Goal: Task Accomplishment & Management: Manage account settings

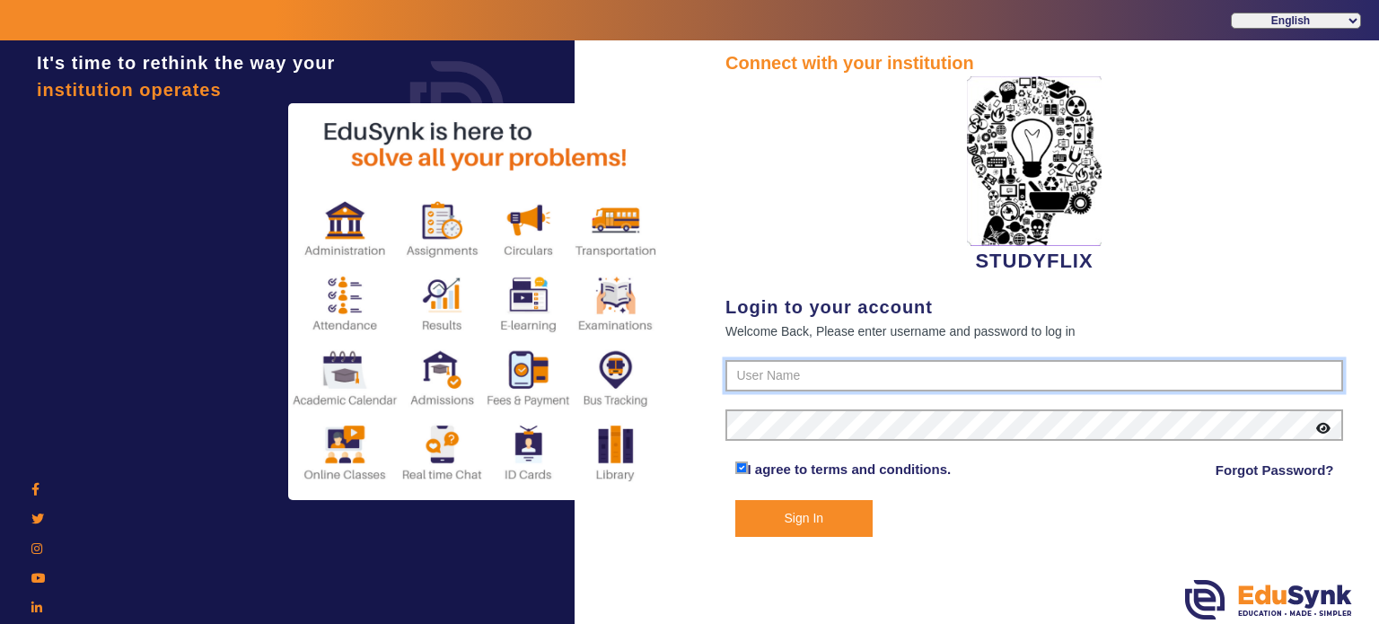
click at [788, 390] on form "I agree to terms and conditions. Forgot Password? Sign In" at bounding box center [1033, 448] width 617 height 177
click at [799, 379] on input "text" at bounding box center [1033, 376] width 617 height 32
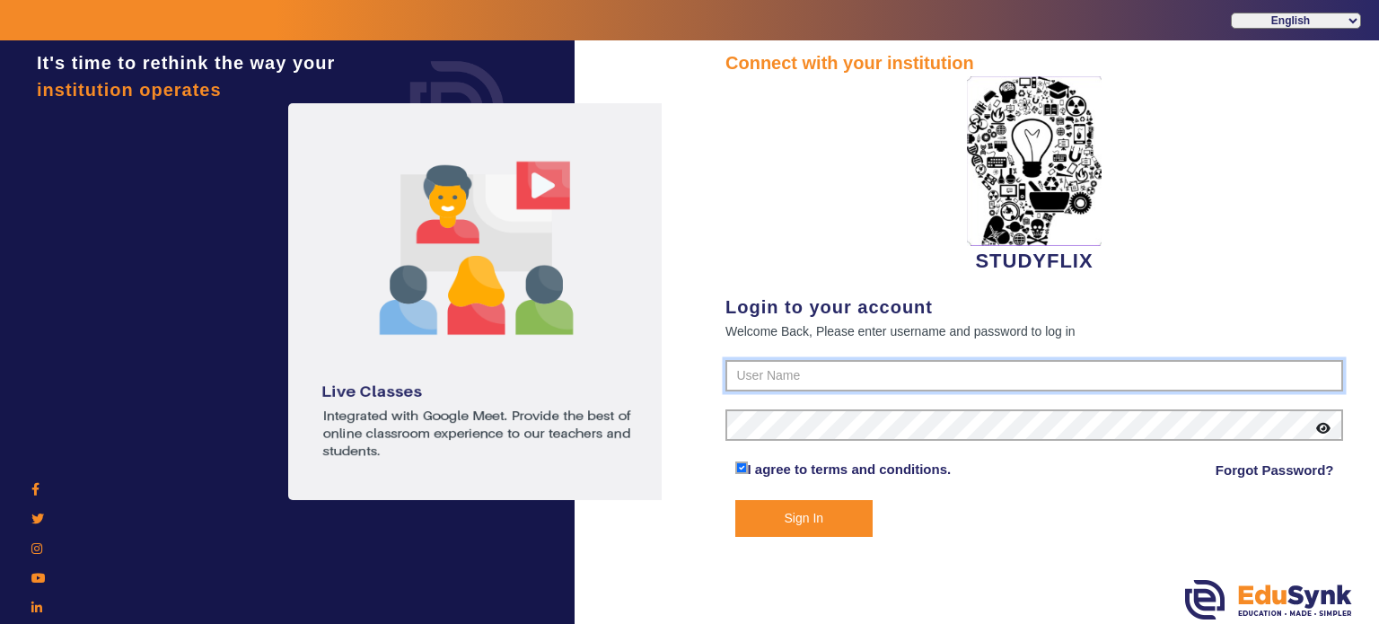
type input "6354922771"
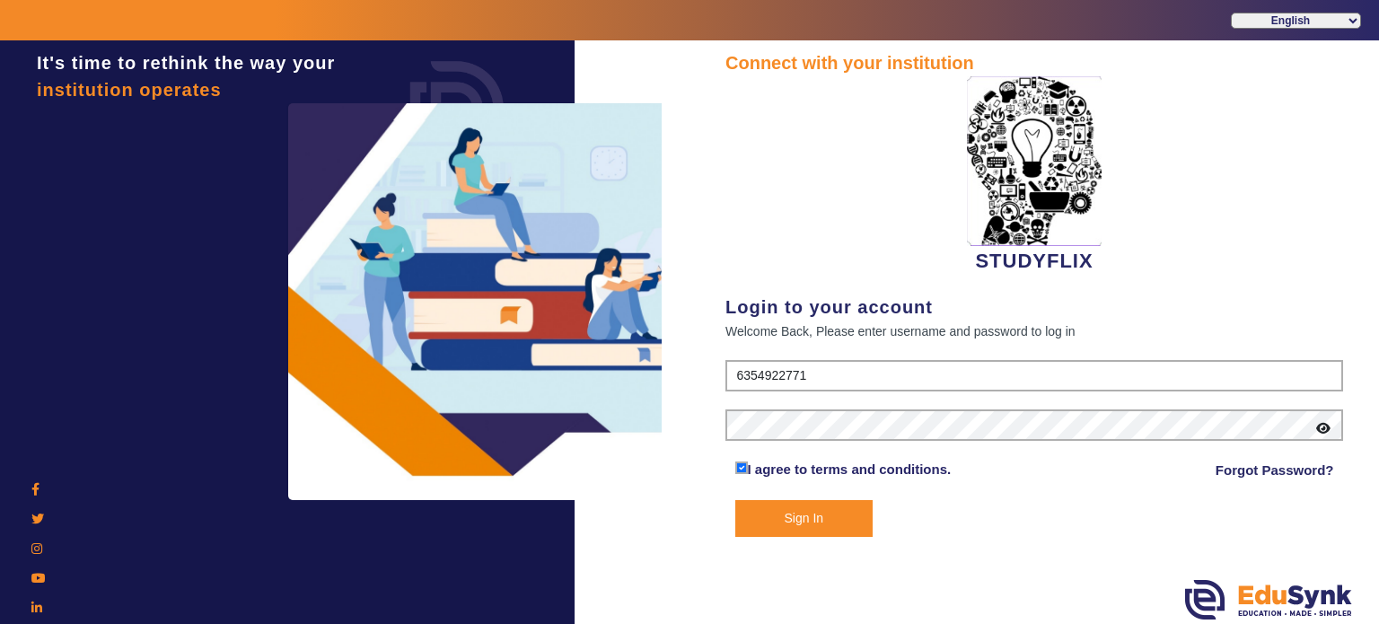
click at [735, 500] on button "Sign In" at bounding box center [804, 518] width 138 height 37
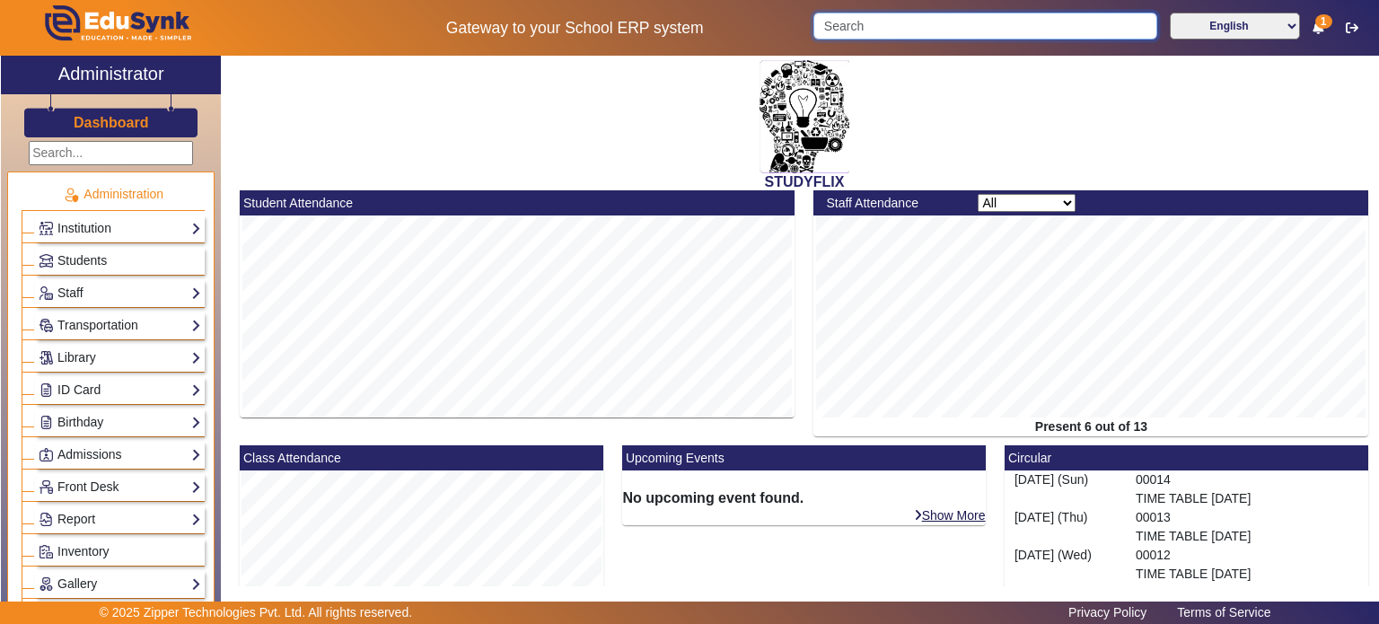
click at [826, 28] on input "Search" at bounding box center [984, 26] width 343 height 27
paste input "7600584554"
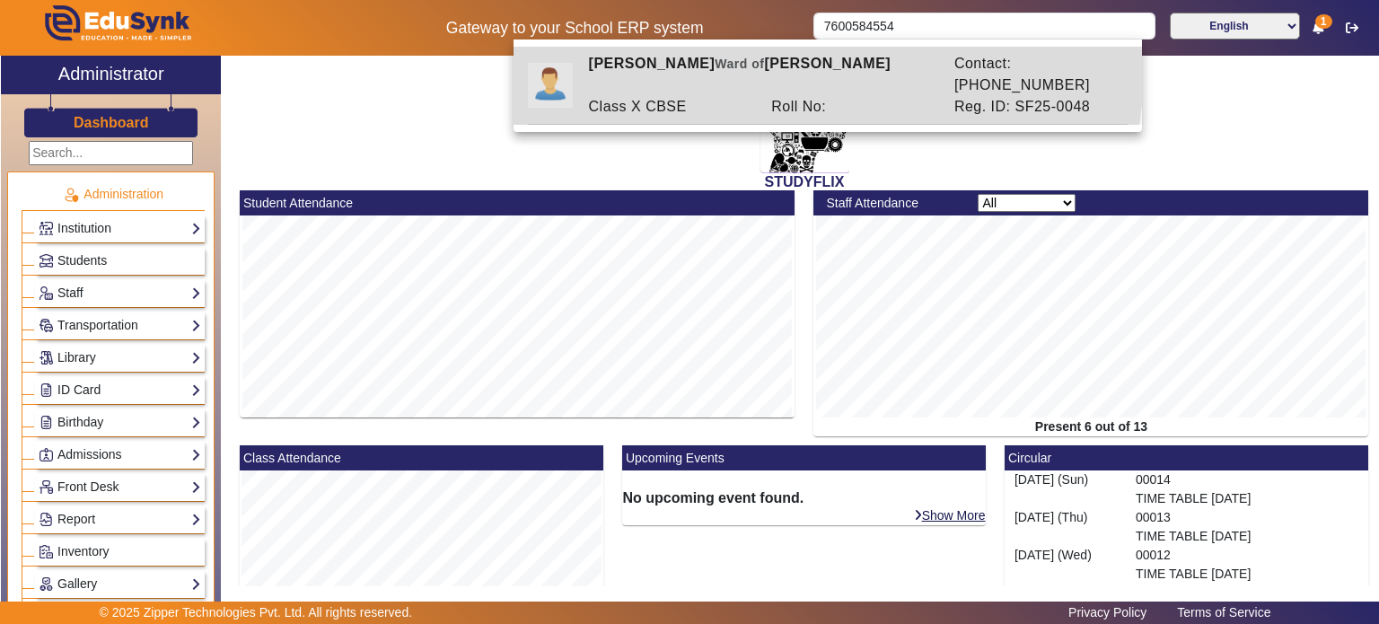
click at [803, 70] on div "[PERSON_NAME] [PERSON_NAME] of [PERSON_NAME]" at bounding box center [761, 74] width 365 height 43
type input "[PERSON_NAME]"
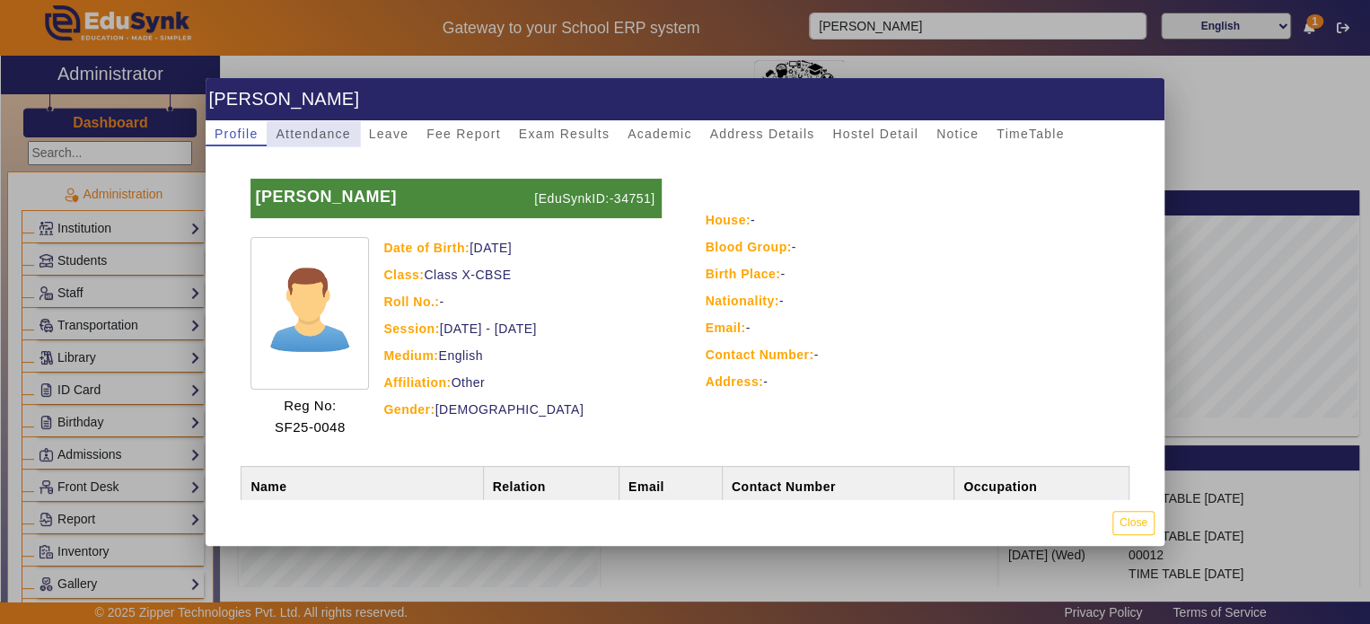
click at [328, 139] on span "Attendance" at bounding box center [313, 133] width 74 height 13
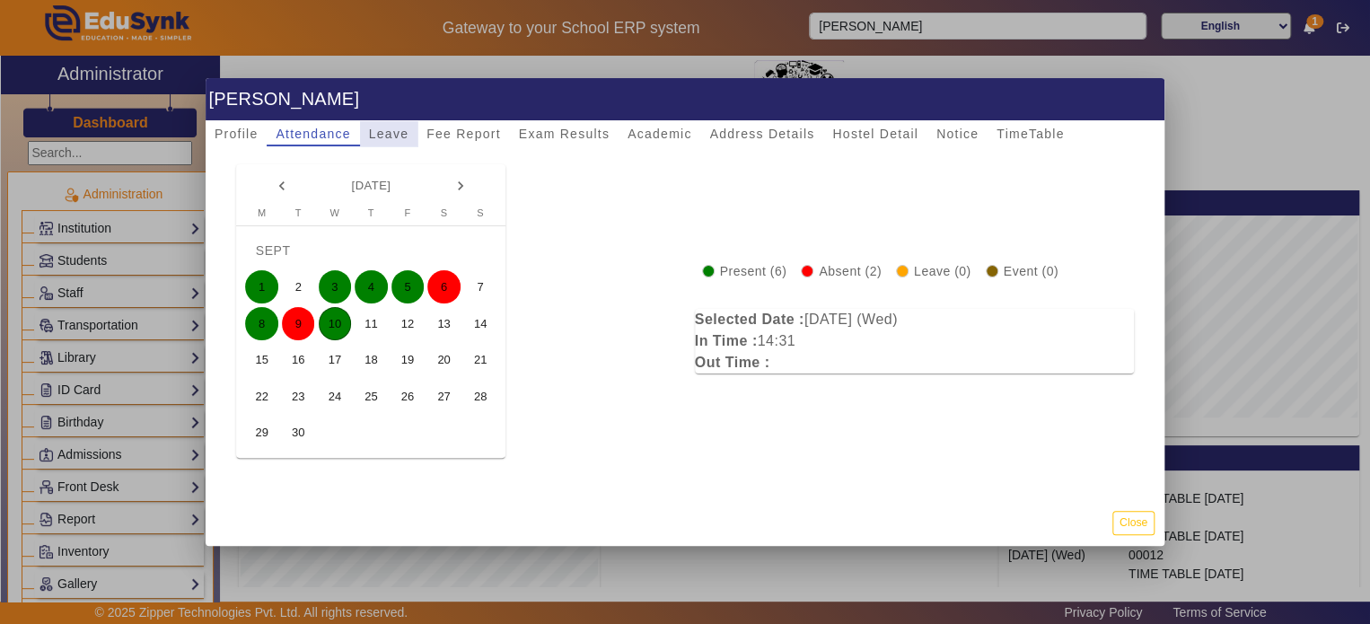
click at [387, 129] on span "Leave" at bounding box center [388, 133] width 39 height 13
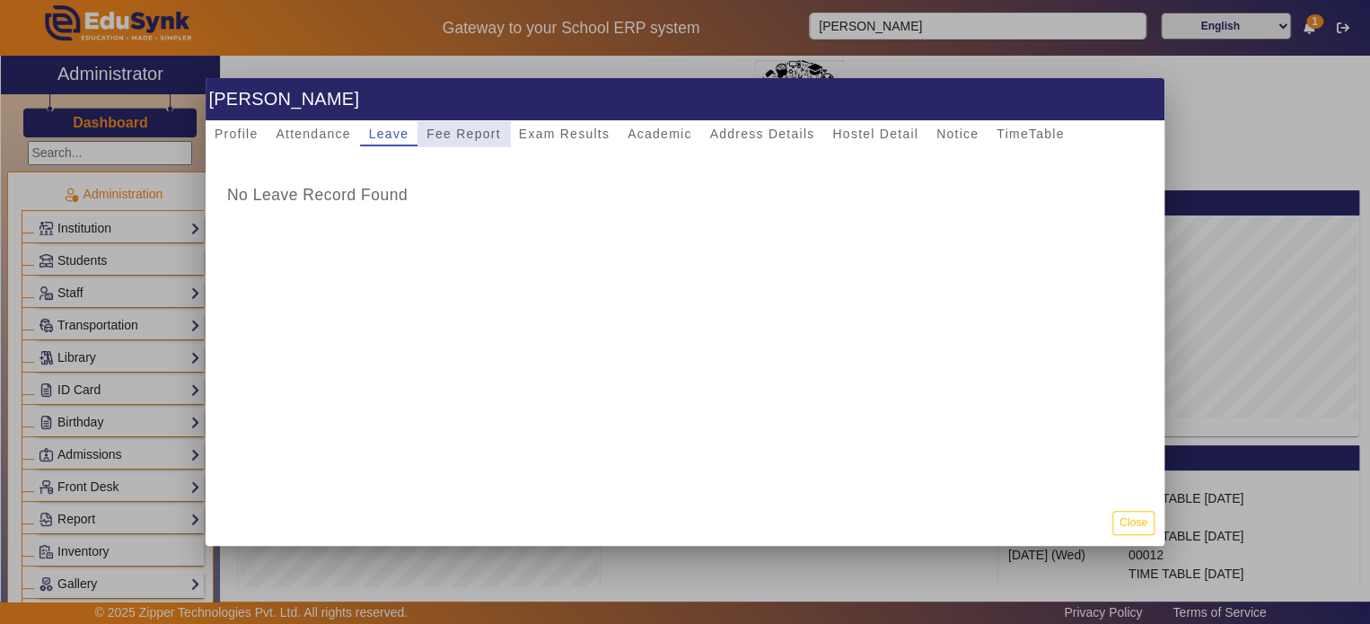
click at [464, 128] on span "Fee Report" at bounding box center [463, 133] width 74 height 13
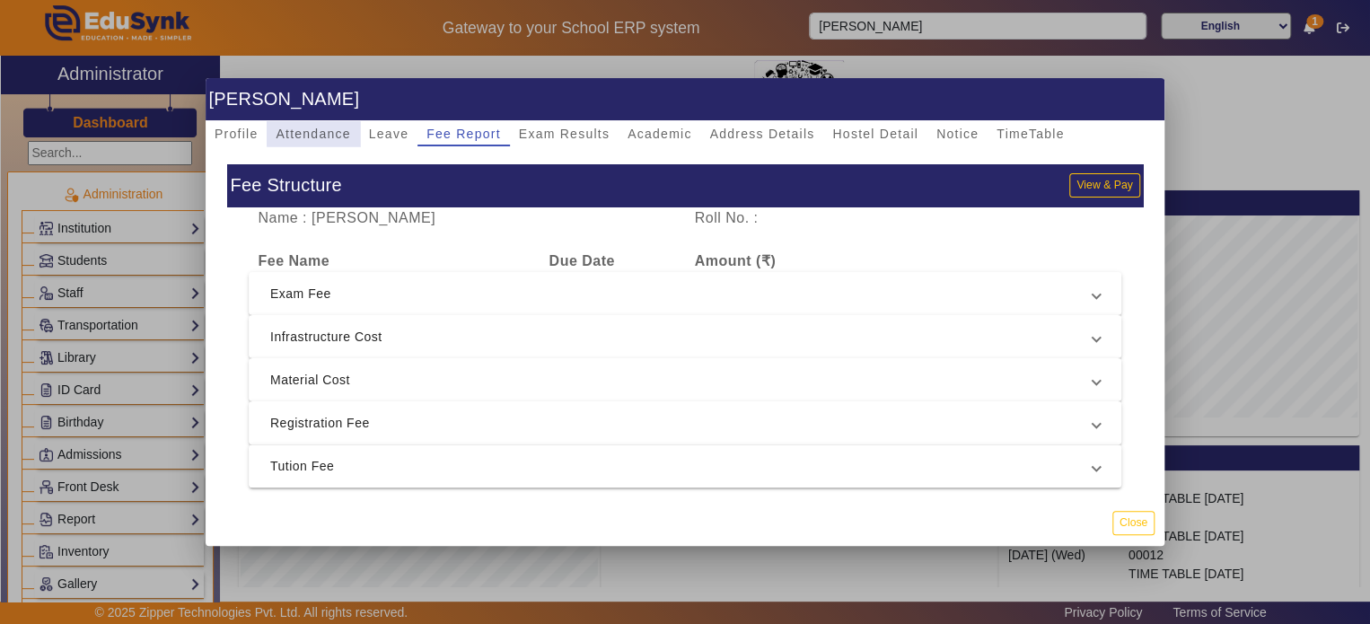
click at [329, 127] on span "Attendance" at bounding box center [313, 133] width 74 height 13
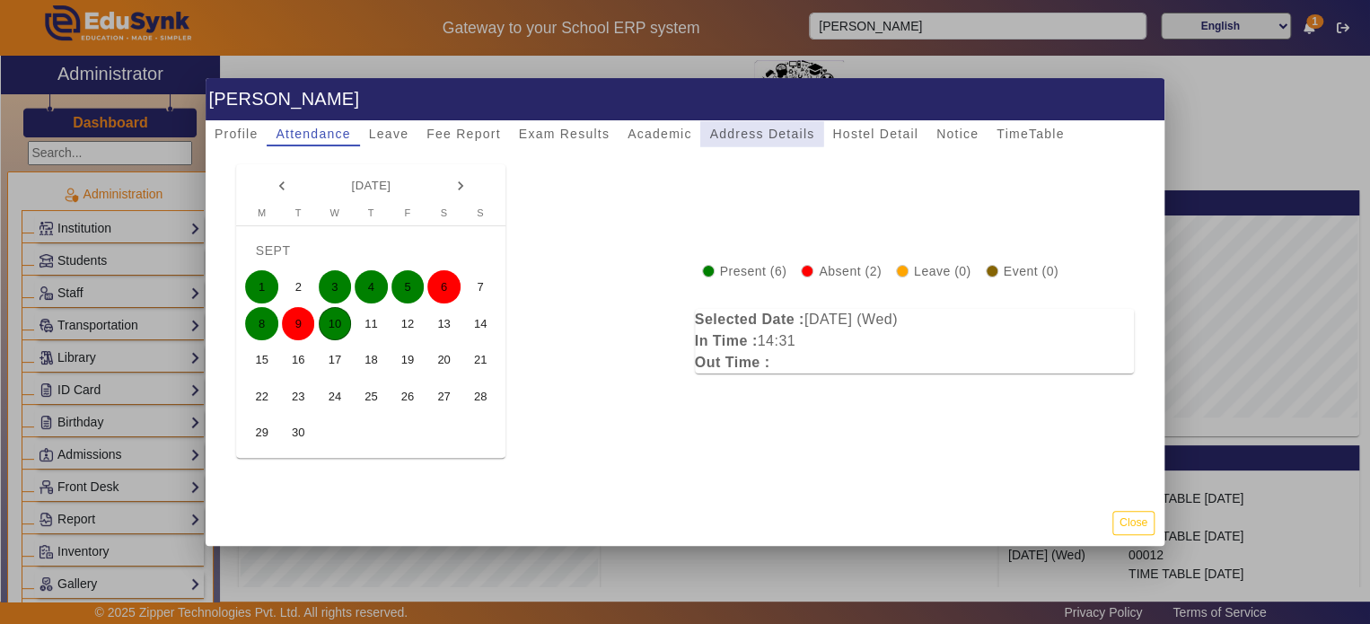
click at [741, 128] on span "Address Details" at bounding box center [761, 133] width 105 height 13
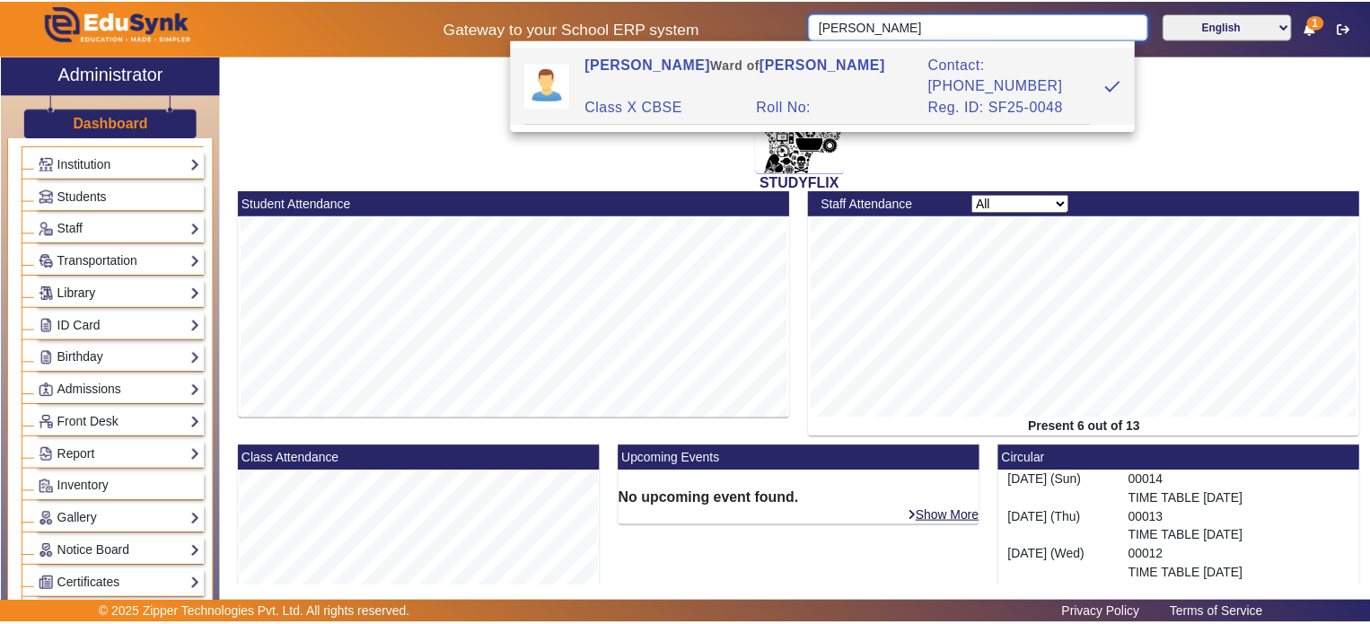
scroll to position [110, 0]
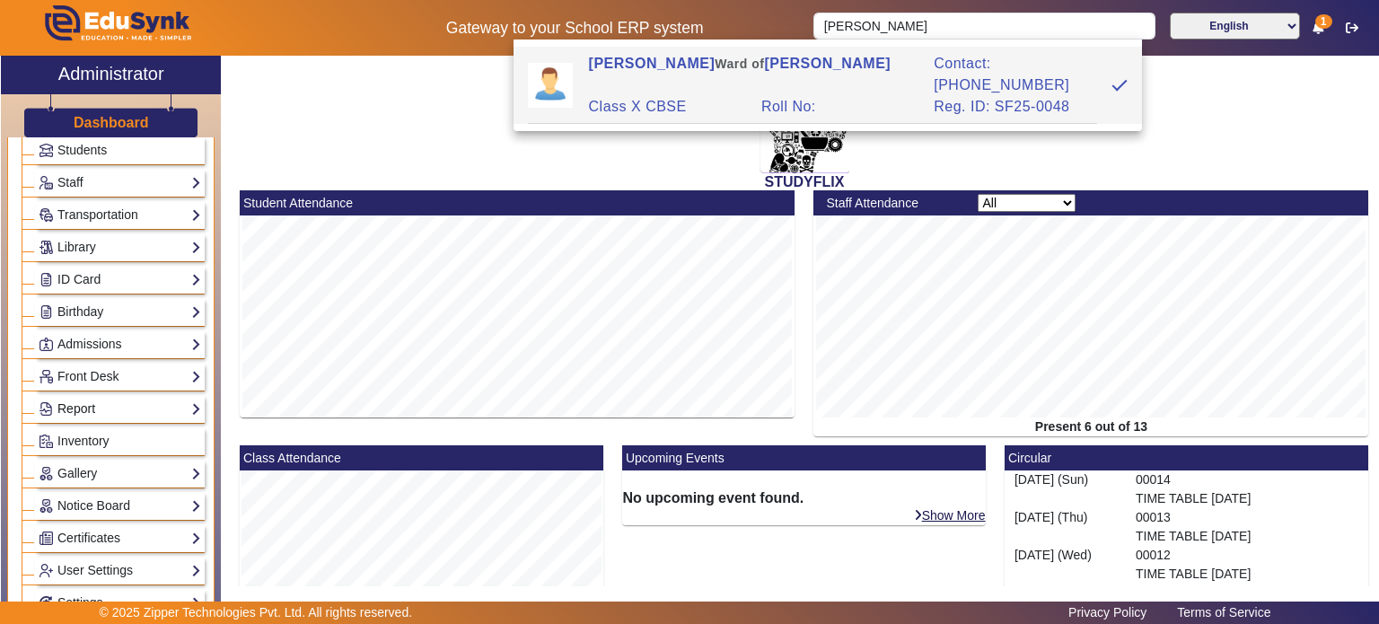
click at [126, 398] on link "Report" at bounding box center [120, 408] width 162 height 21
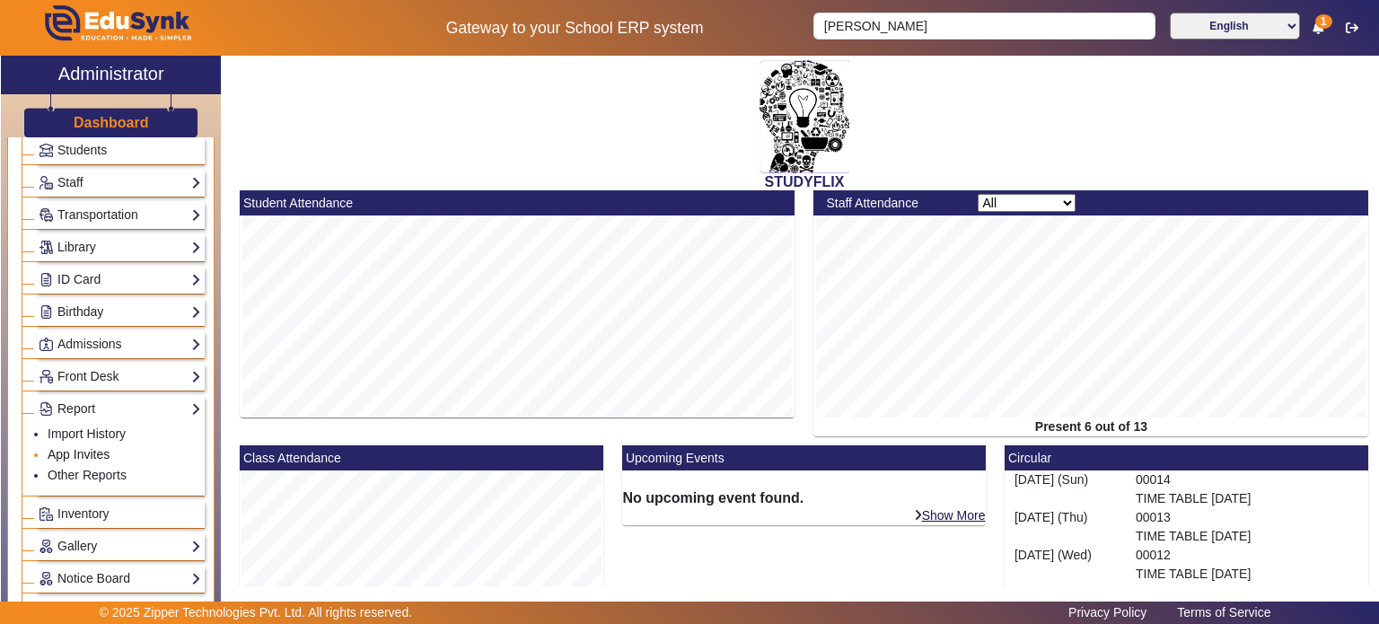
click at [97, 451] on link "App Invites" at bounding box center [79, 454] width 62 height 14
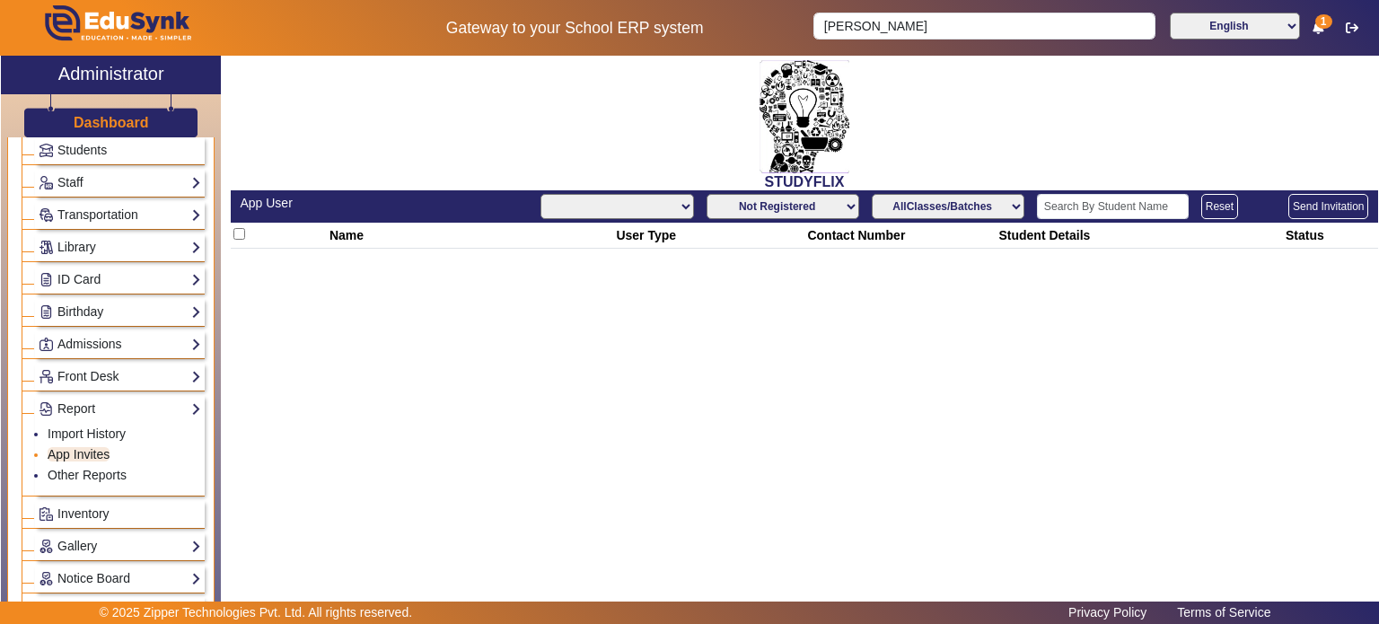
select select "All"
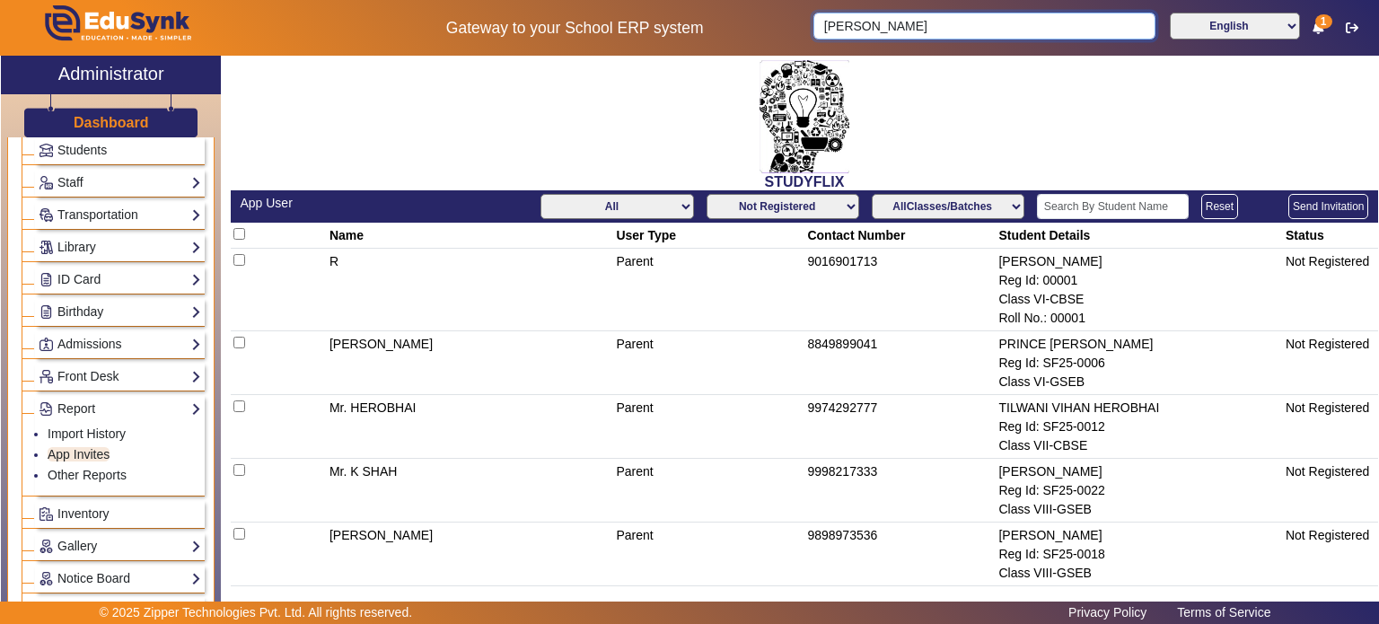
click at [948, 31] on input "[PERSON_NAME]" at bounding box center [983, 26] width 341 height 27
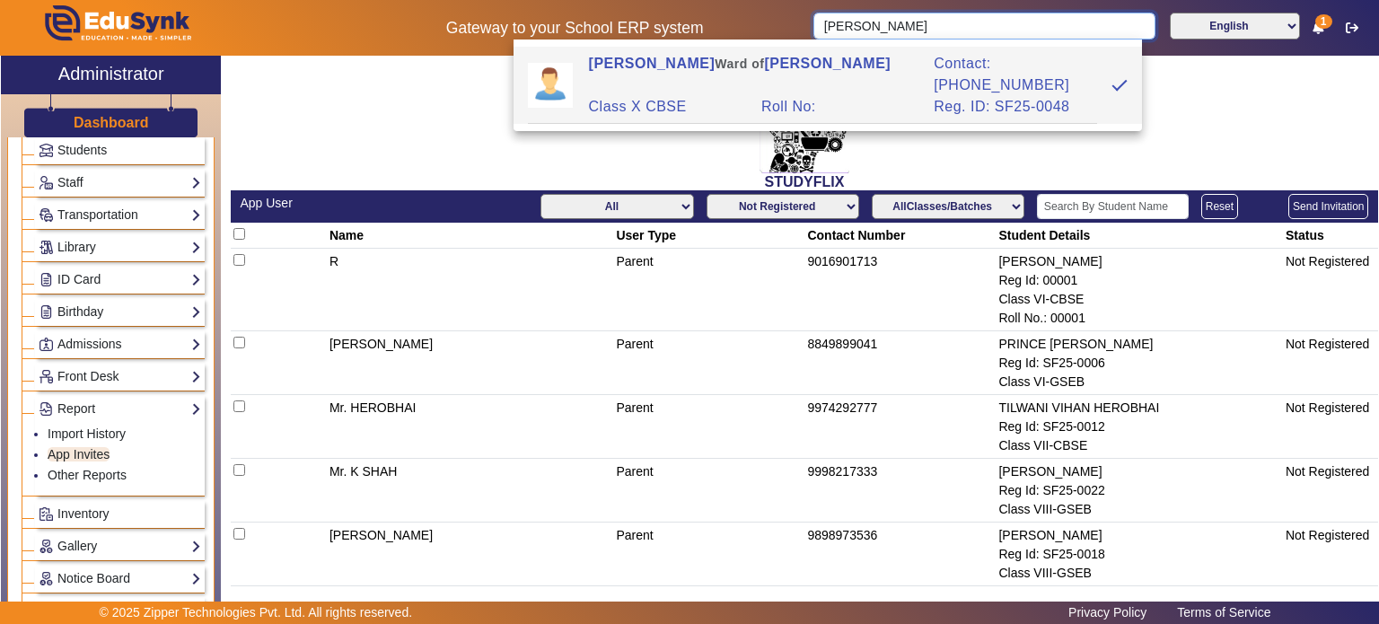
click at [948, 31] on input "[PERSON_NAME]" at bounding box center [983, 26] width 341 height 27
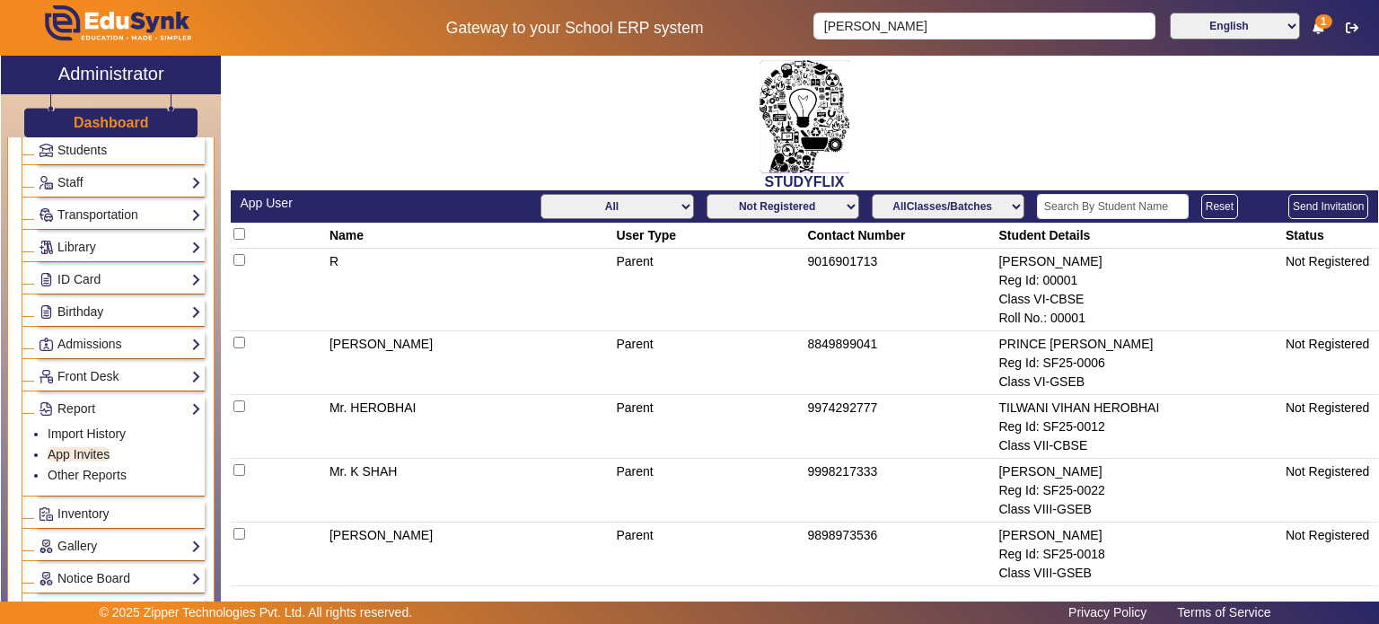
click at [810, 213] on select "Not Registered Registered" at bounding box center [782, 206] width 153 height 25
select select "registered"
click at [706, 194] on select "Not Registered Registered" at bounding box center [782, 206] width 153 height 25
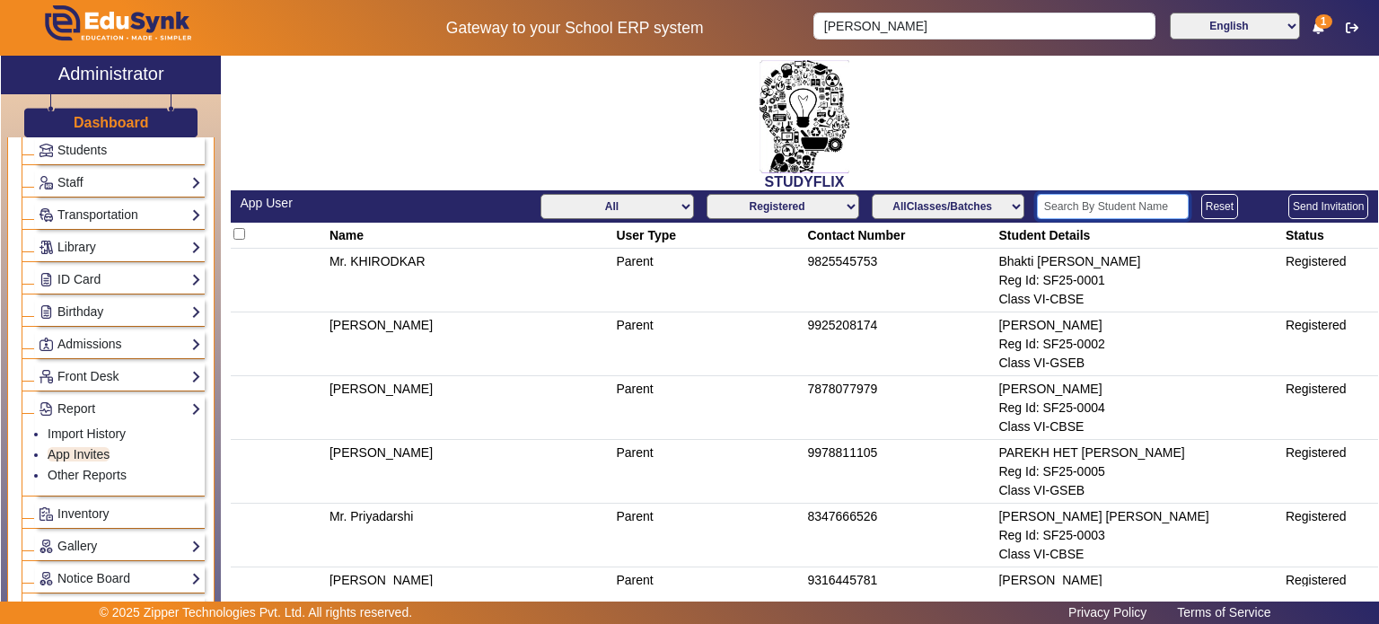
paste input "[PERSON_NAME]"
click at [1069, 204] on input "[PERSON_NAME]" at bounding box center [1113, 206] width 152 height 25
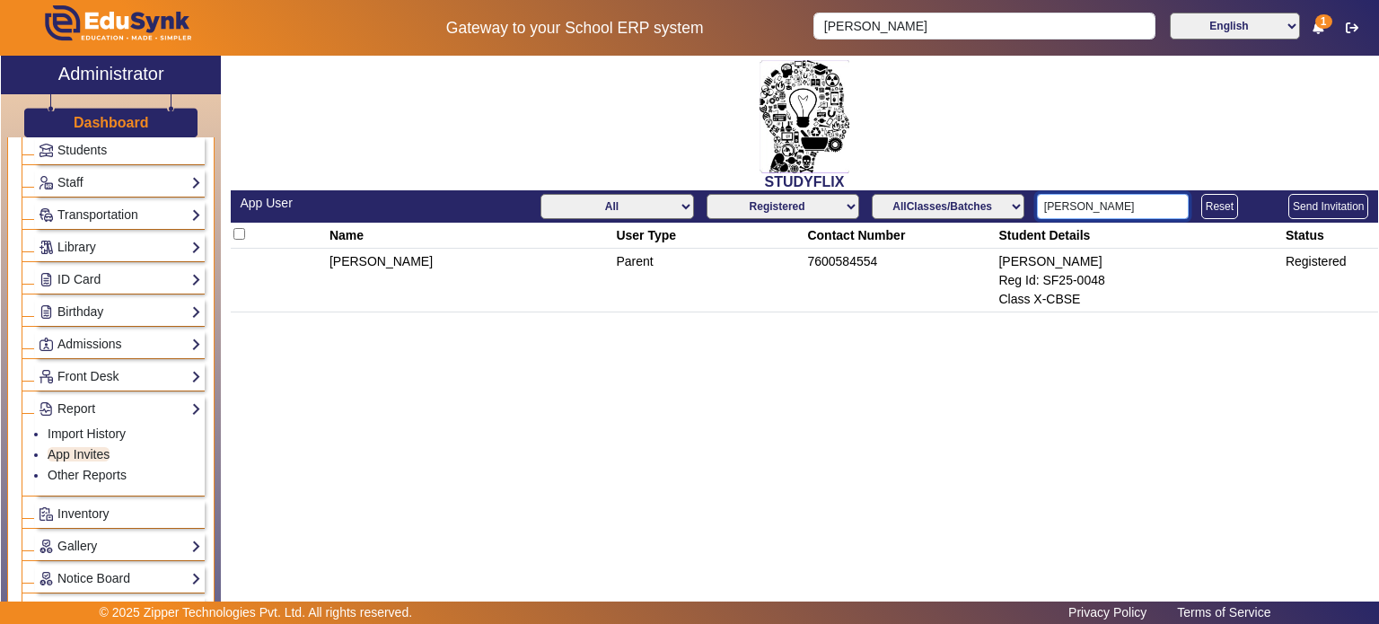
type input "[PERSON_NAME]"
click at [852, 263] on td "7600584554" at bounding box center [899, 281] width 191 height 64
copy td "7600584554"
click at [939, 620] on ul "Privacy Policy Terms of Service" at bounding box center [989, 612] width 581 height 19
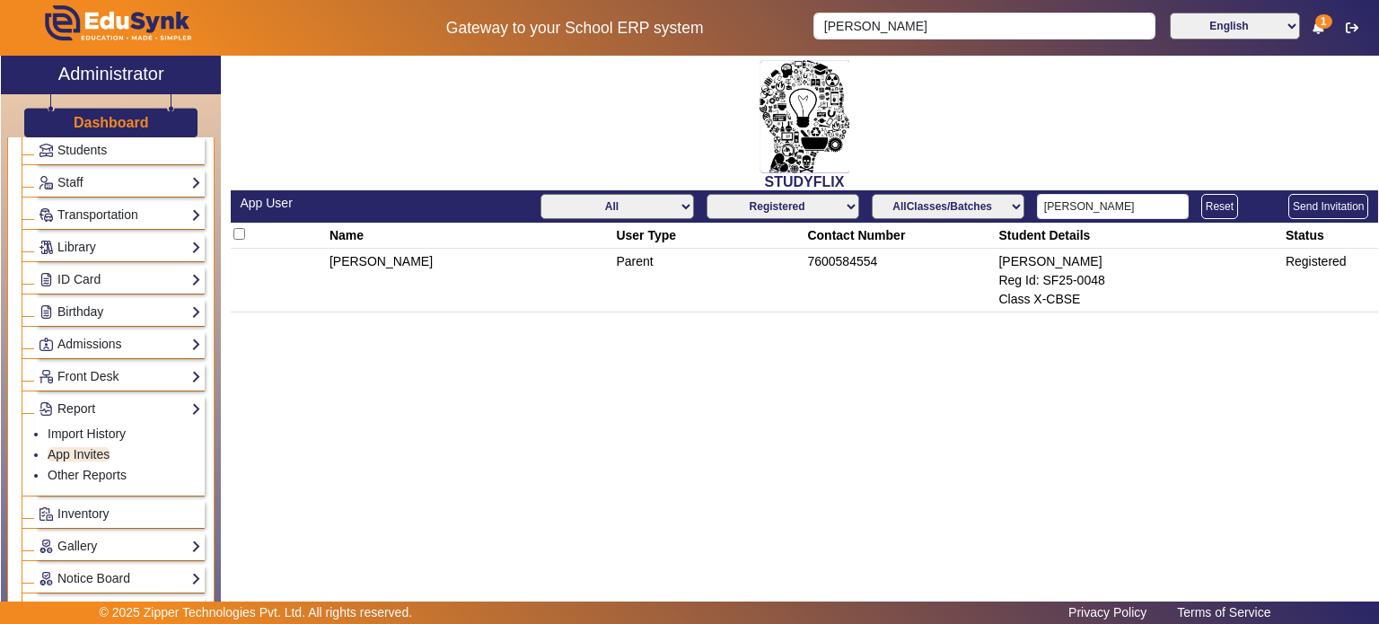
click at [837, 255] on td "7600584554" at bounding box center [899, 281] width 191 height 64
copy td "7600584554"
click at [855, 36] on input "[PERSON_NAME]" at bounding box center [983, 26] width 341 height 27
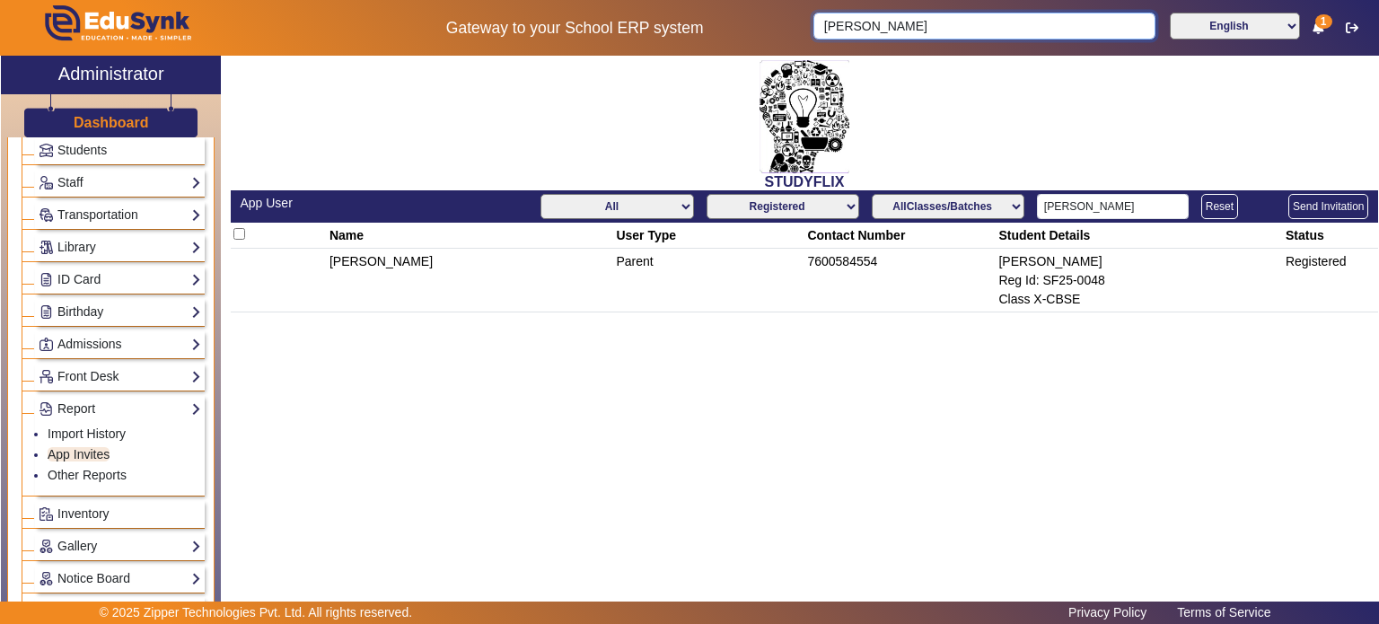
click at [855, 36] on input "[PERSON_NAME]" at bounding box center [983, 26] width 341 height 27
click at [876, 32] on input "[PERSON_NAME]" at bounding box center [983, 26] width 341 height 27
type input "[PERSON_NAME]"
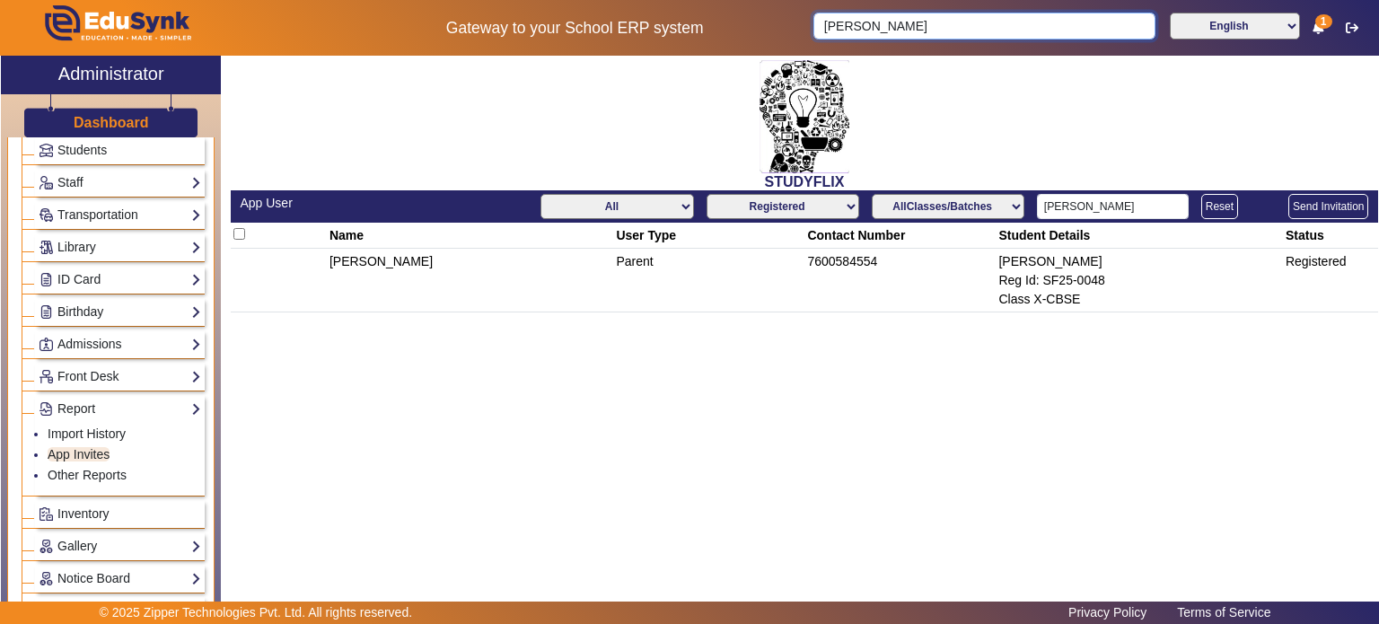
click button "submit" at bounding box center [1156, 26] width 2 height 27
paste input "7600584554"
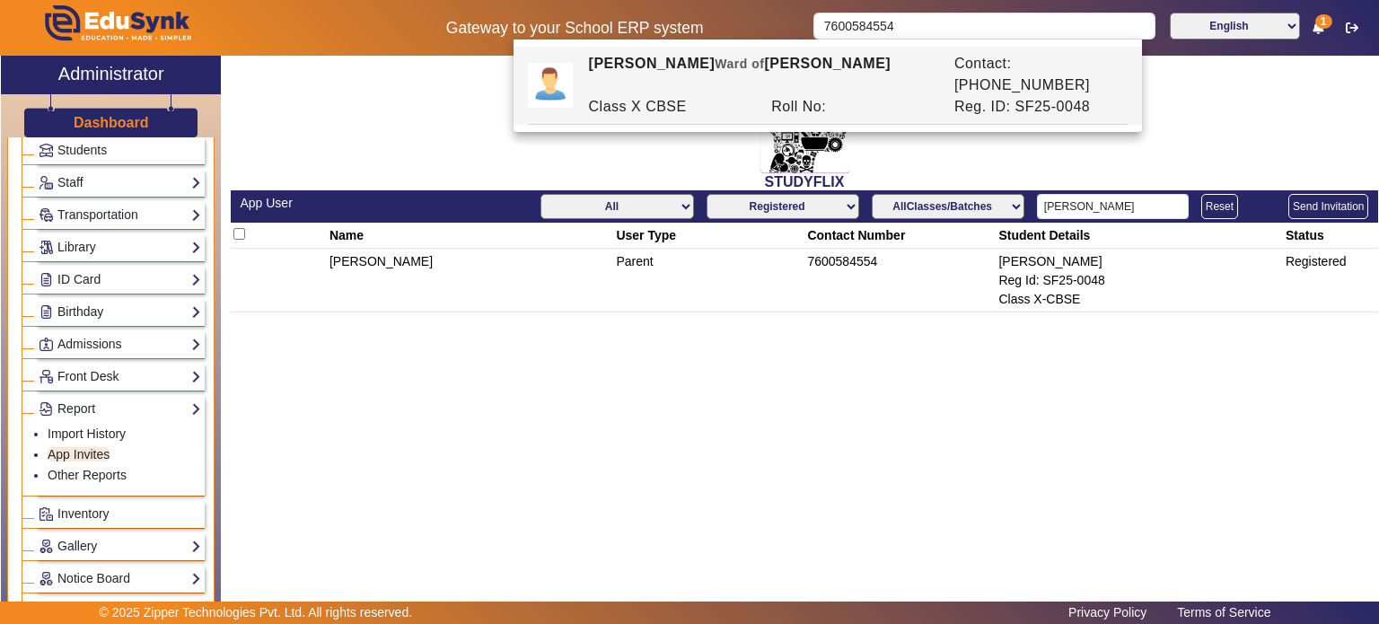
click at [869, 96] on div "Roll No:" at bounding box center [853, 107] width 183 height 22
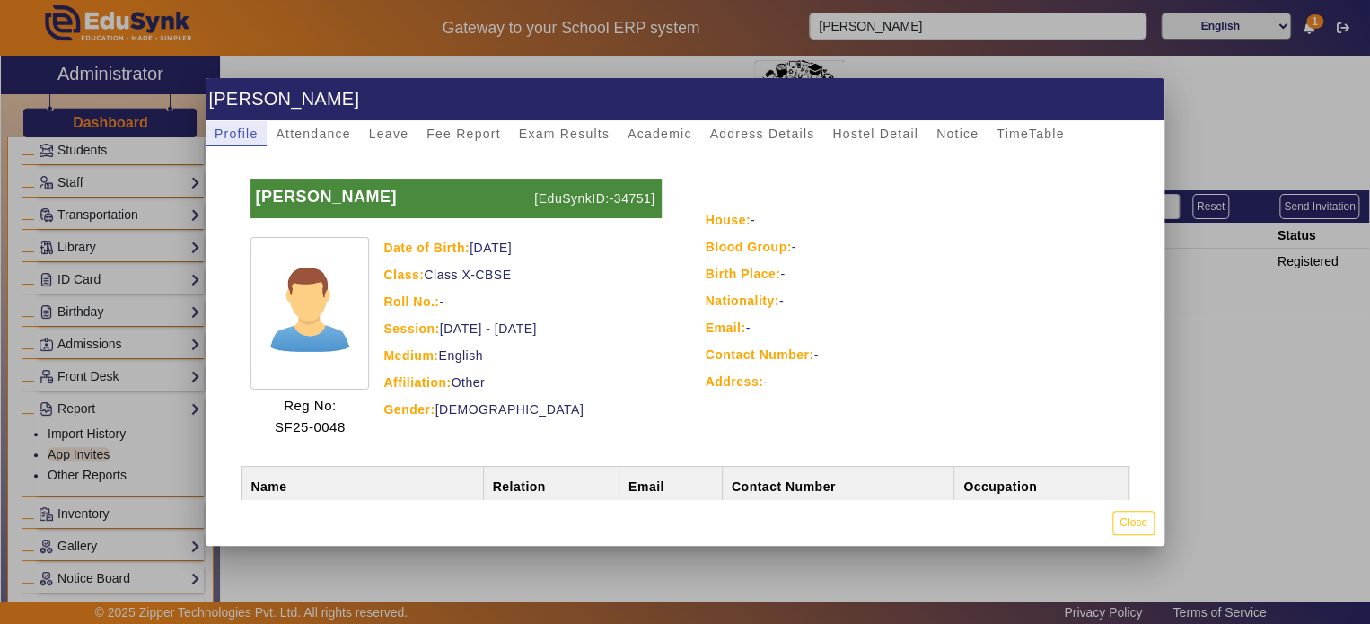
scroll to position [79, 0]
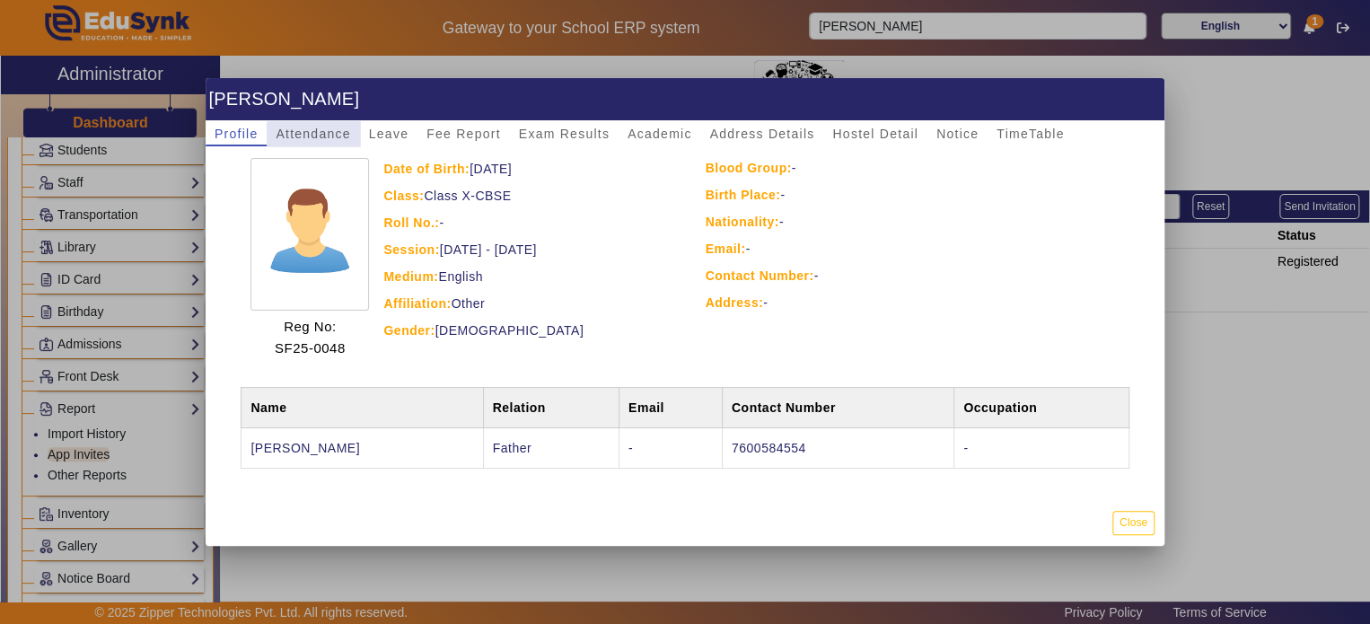
click at [330, 139] on span "Attendance" at bounding box center [313, 133] width 74 height 13
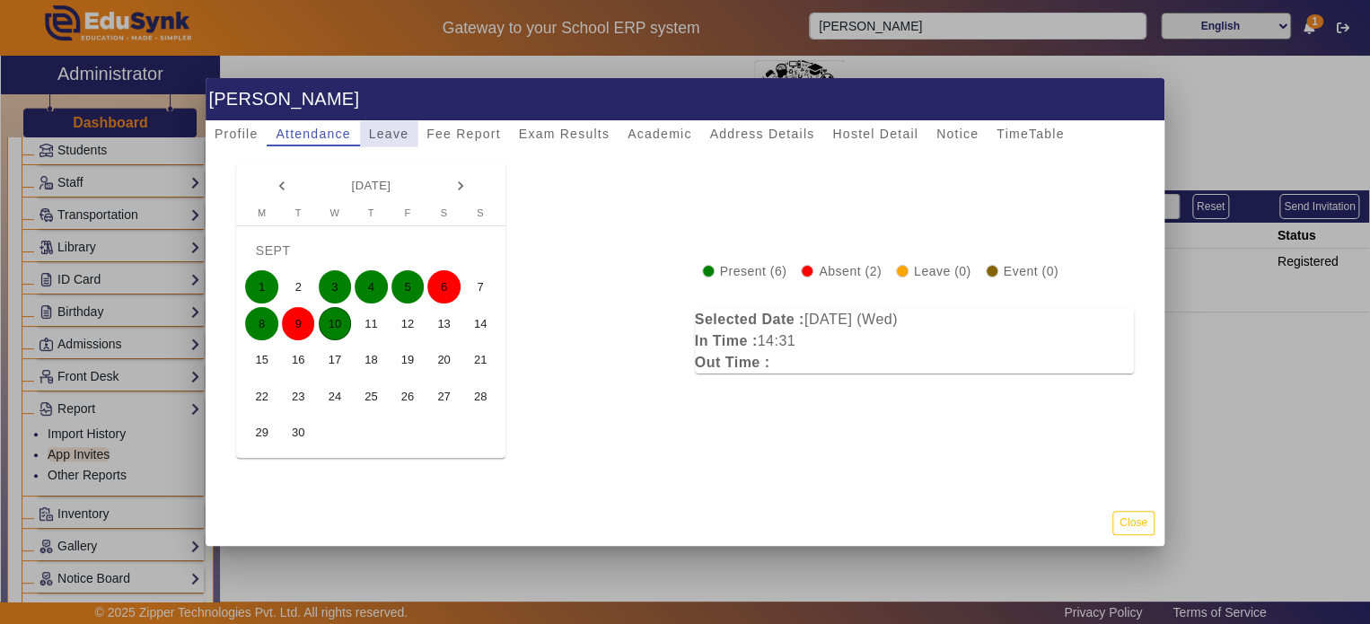
click at [391, 135] on span "Leave" at bounding box center [388, 133] width 39 height 13
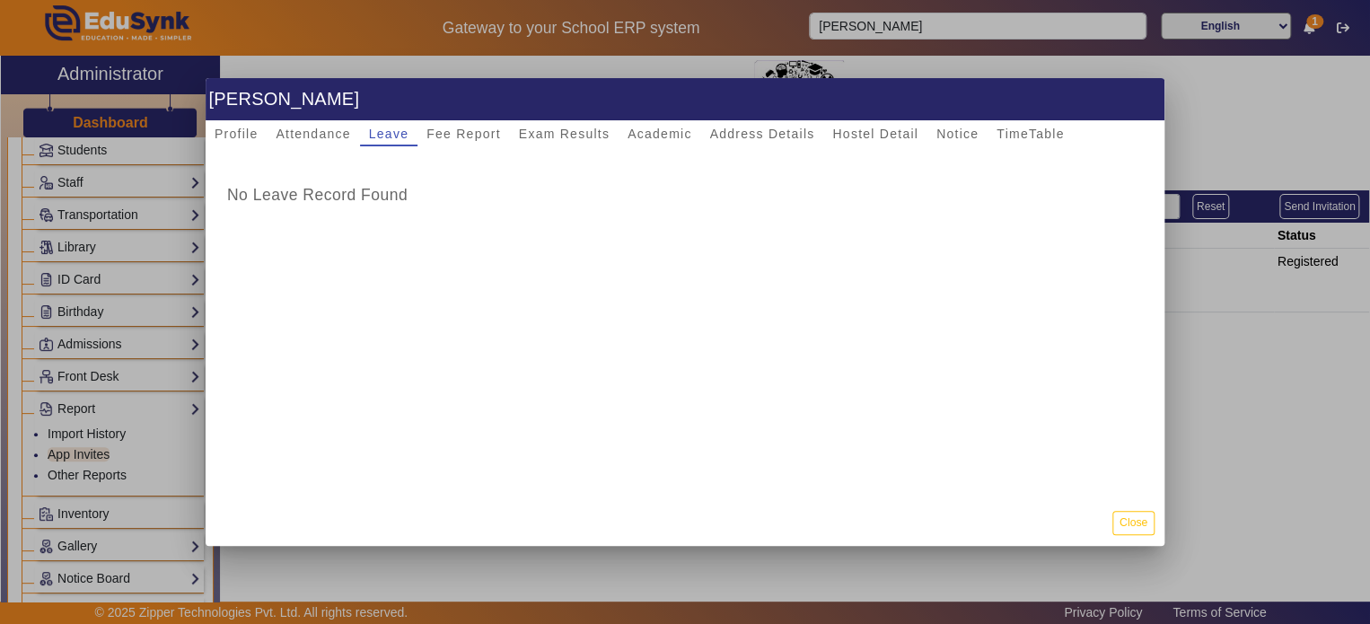
click at [927, 29] on div at bounding box center [685, 312] width 1370 height 624
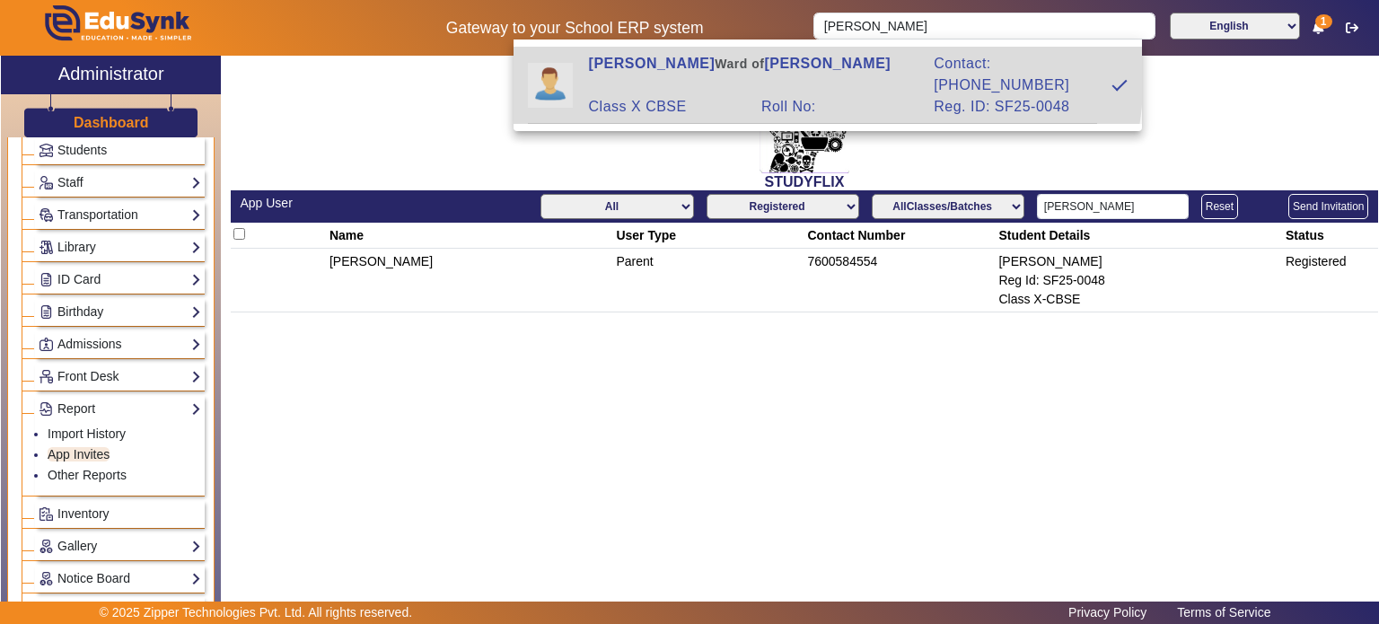
click at [744, 67] on span "Ward of" at bounding box center [738, 64] width 49 height 14
type input "[PERSON_NAME]"
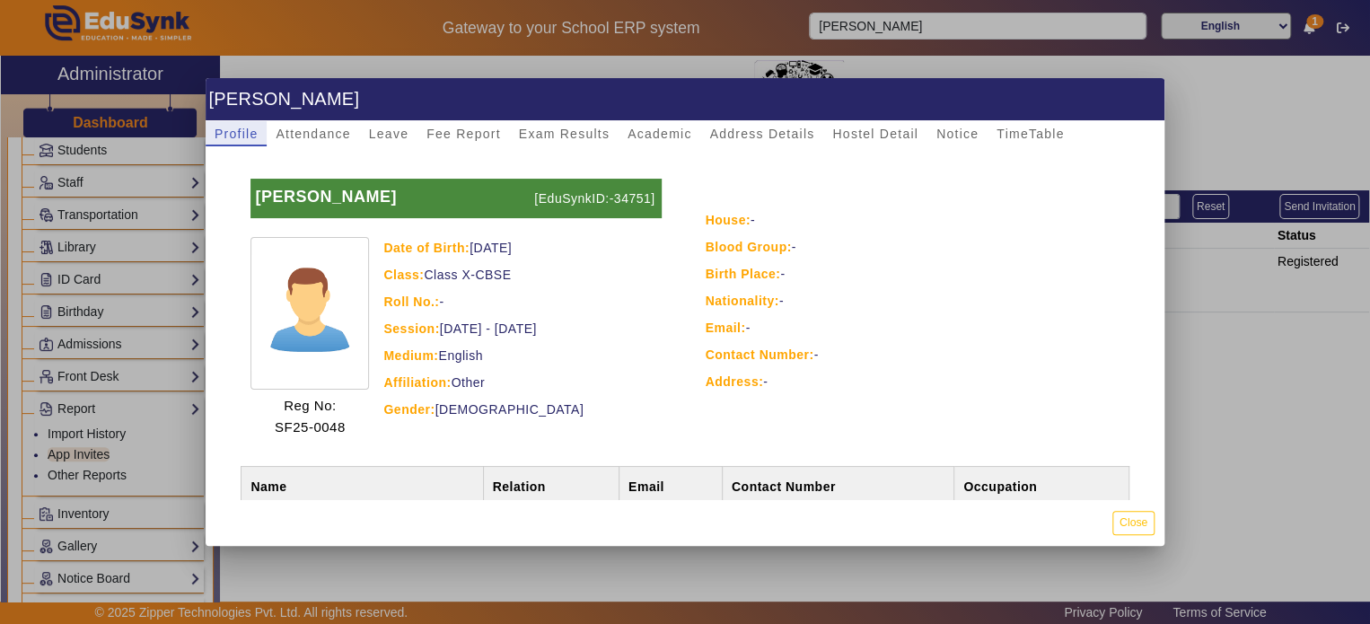
click at [626, 197] on p "[EduSynkID:-34751]" at bounding box center [595, 198] width 131 height 39
copy p "34751"
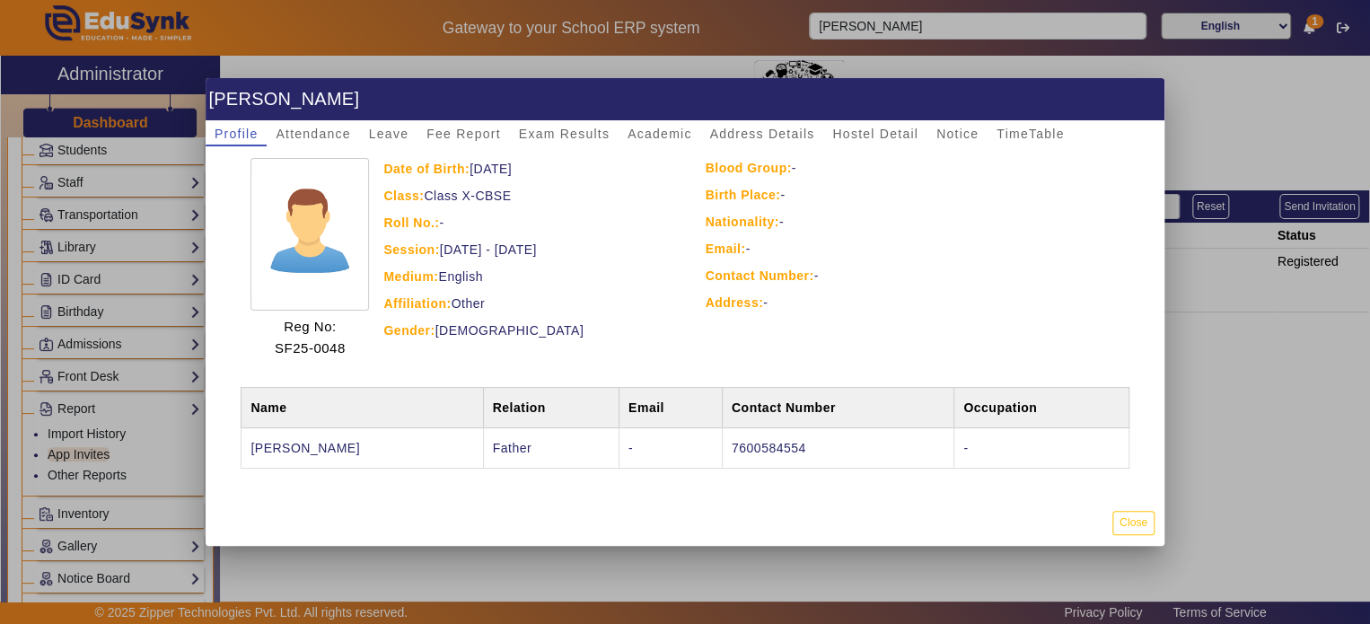
click at [729, 441] on td "7600584554" at bounding box center [838, 447] width 232 height 40
copy td "7600584554"
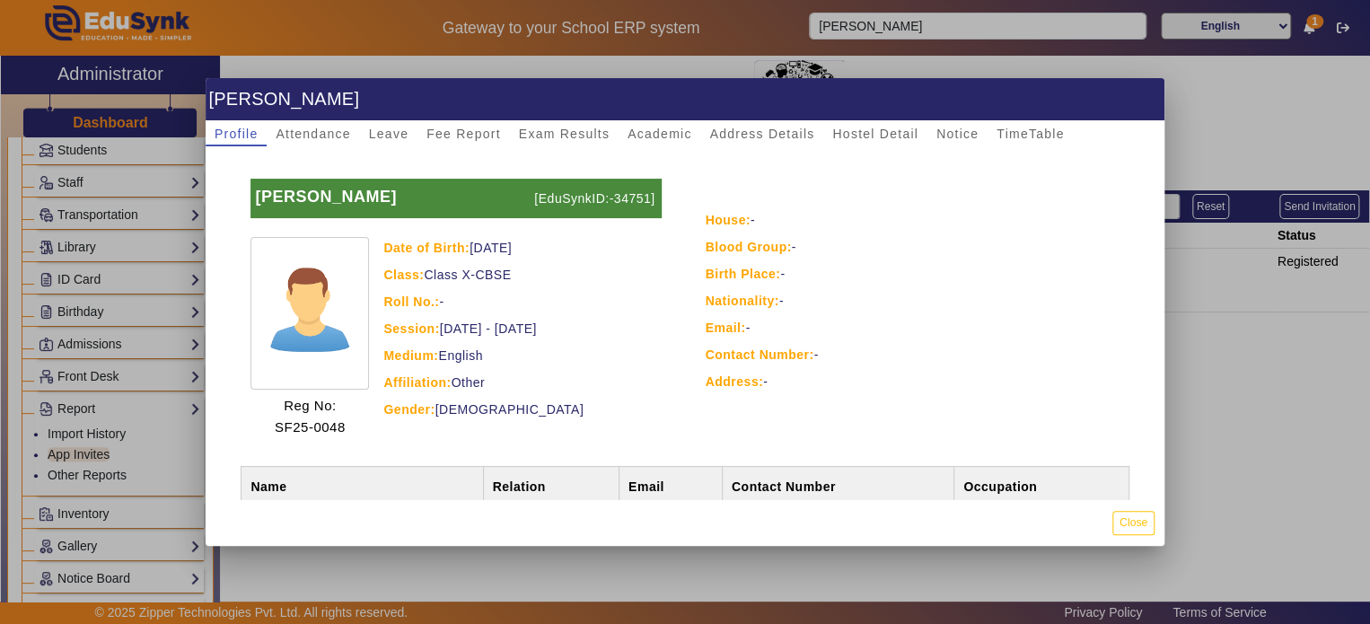
click at [607, 197] on p "[EduSynkID:-34751]" at bounding box center [595, 198] width 131 height 39
copy p "34751"
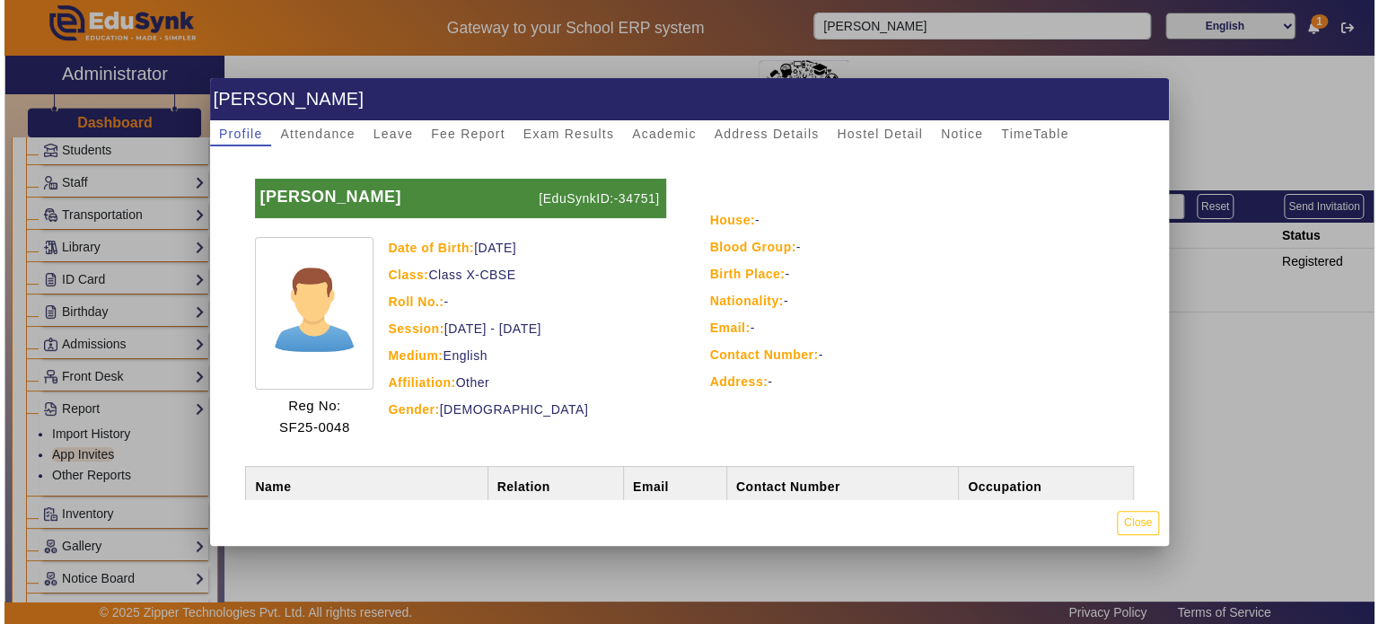
scroll to position [79, 0]
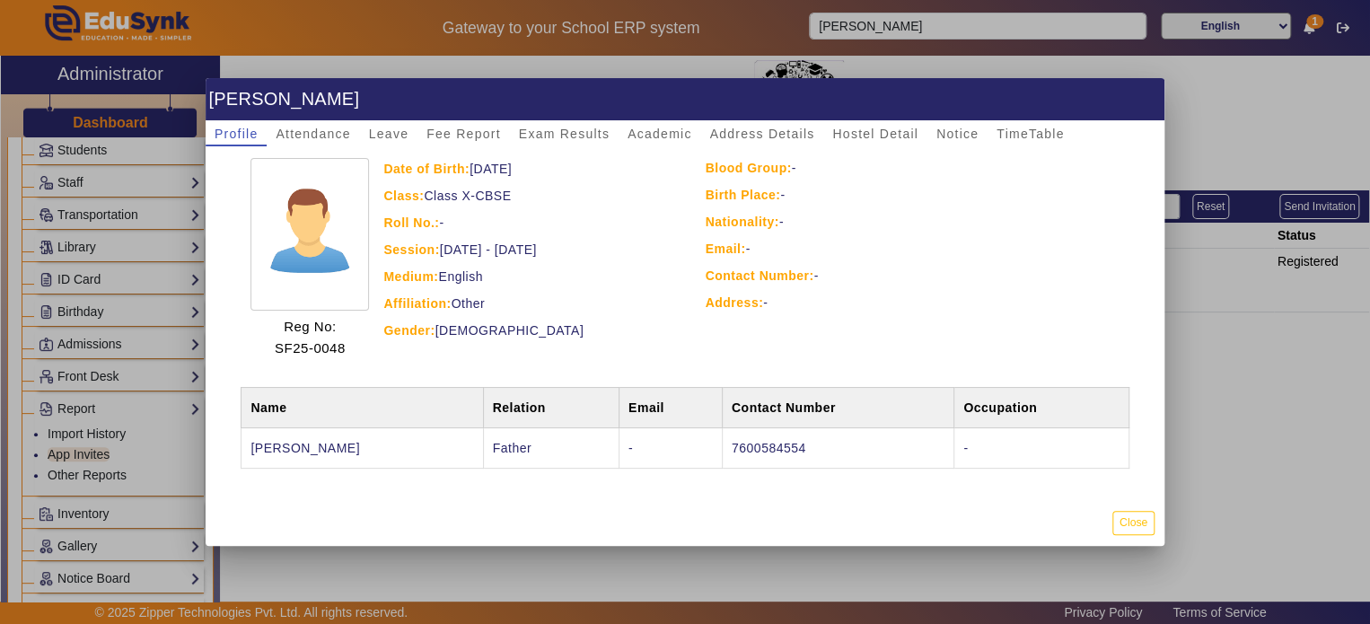
click at [722, 448] on td "7600584554" at bounding box center [838, 447] width 232 height 40
copy td "7600584554"
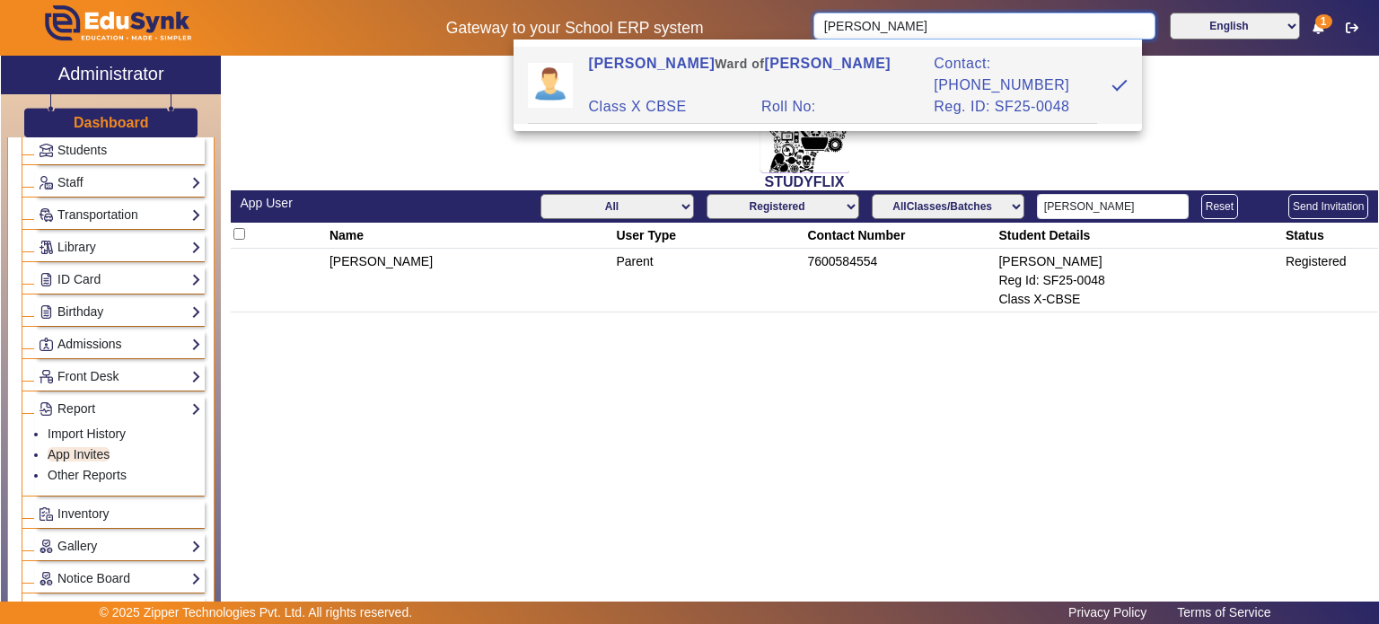
scroll to position [0, 0]
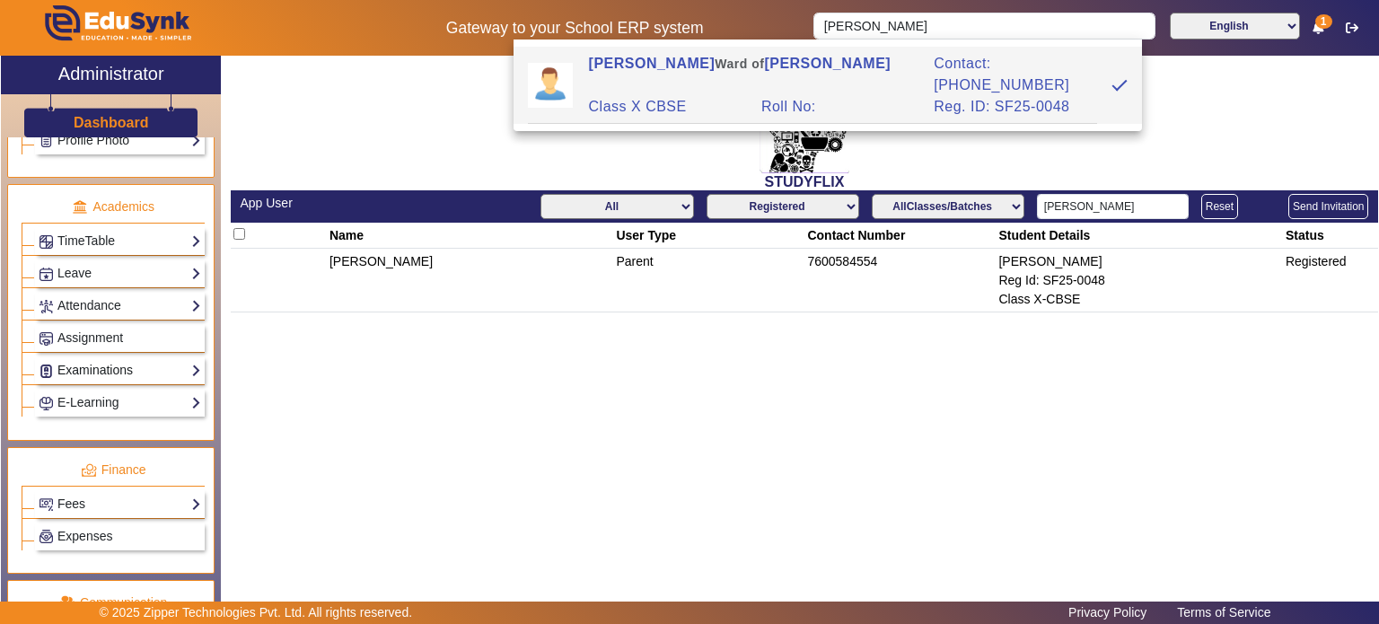
click at [122, 360] on link "Examinations" at bounding box center [120, 370] width 162 height 21
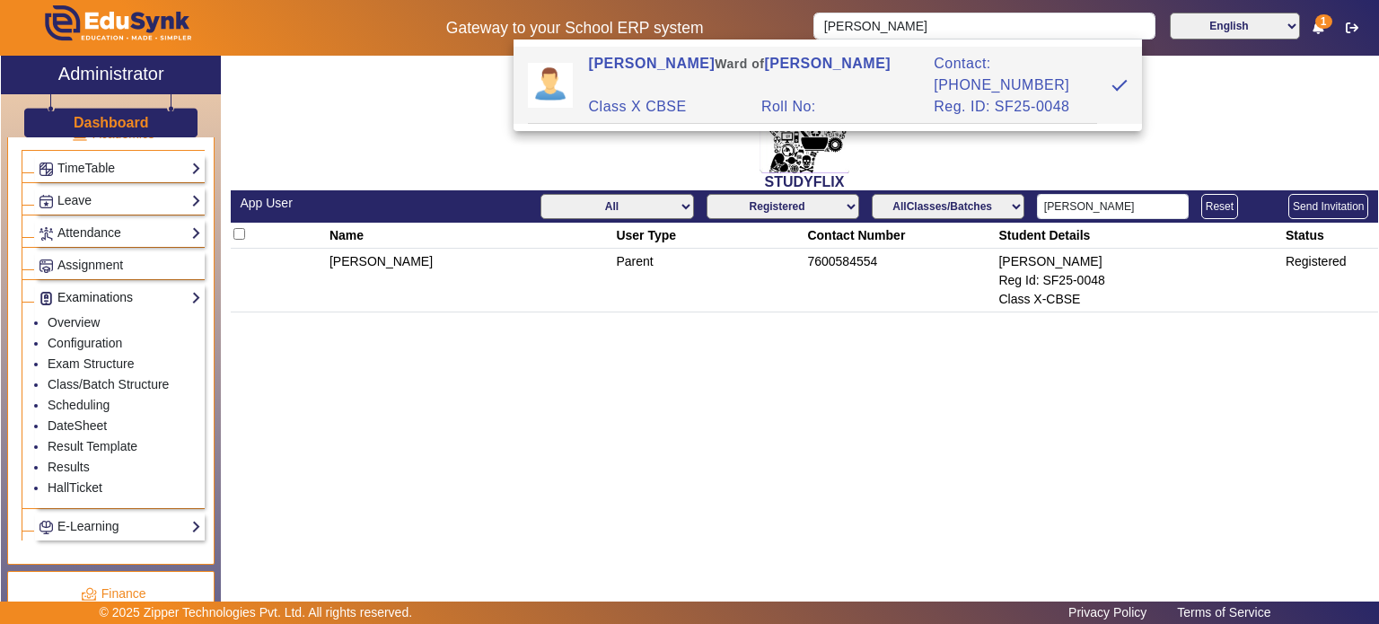
scroll to position [637, 0]
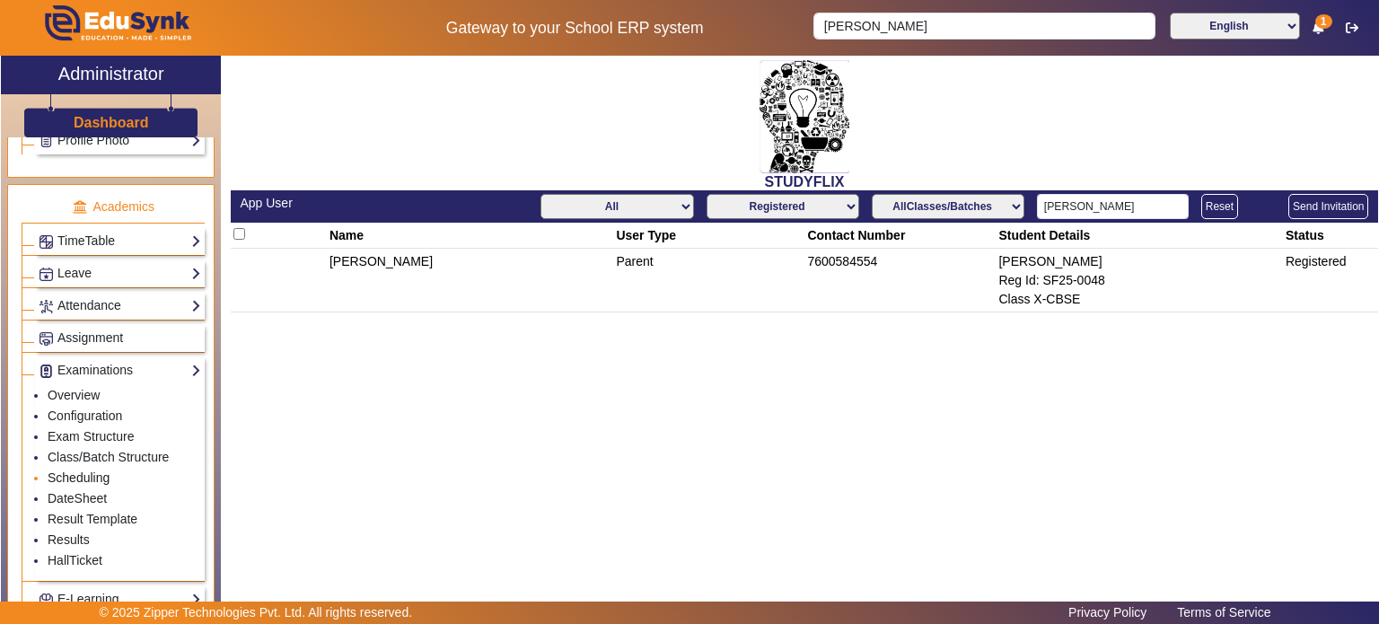
click at [92, 470] on link "Scheduling" at bounding box center [79, 477] width 62 height 14
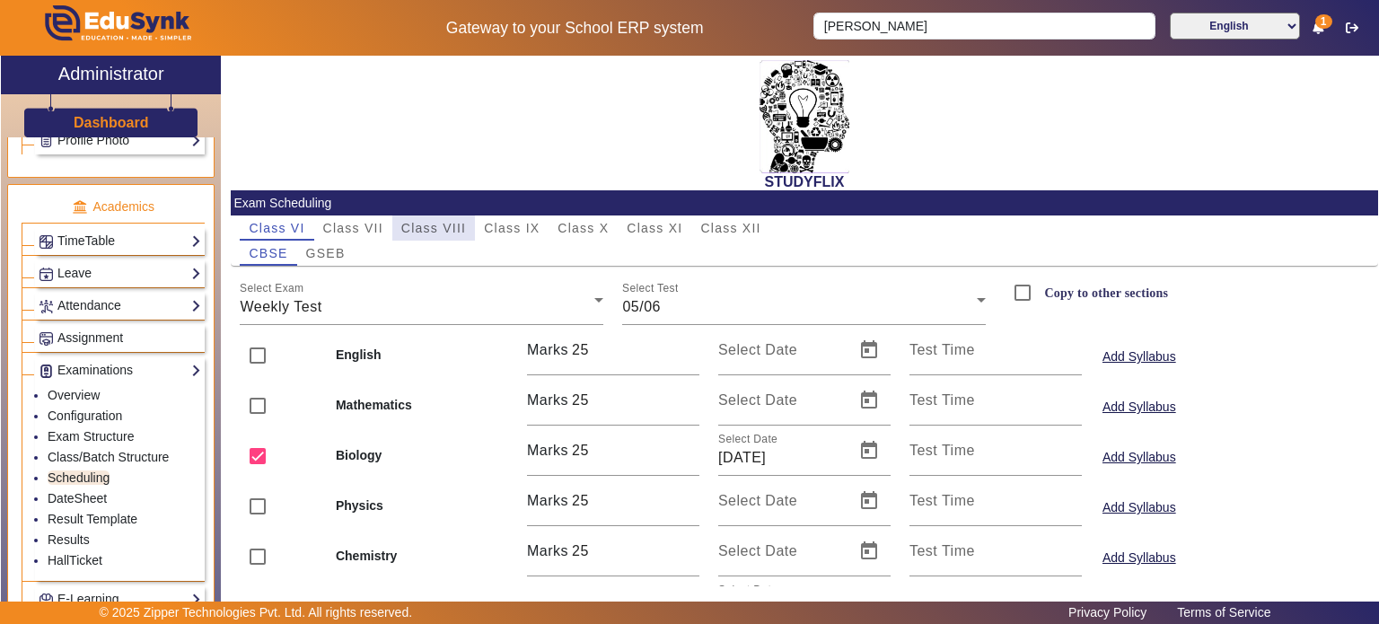
click at [463, 224] on span "Class VIII" at bounding box center [433, 228] width 65 height 13
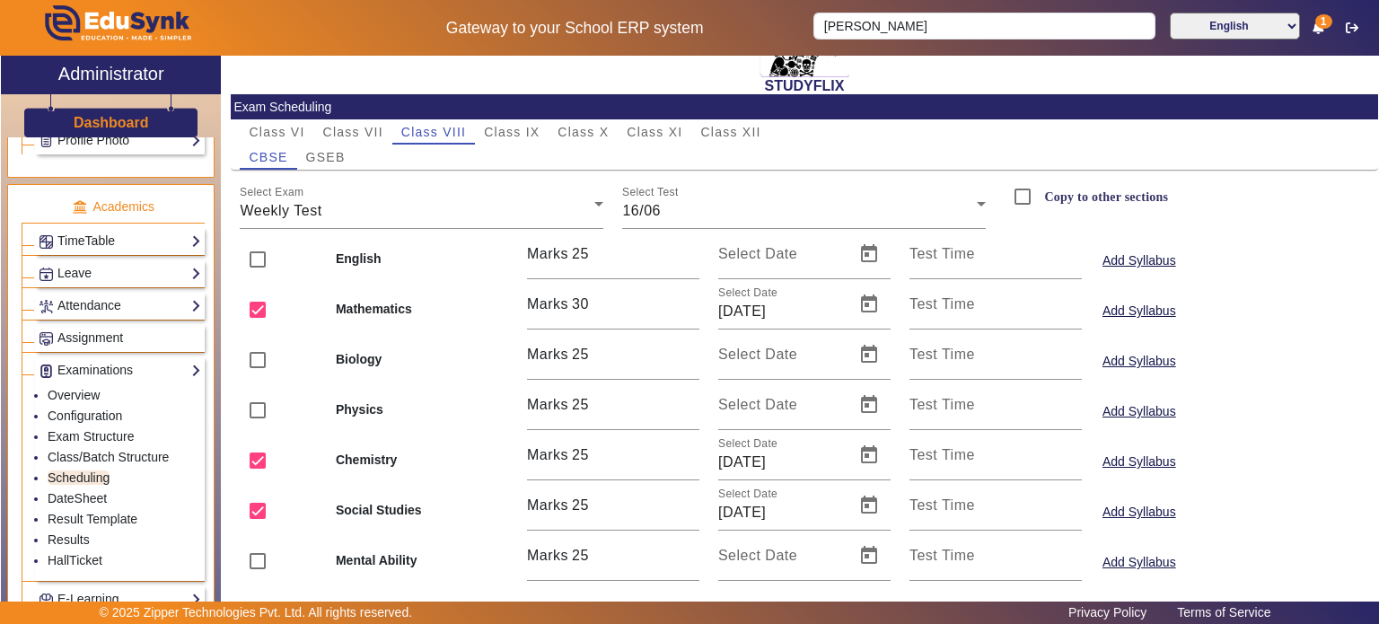
scroll to position [146, 0]
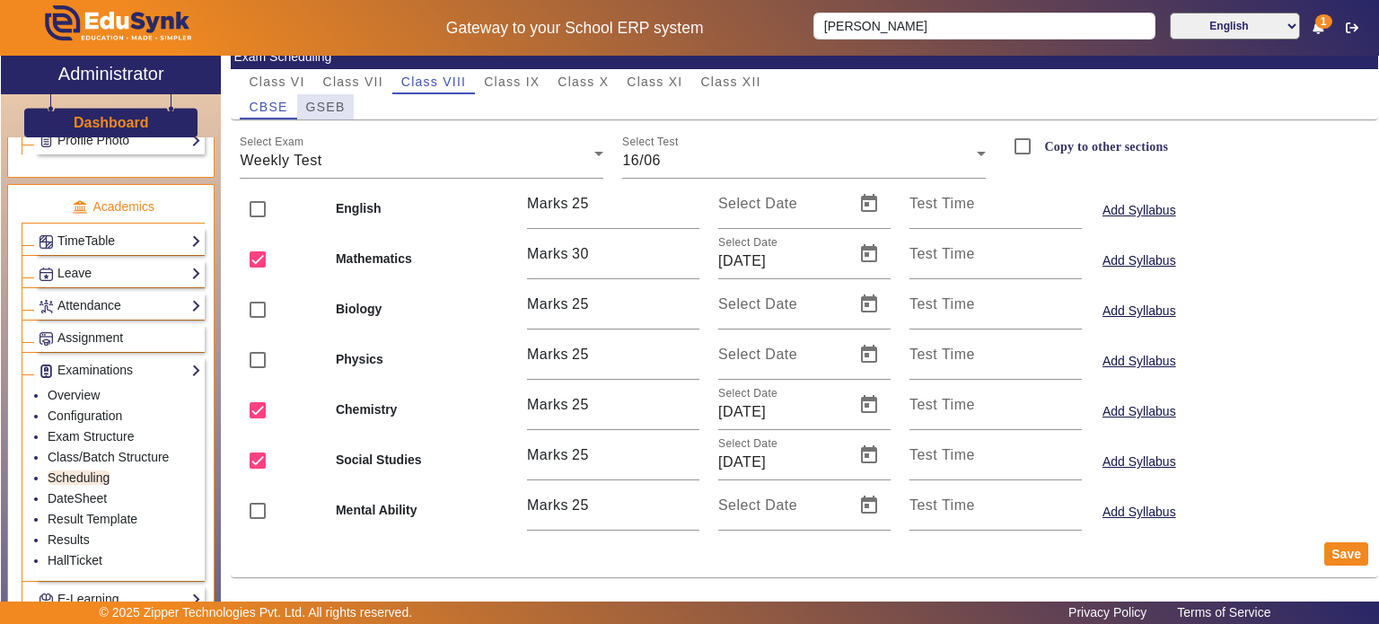
click at [334, 113] on span "GSEB" at bounding box center [325, 107] width 39 height 13
click at [76, 532] on link "Results" at bounding box center [69, 539] width 42 height 14
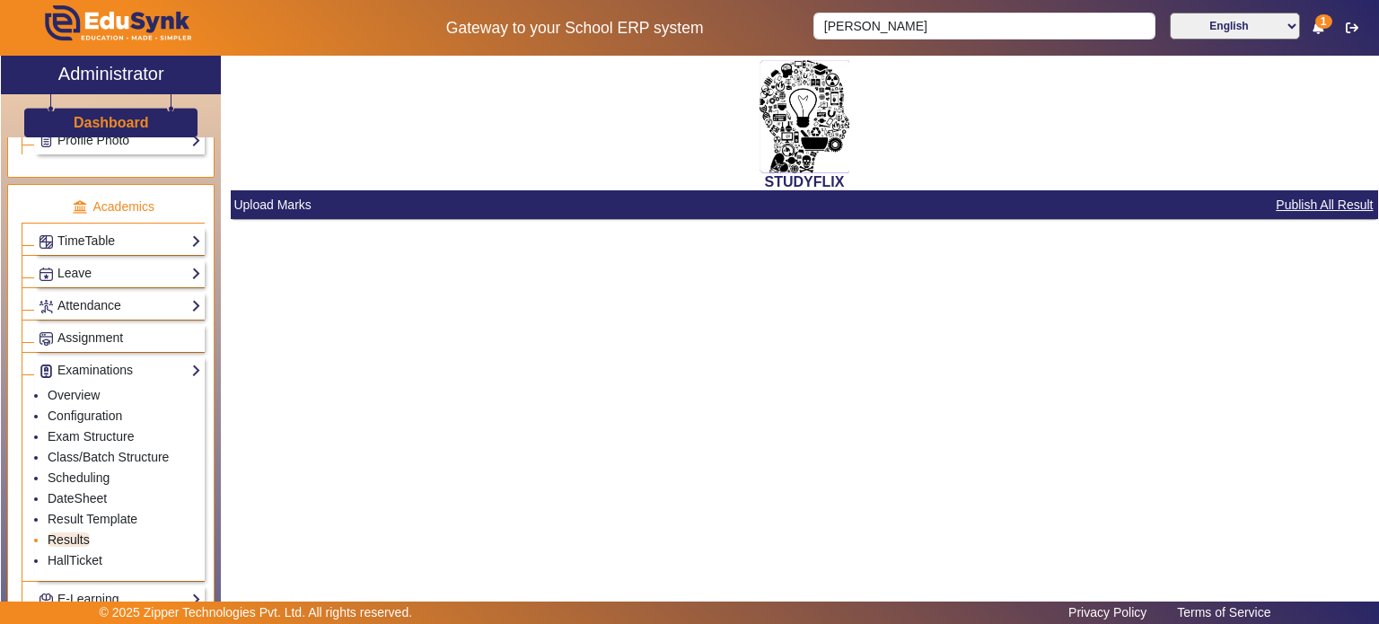
click at [76, 532] on link "Results" at bounding box center [69, 539] width 42 height 14
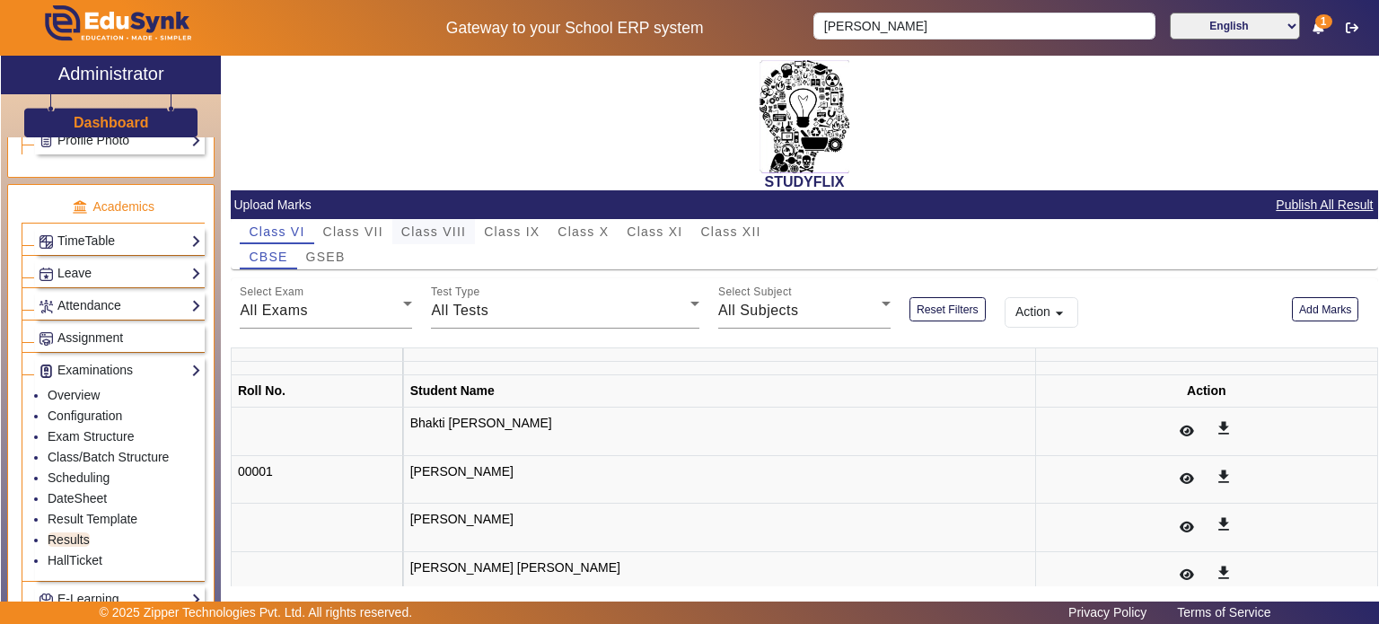
click at [464, 228] on span "Class VIII" at bounding box center [433, 231] width 65 height 13
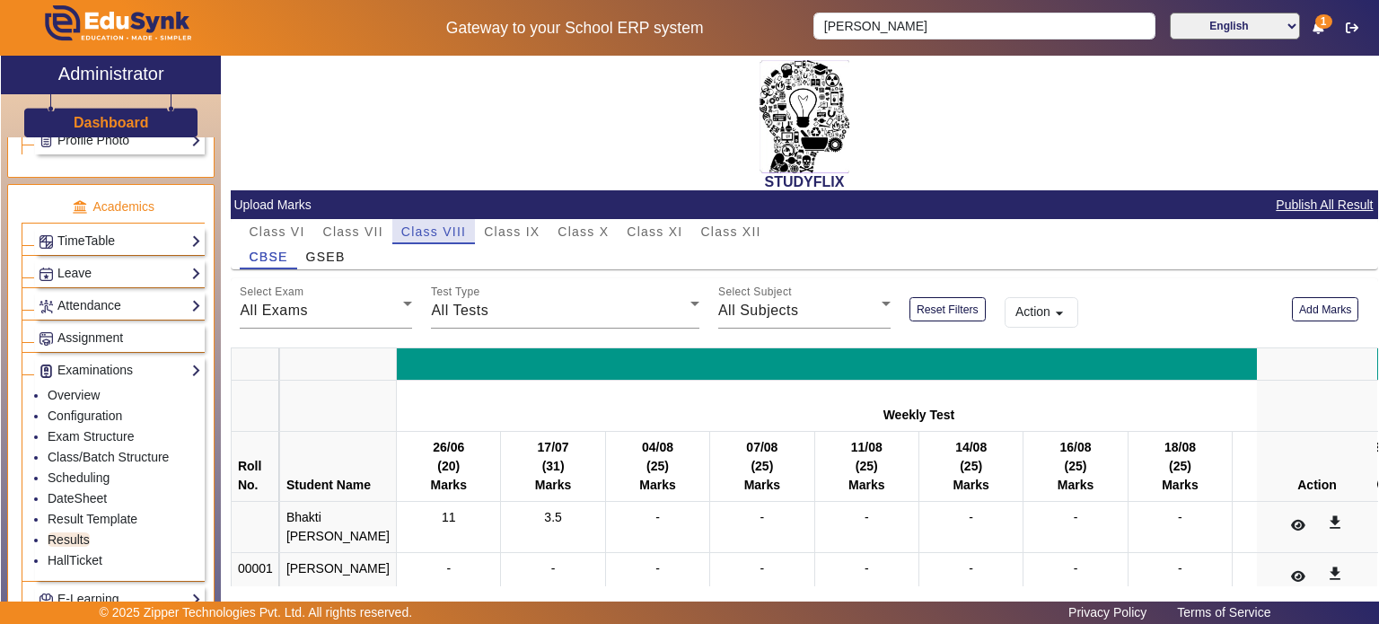
click at [464, 228] on span "Class VIII" at bounding box center [433, 231] width 65 height 13
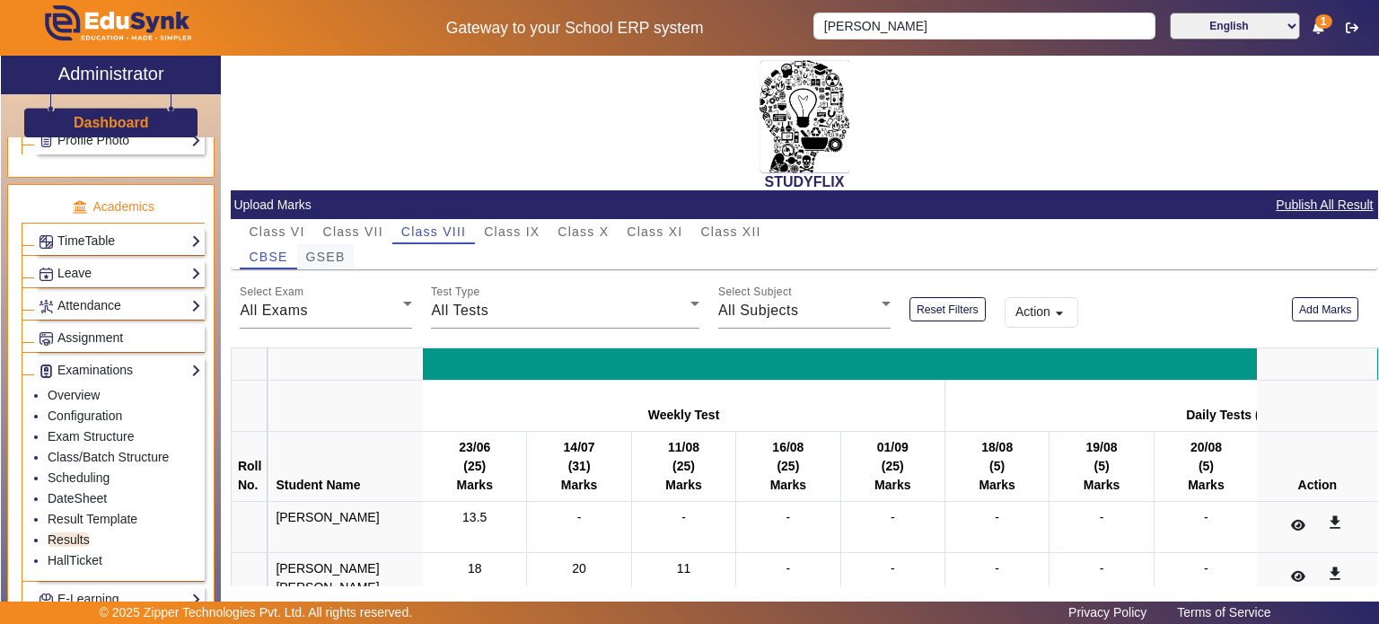
click at [343, 253] on span "GSEB" at bounding box center [325, 256] width 39 height 13
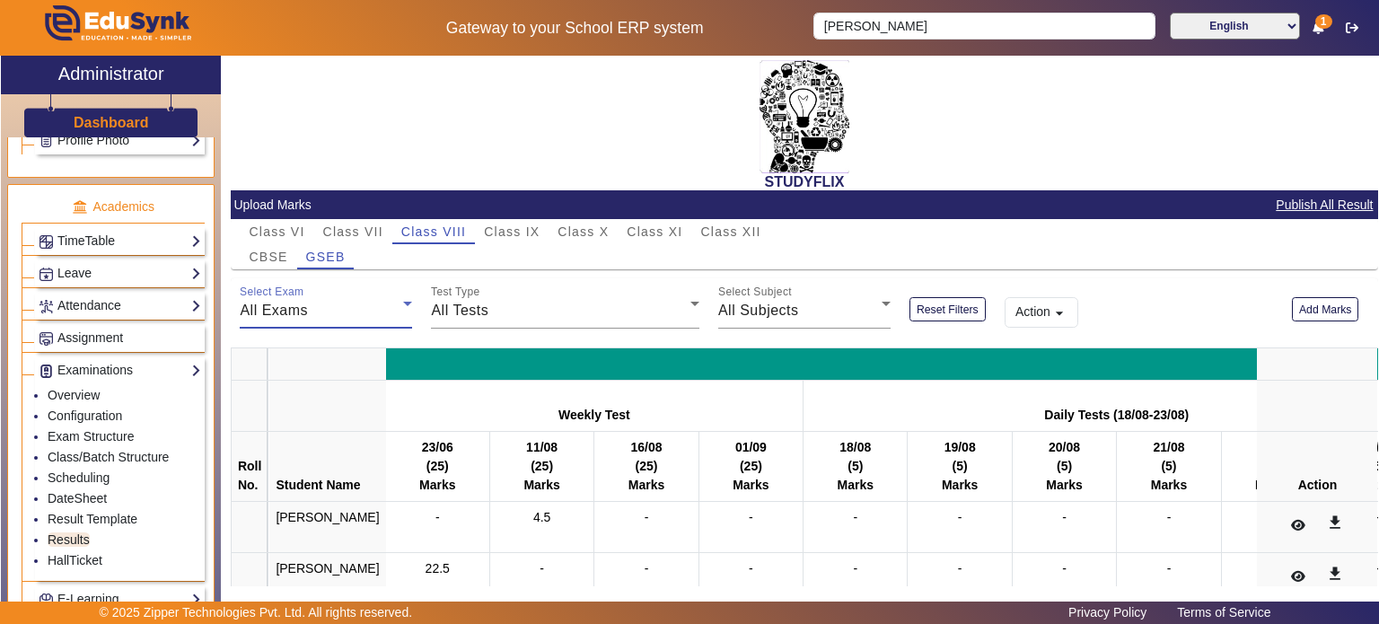
click at [345, 303] on div "All Exams" at bounding box center [321, 311] width 163 height 22
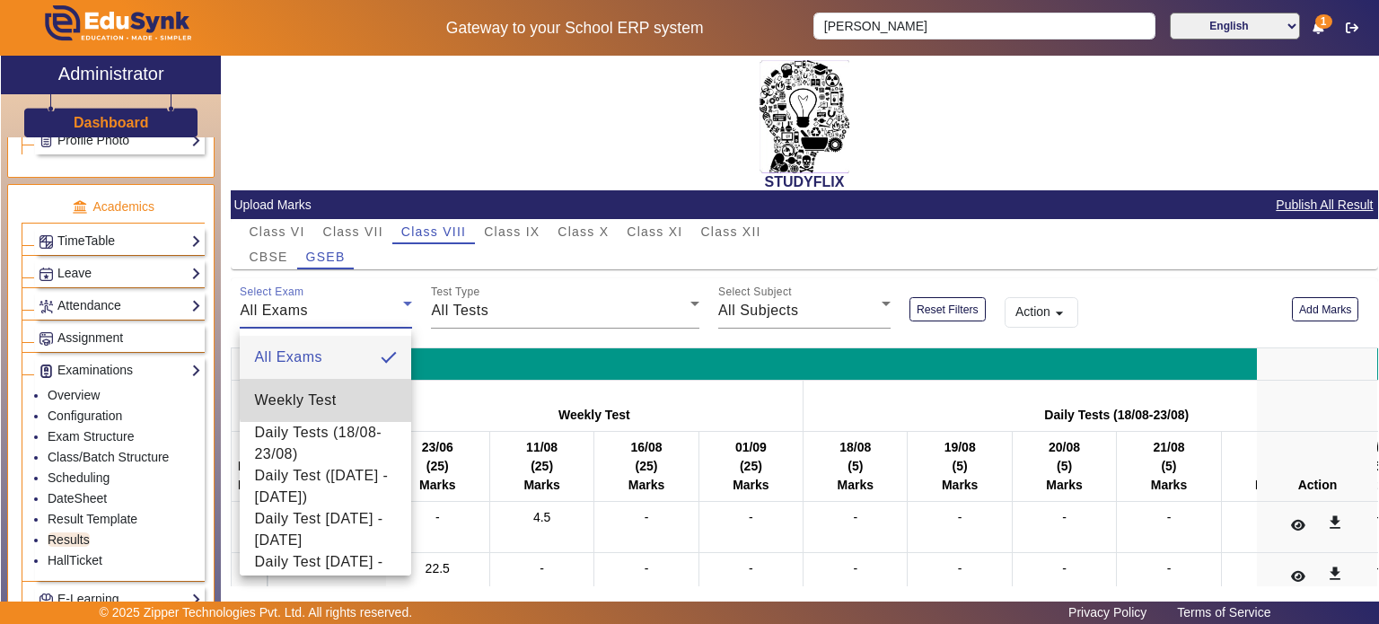
click at [334, 397] on span "Weekly Test" at bounding box center [295, 401] width 82 height 22
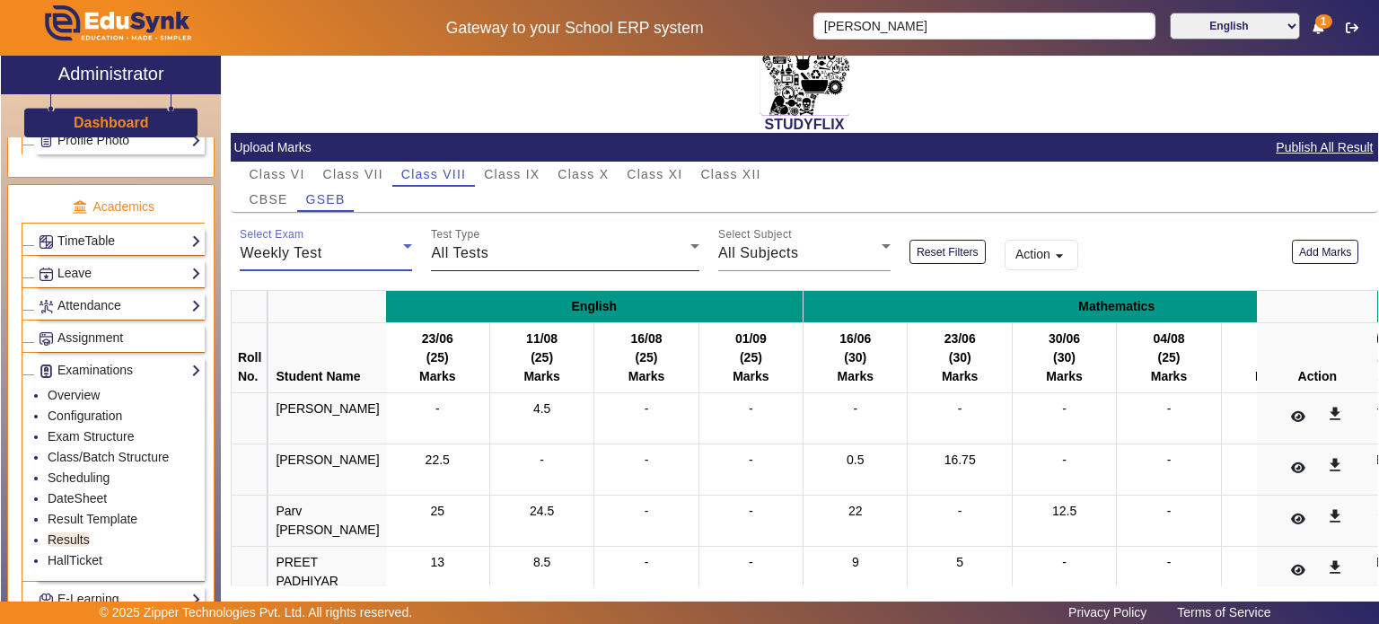
scroll to position [59, 0]
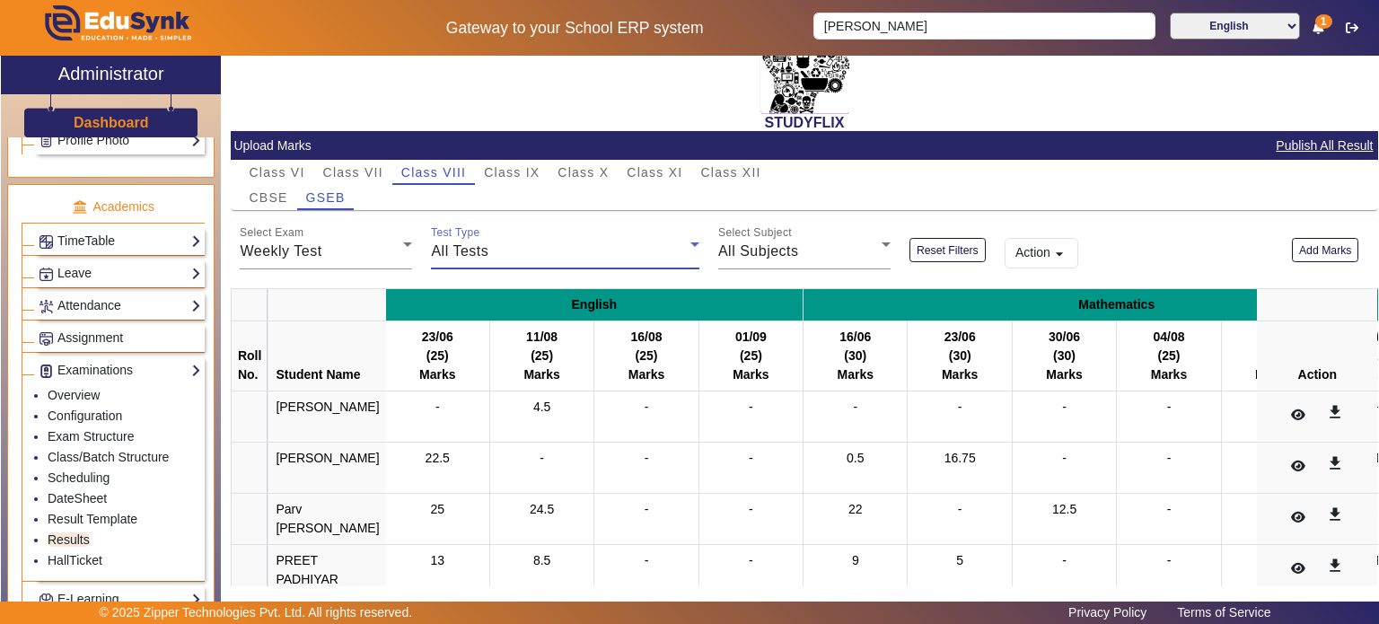
click at [541, 241] on div "All Tests" at bounding box center [560, 252] width 259 height 22
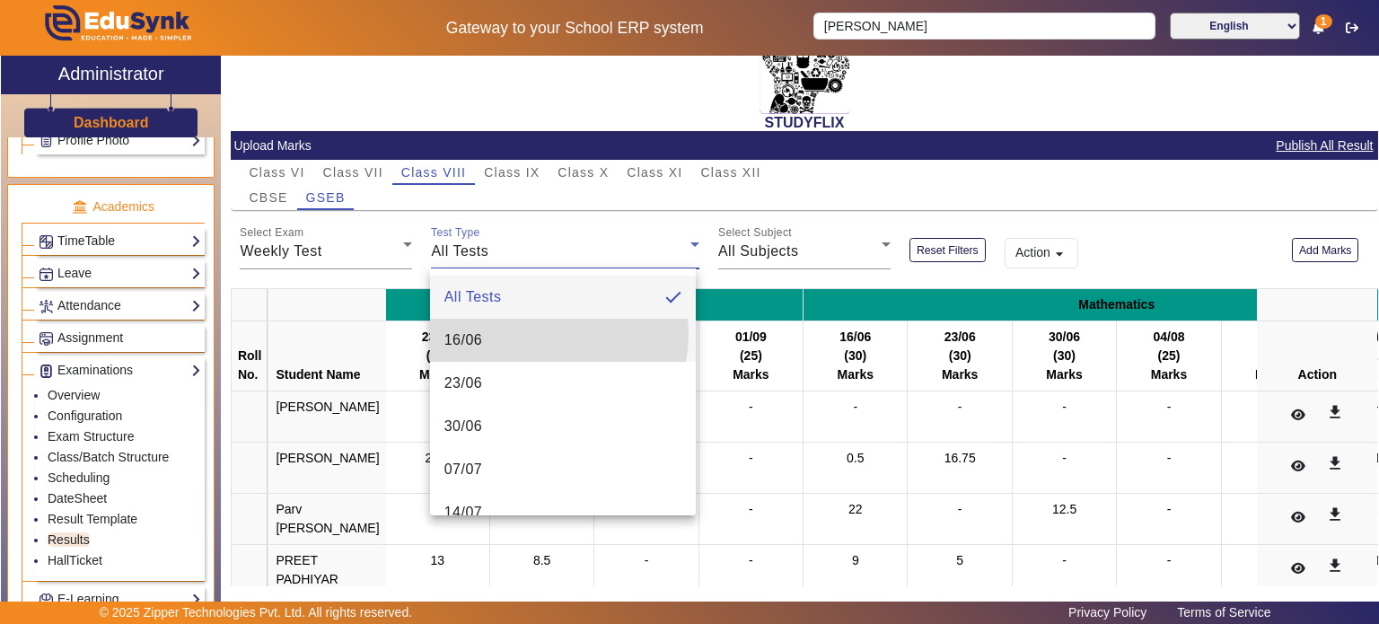
click at [528, 333] on mat-option "16/06" at bounding box center [563, 340] width 266 height 43
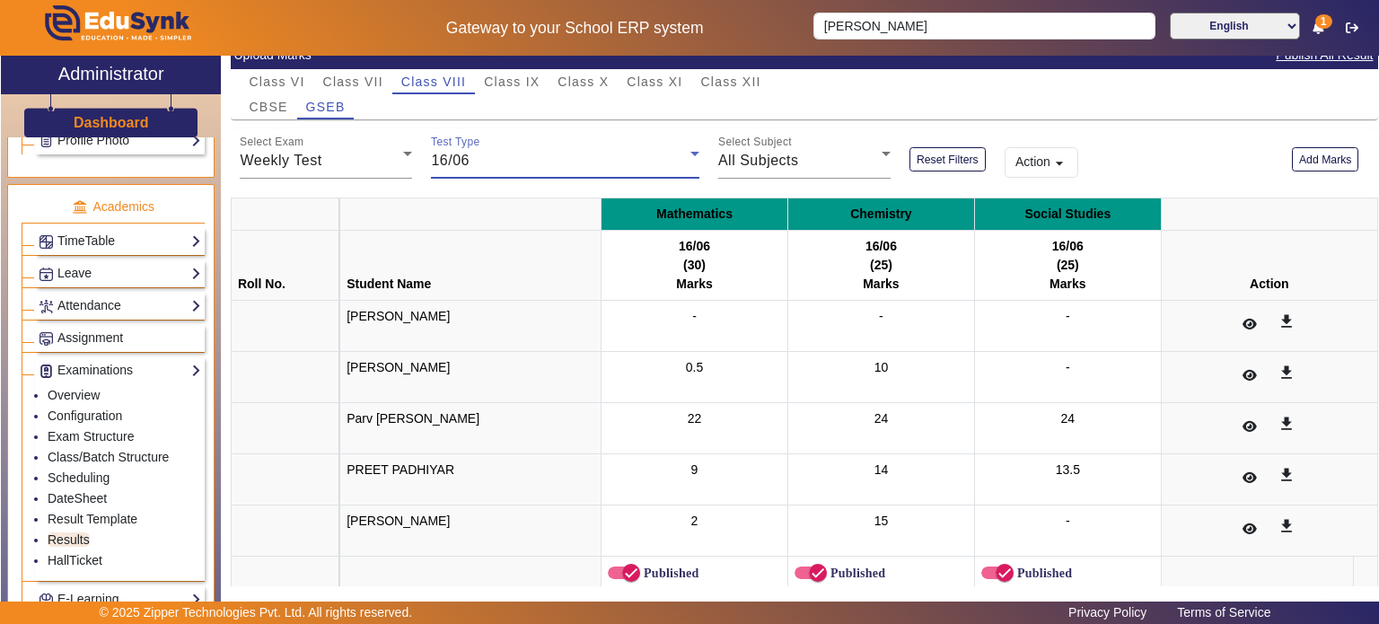
scroll to position [172, 0]
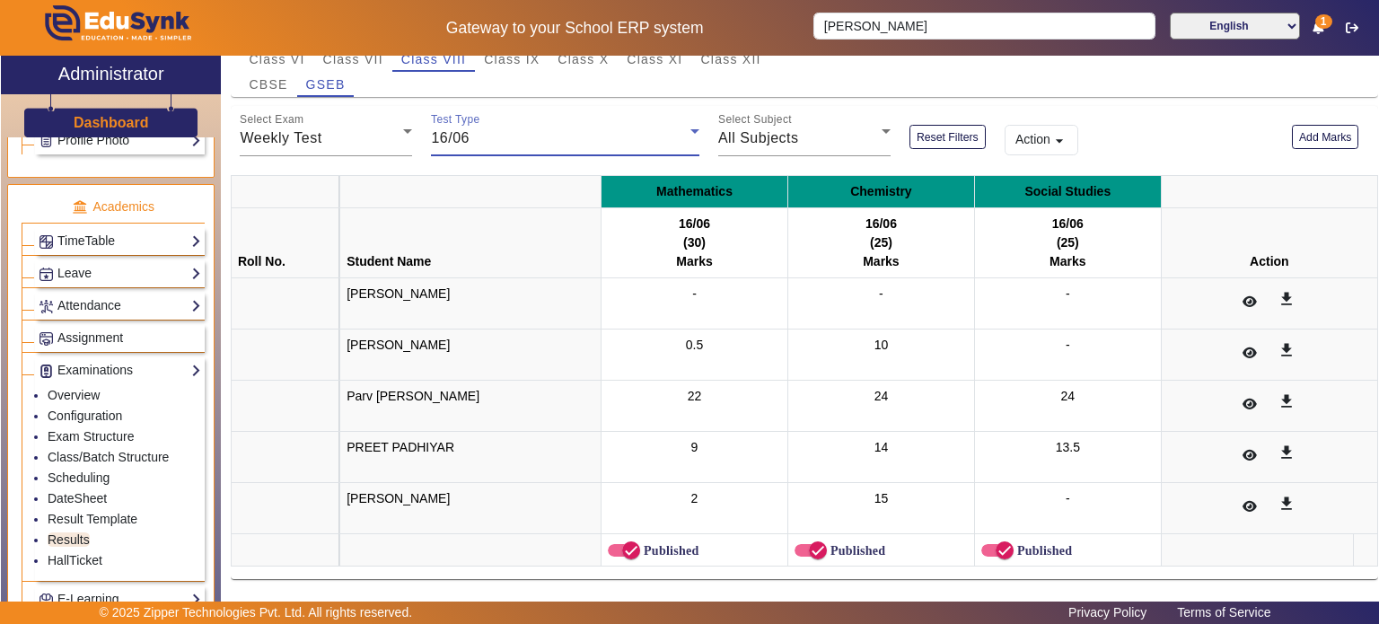
click at [372, 295] on td "[PERSON_NAME]" at bounding box center [470, 303] width 261 height 51
copy td "[PERSON_NAME]"
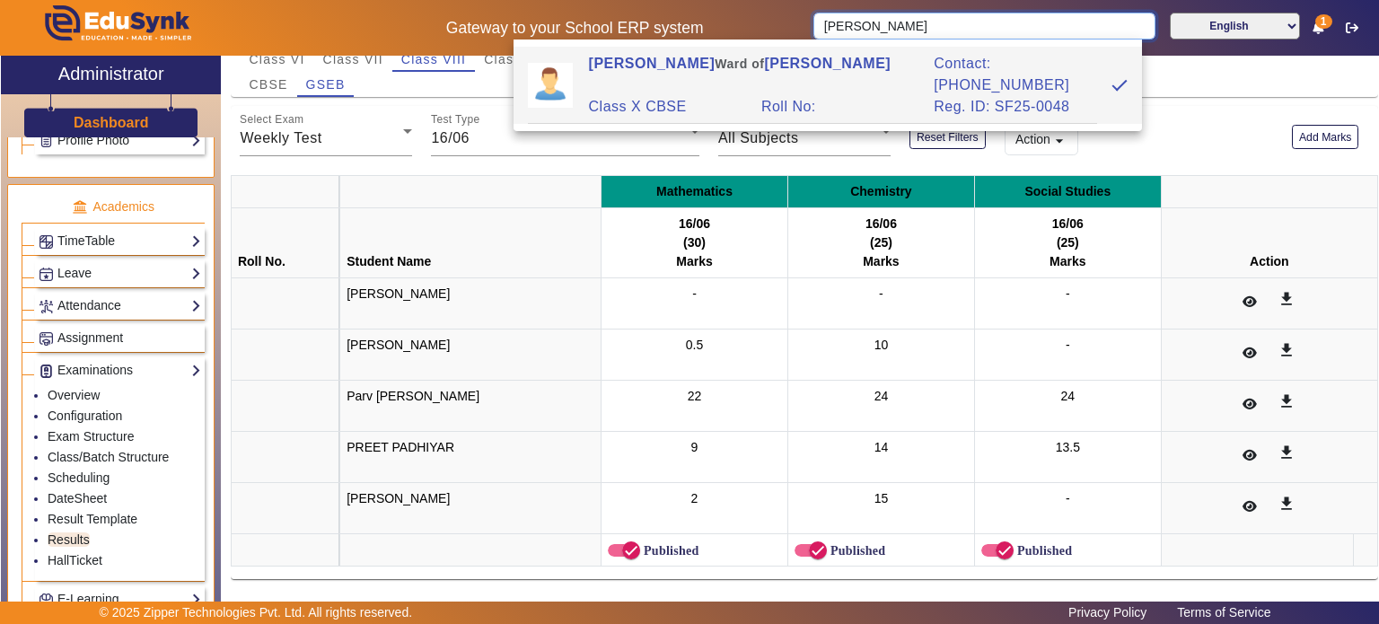
click at [858, 29] on input "[PERSON_NAME]" at bounding box center [983, 26] width 341 height 27
click at [1123, 26] on input "[PERSON_NAME]" at bounding box center [983, 26] width 341 height 27
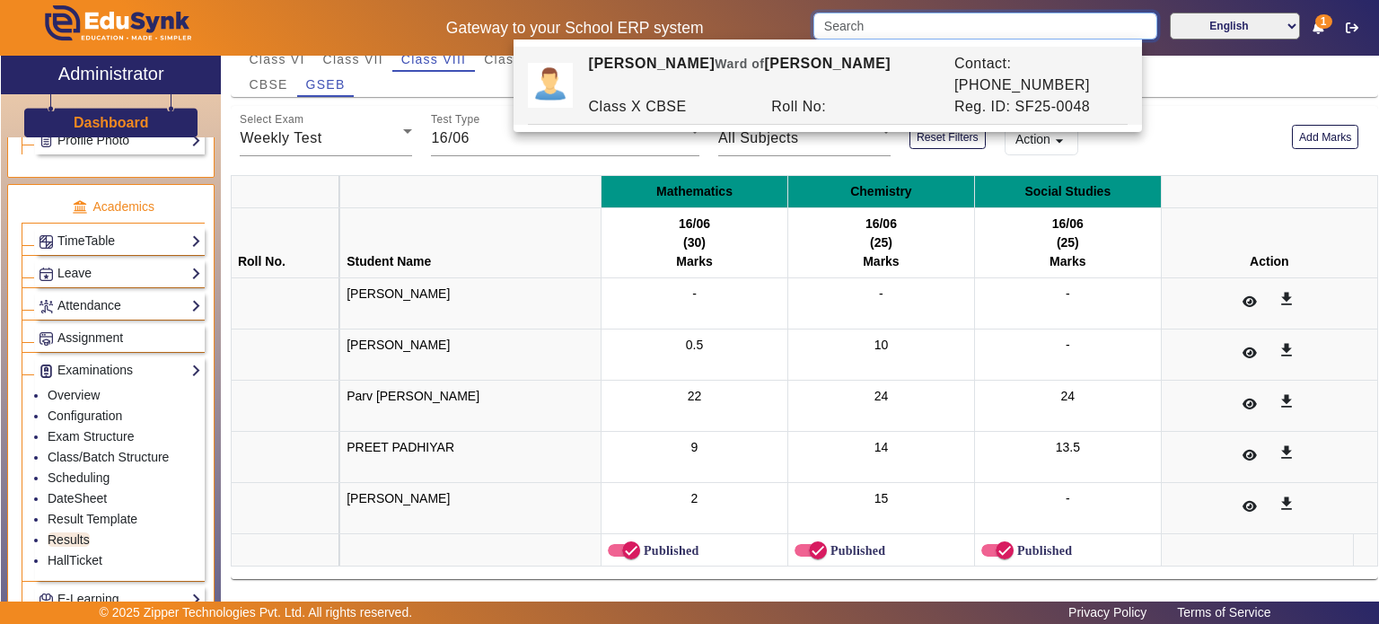
paste input "[PERSON_NAME]"
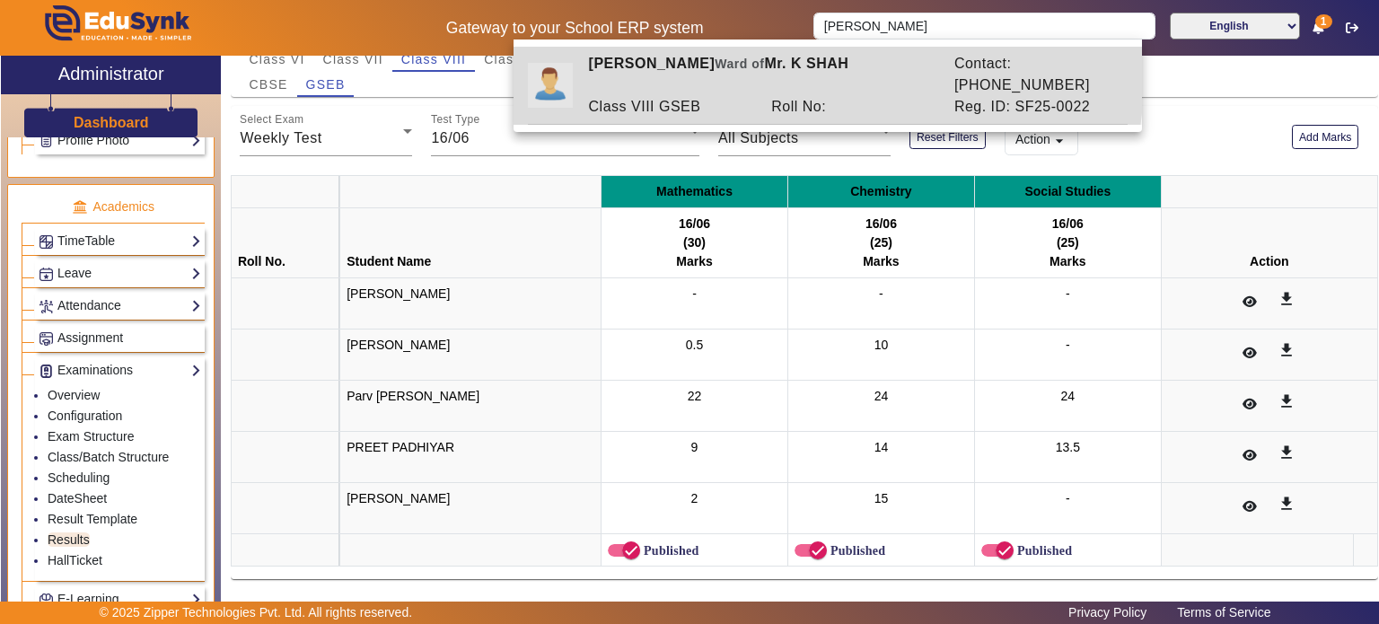
click at [811, 96] on div "Roll No:" at bounding box center [853, 107] width 183 height 22
type input "[PERSON_NAME]"
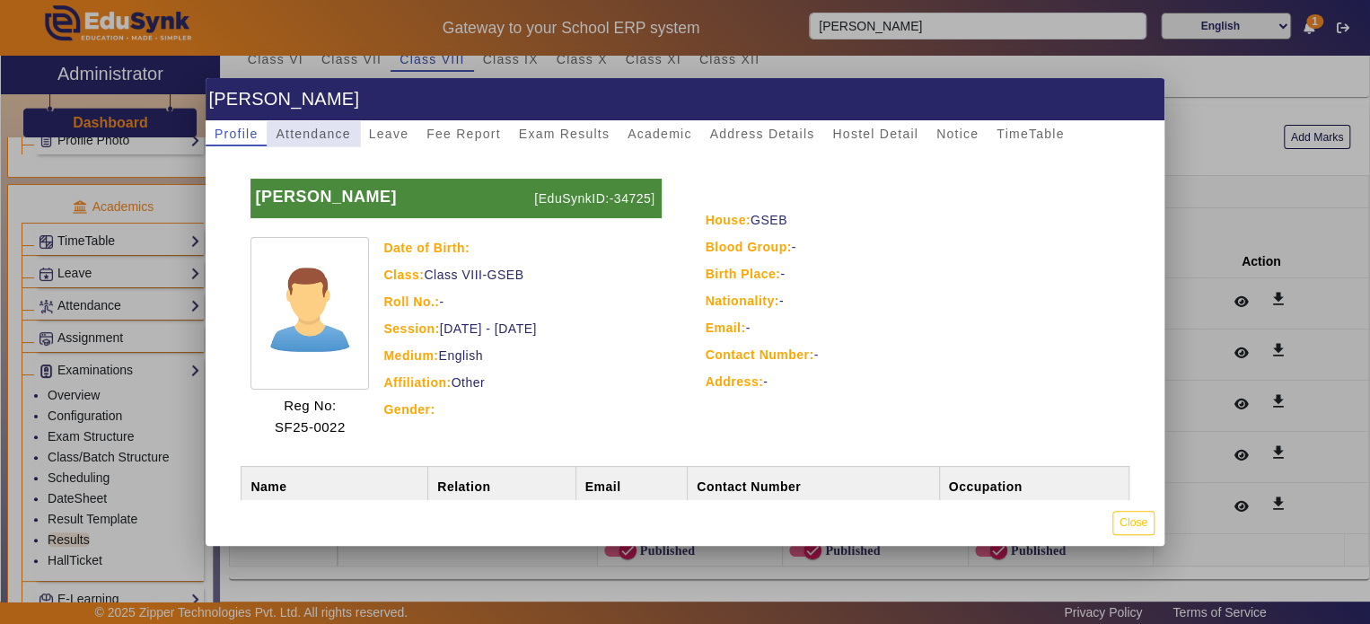
click at [329, 136] on span "Attendance" at bounding box center [313, 133] width 74 height 13
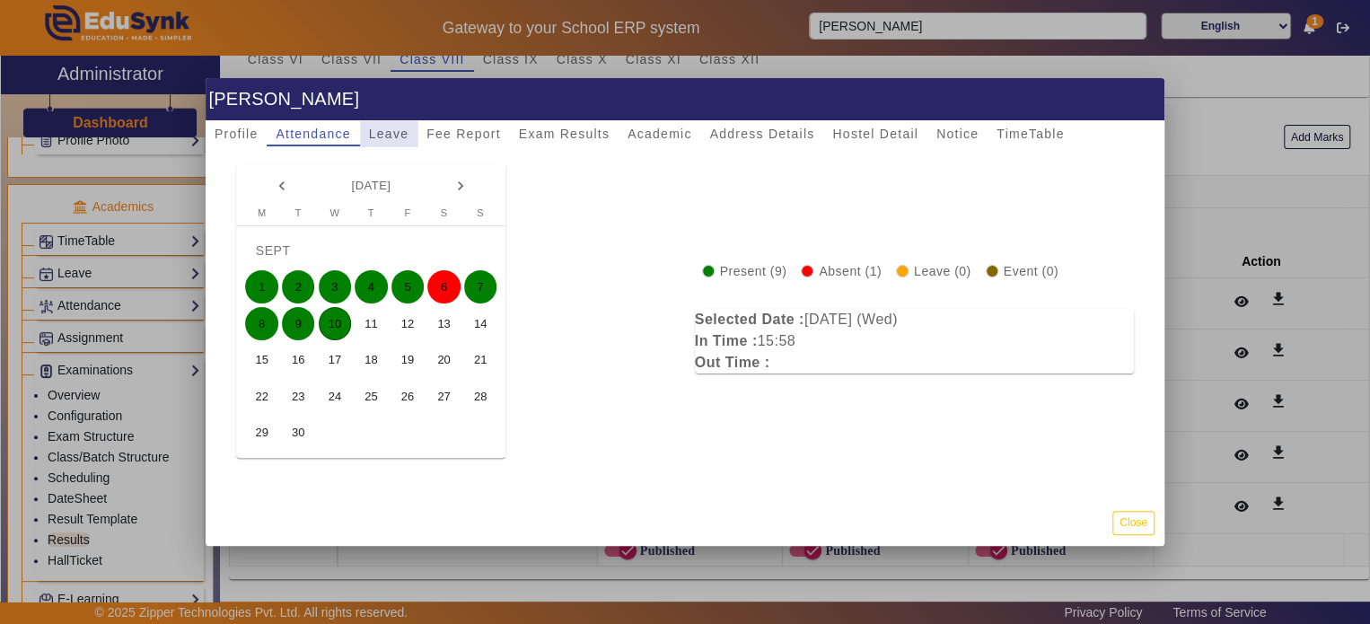
click at [388, 136] on span "Leave" at bounding box center [388, 133] width 39 height 13
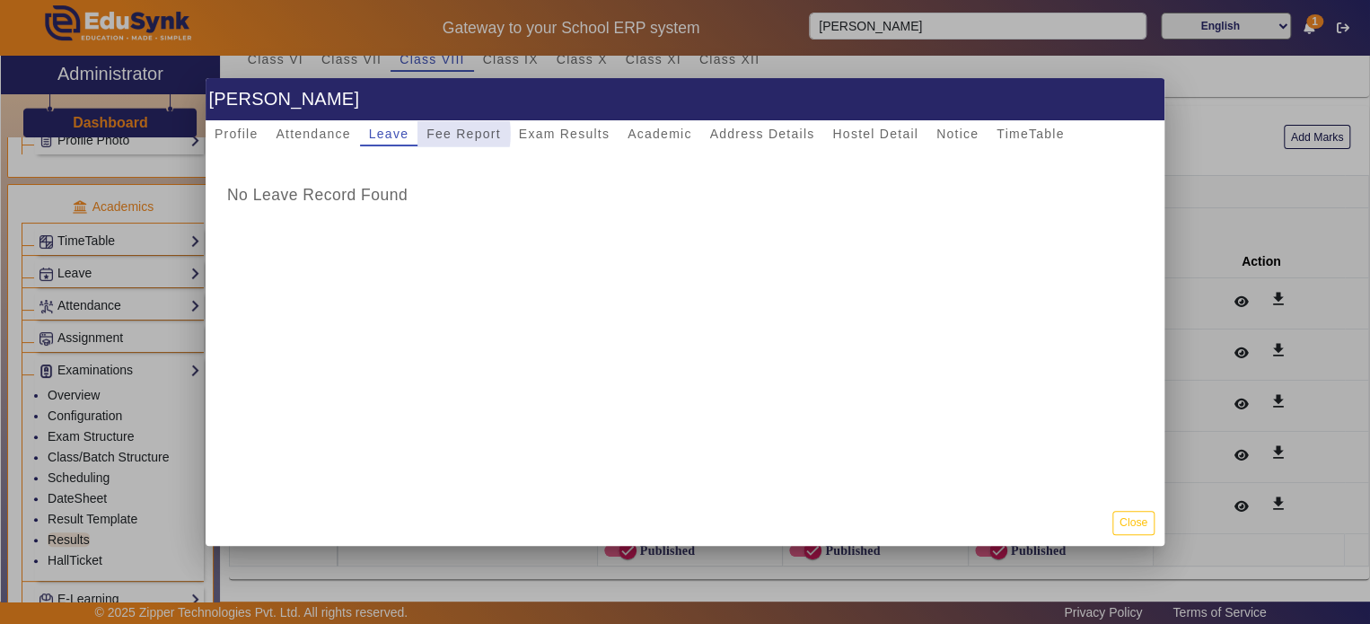
click at [434, 134] on span "Fee Report" at bounding box center [463, 133] width 74 height 13
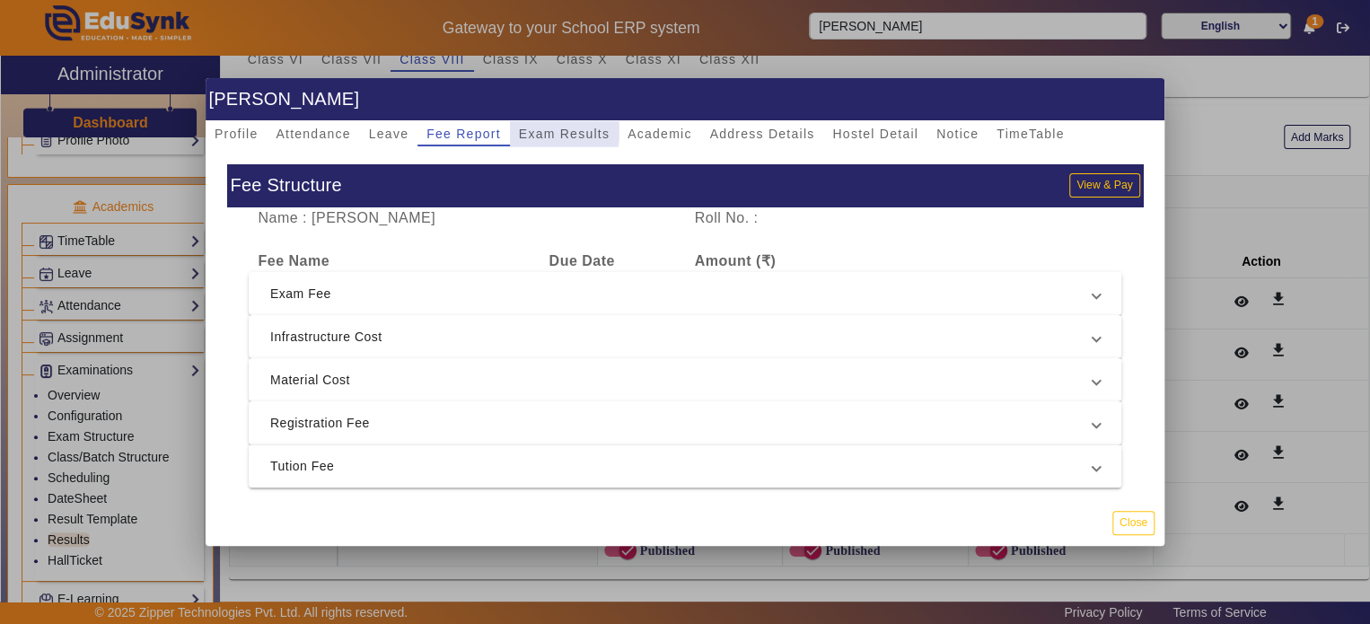
click at [525, 127] on span "Exam Results" at bounding box center [564, 133] width 91 height 13
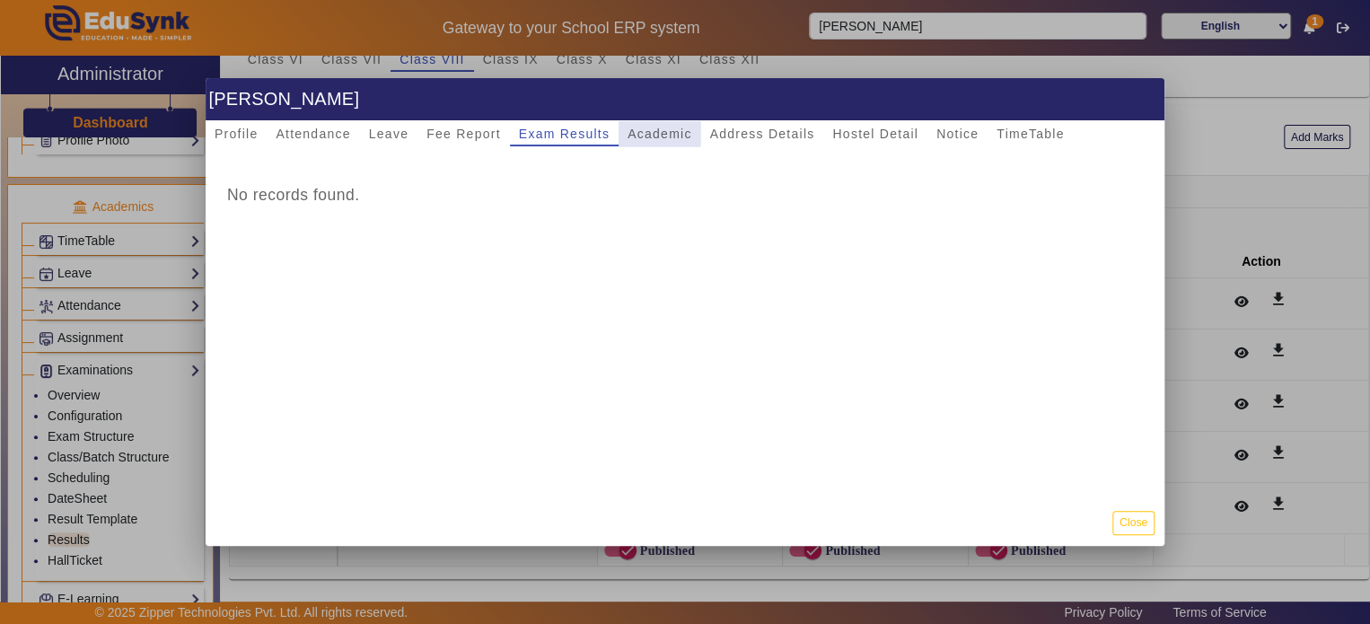
click at [628, 127] on span "Academic" at bounding box center [659, 133] width 64 height 13
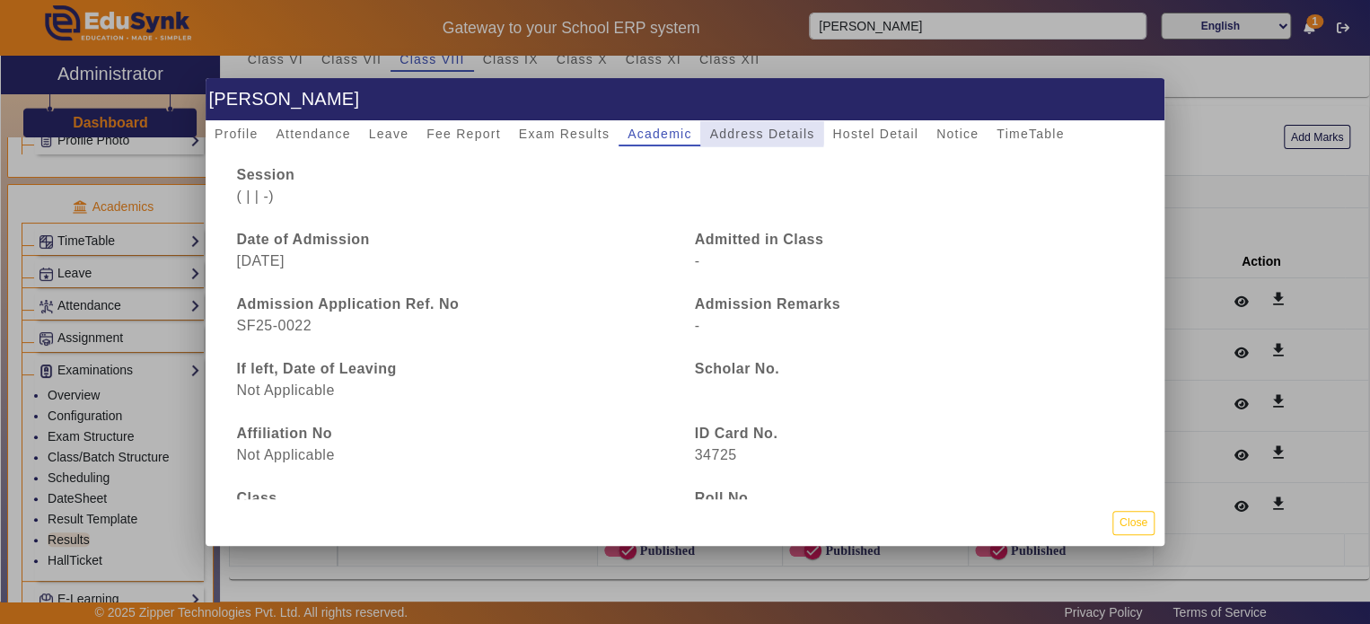
click at [714, 124] on span "Address Details" at bounding box center [761, 133] width 105 height 25
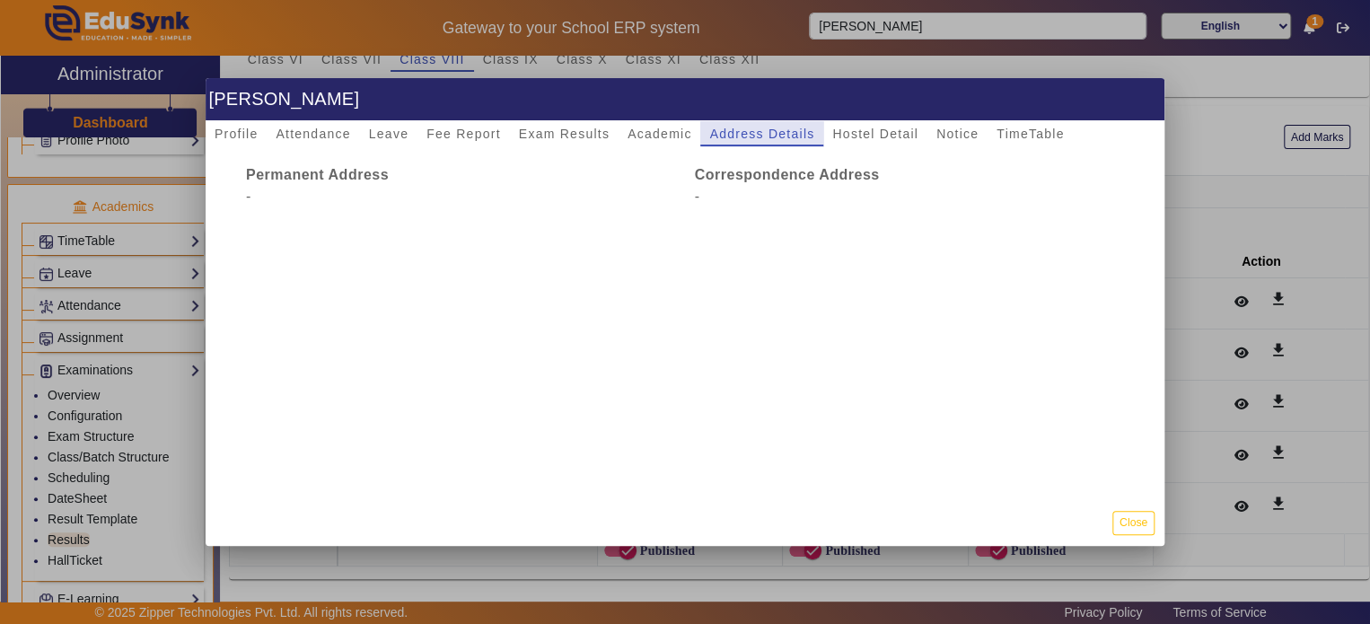
click at [786, 123] on span "Address Details" at bounding box center [761, 133] width 105 height 25
click at [862, 123] on span "Hostel Detail" at bounding box center [875, 133] width 86 height 25
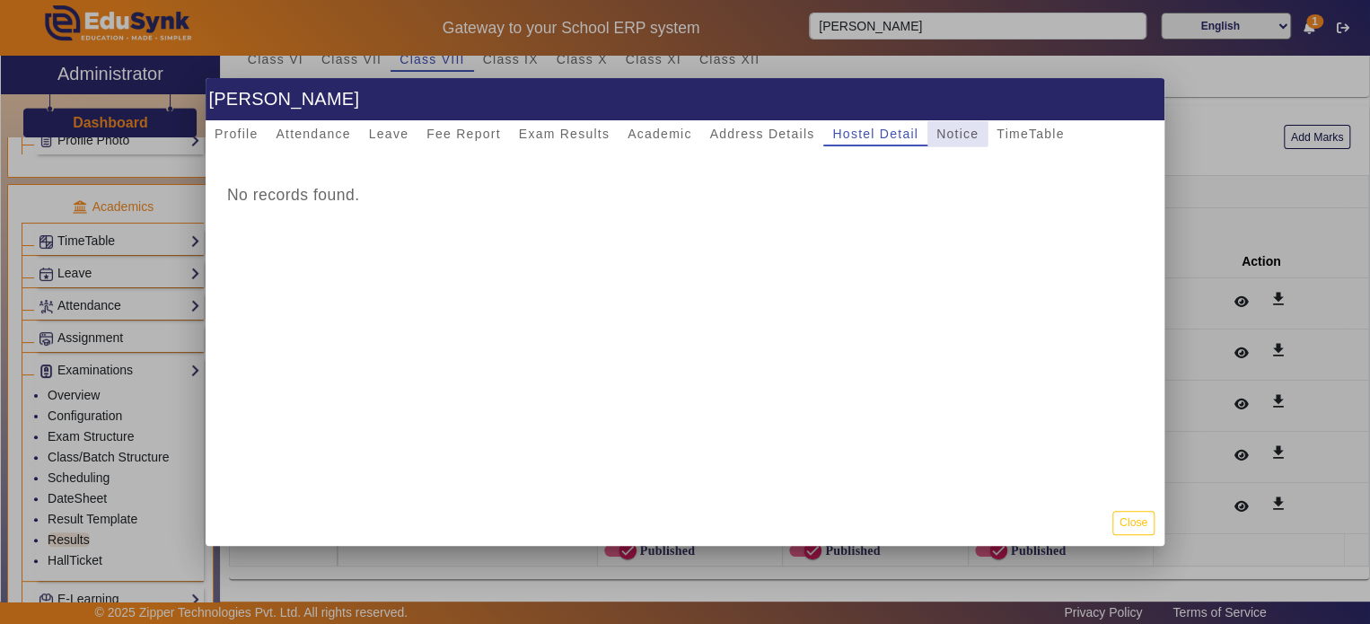
click at [941, 131] on span "Notice" at bounding box center [957, 133] width 42 height 13
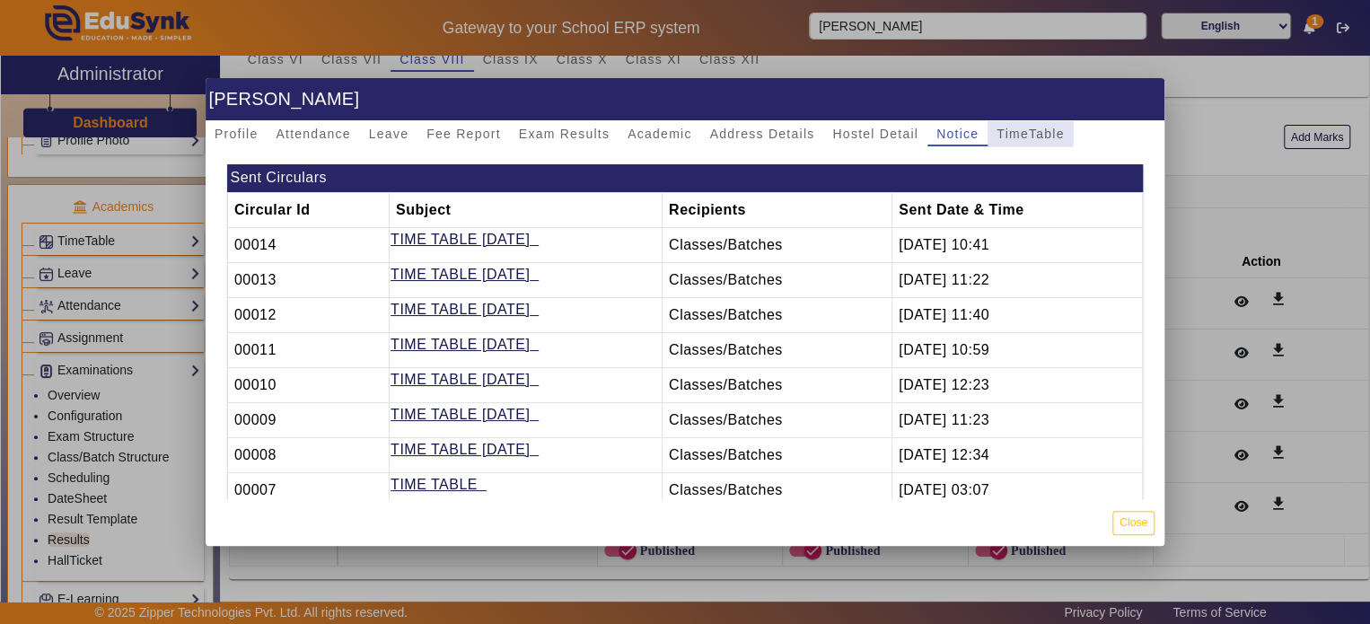
click at [998, 131] on span "TimeTable" at bounding box center [1029, 133] width 67 height 13
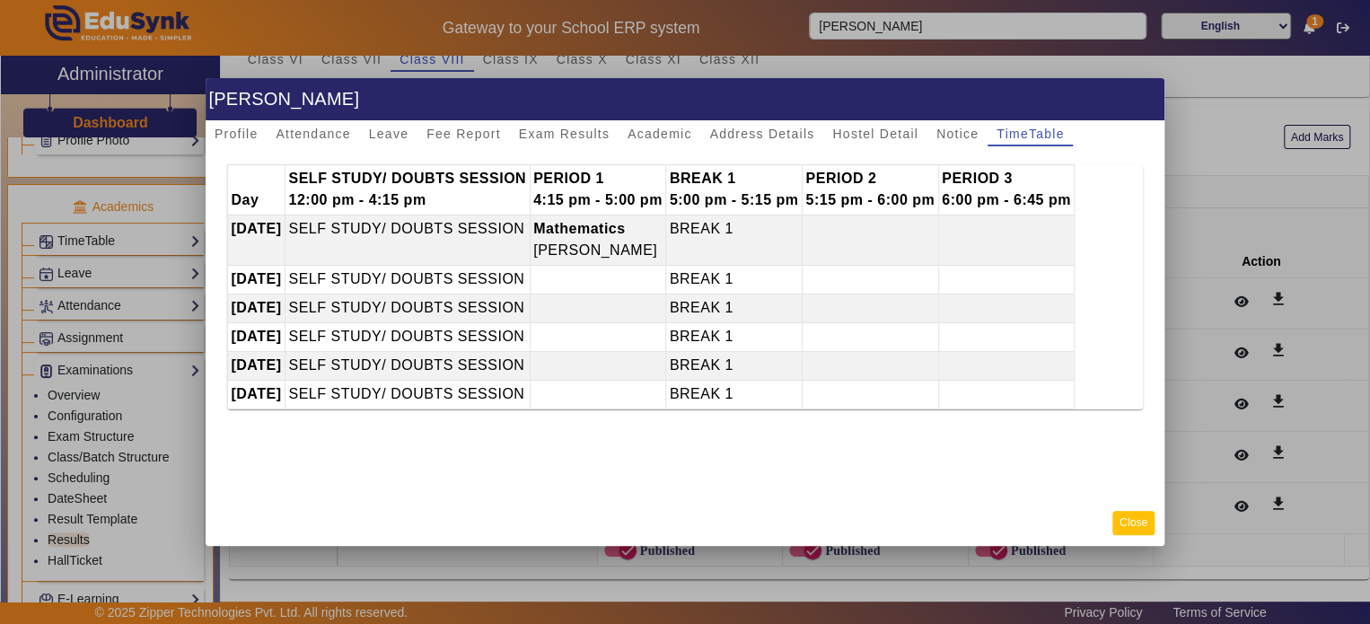
click at [1131, 519] on button "Close" at bounding box center [1133, 523] width 42 height 24
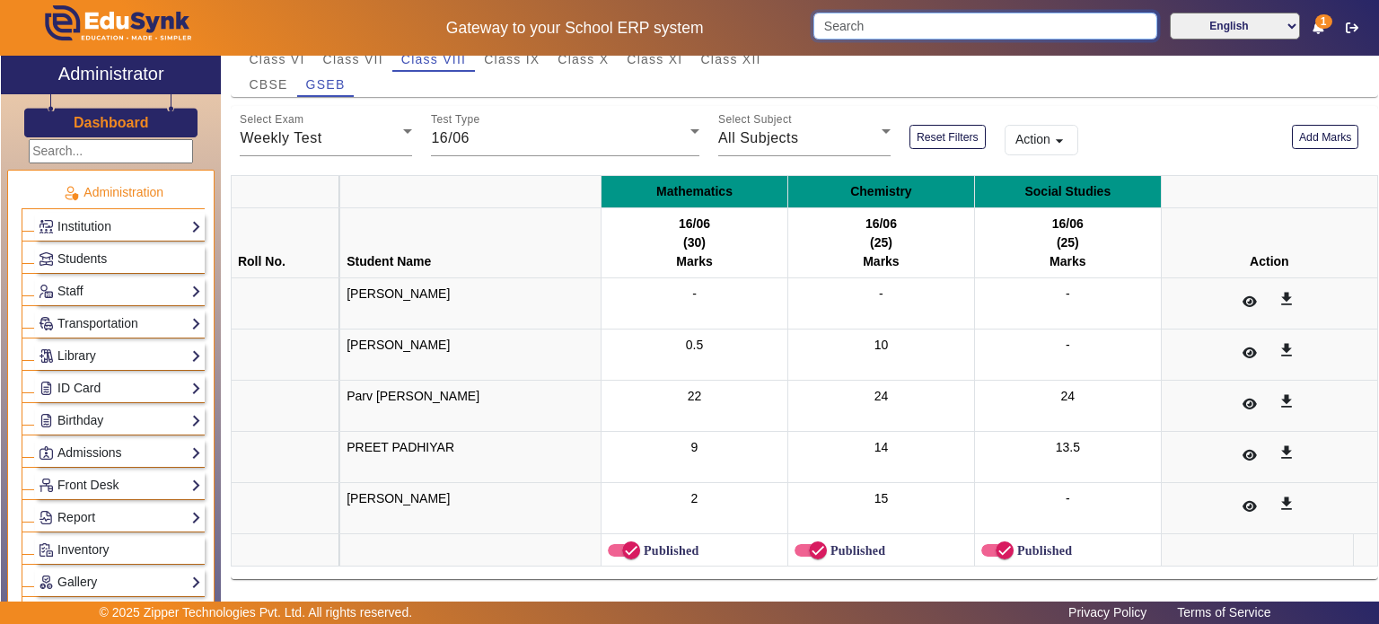
scroll to position [0, 0]
click at [100, 258] on span "Students" at bounding box center [81, 260] width 49 height 14
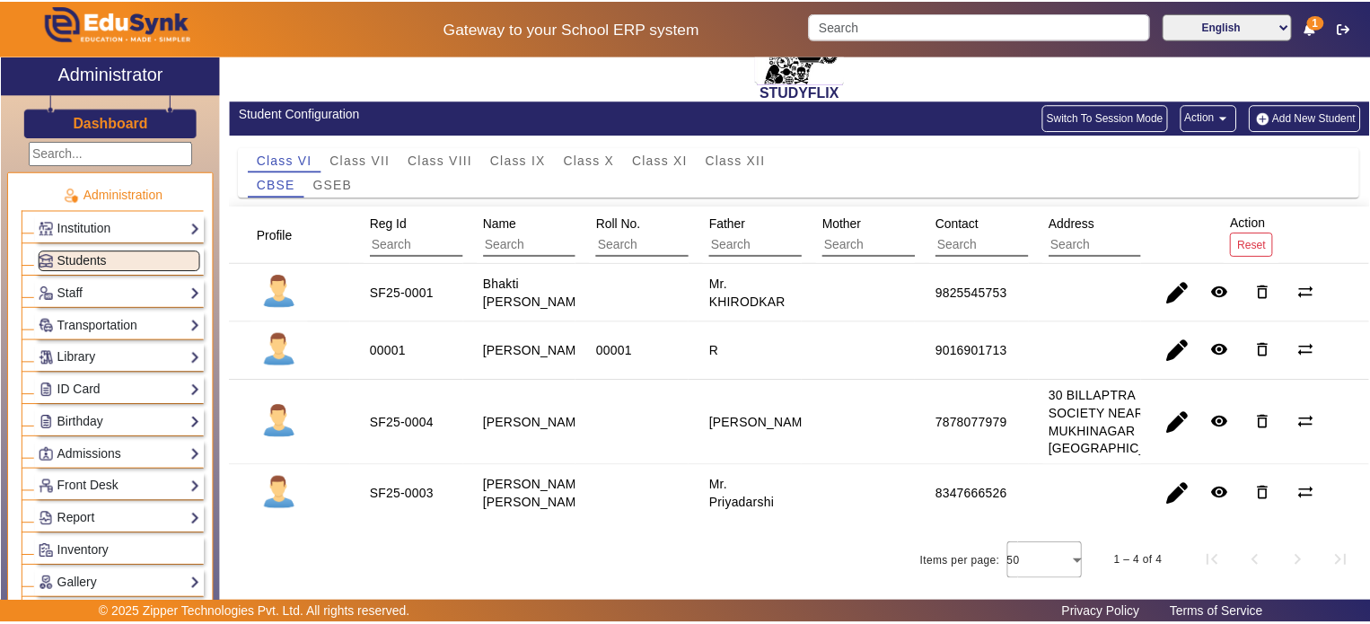
scroll to position [126, 0]
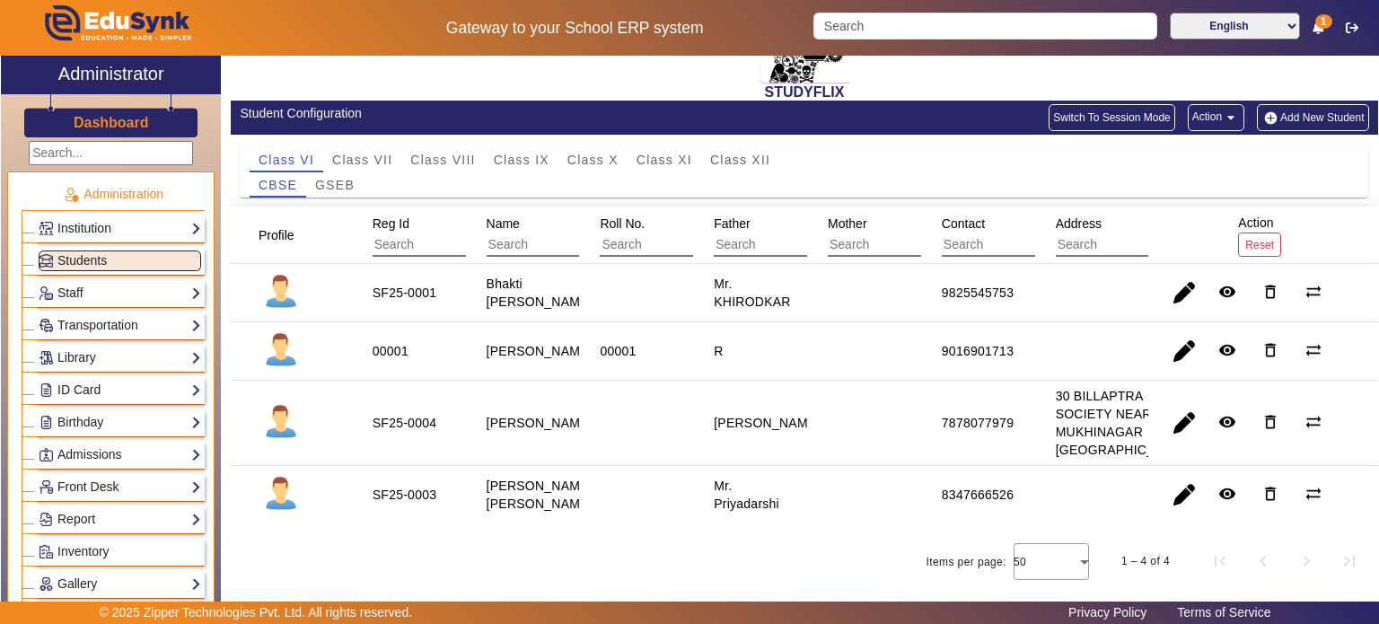
click at [503, 276] on staff-with-status "Bhakti [PERSON_NAME]" at bounding box center [539, 292] width 106 height 32
copy staff-with-status "Bhakti [PERSON_NAME]"
click at [858, 33] on input "Search" at bounding box center [984, 26] width 343 height 27
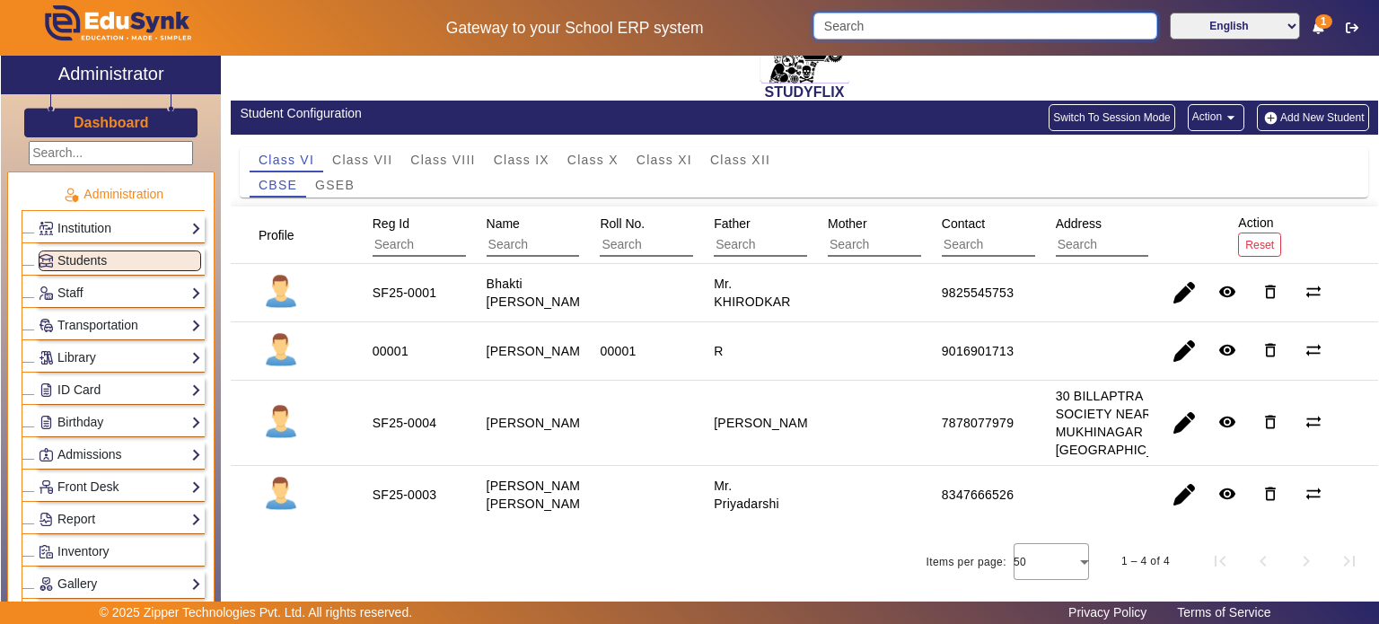
paste input "Bhakti [PERSON_NAME]"
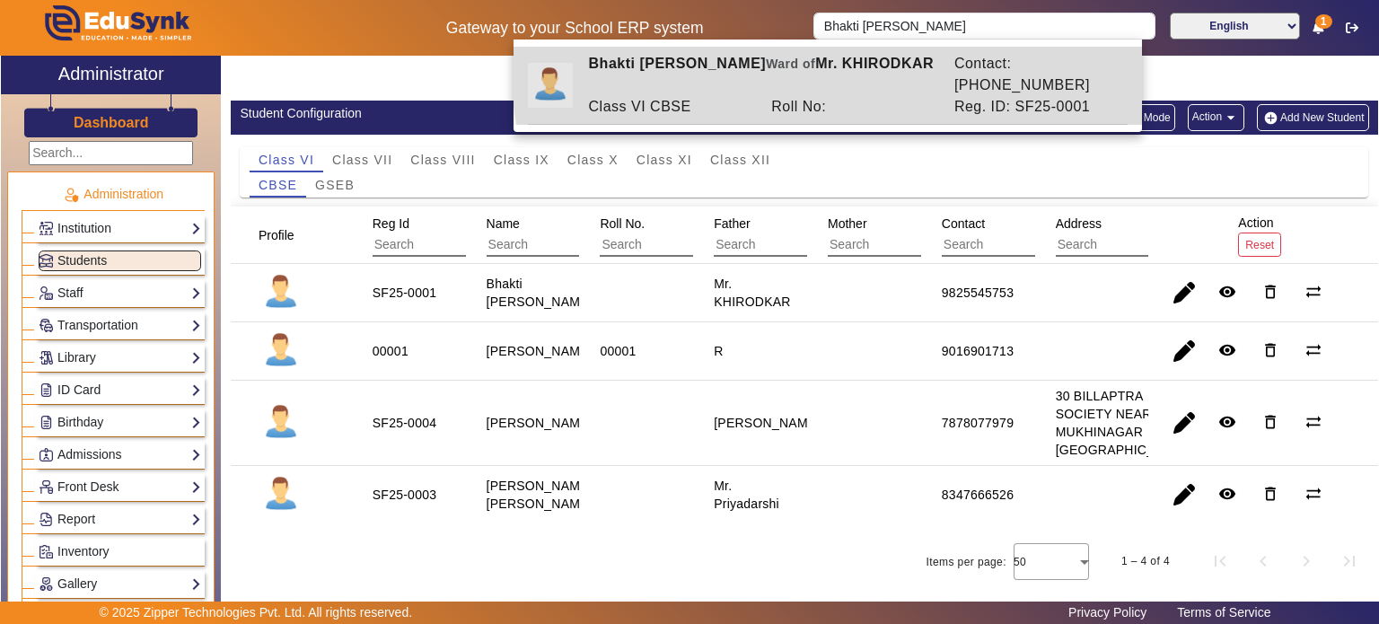
click at [838, 65] on div "[PERSON_NAME] [PERSON_NAME] of [PERSON_NAME]" at bounding box center [761, 74] width 365 height 43
type input "Bhakti [PERSON_NAME]"
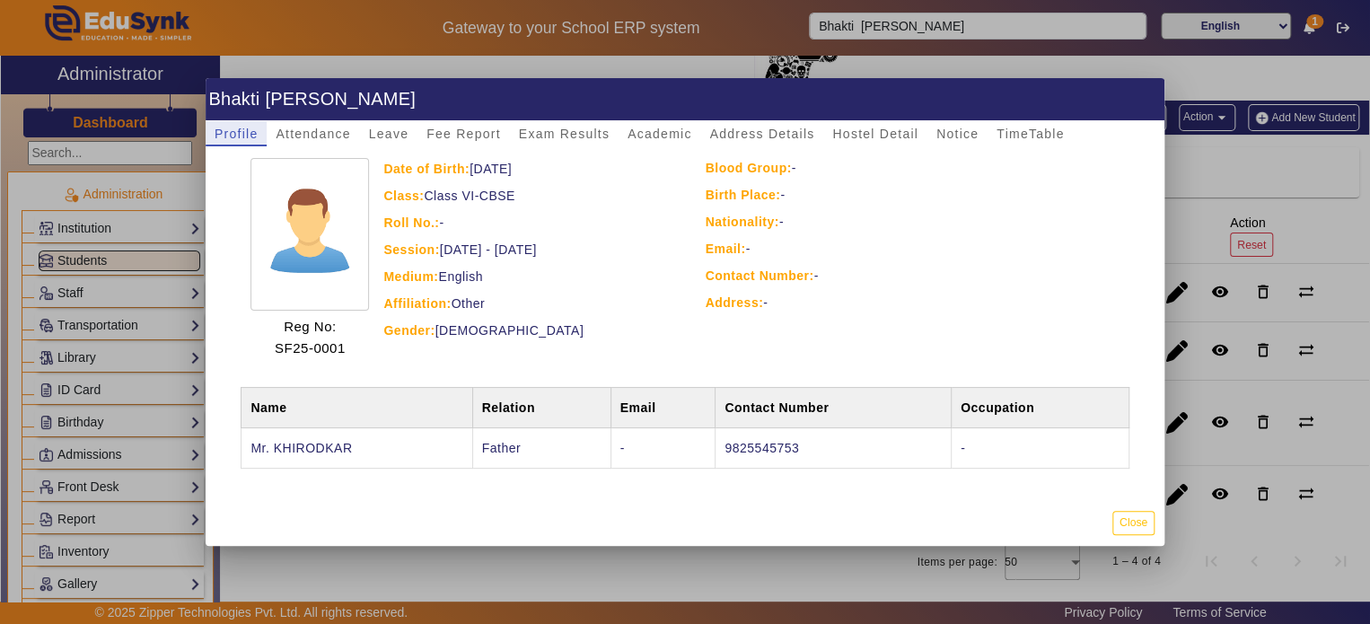
scroll to position [0, 0]
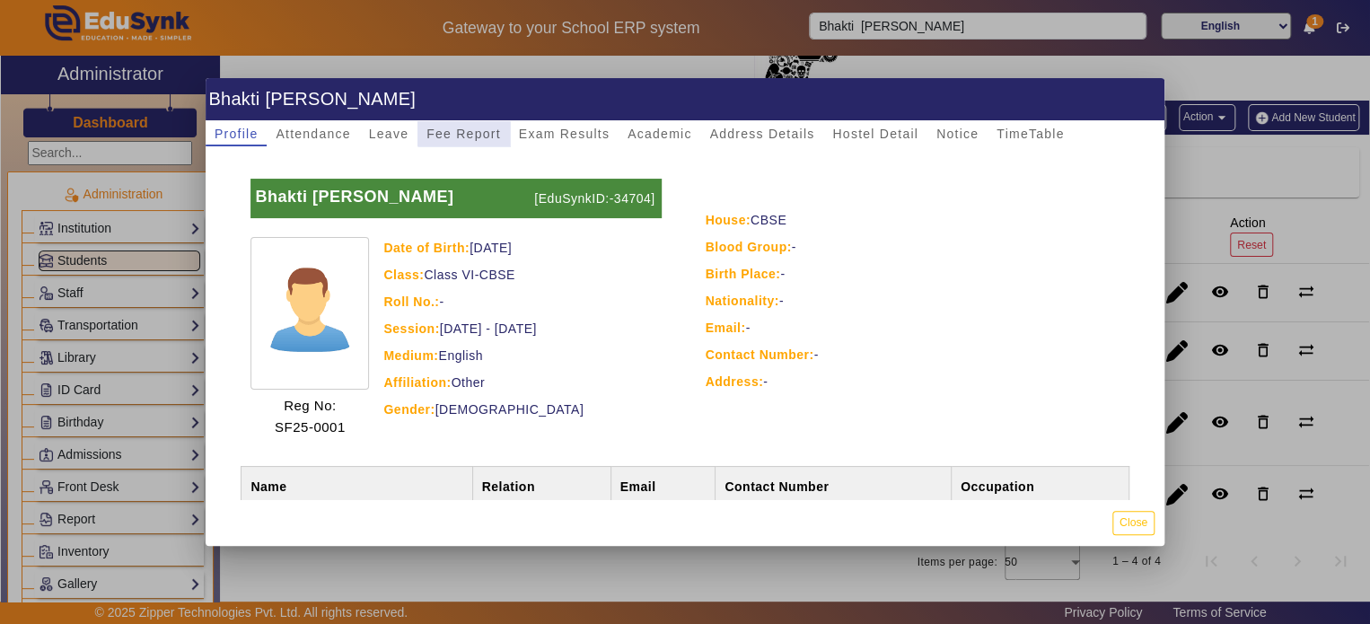
click at [463, 129] on span "Fee Report" at bounding box center [463, 133] width 74 height 13
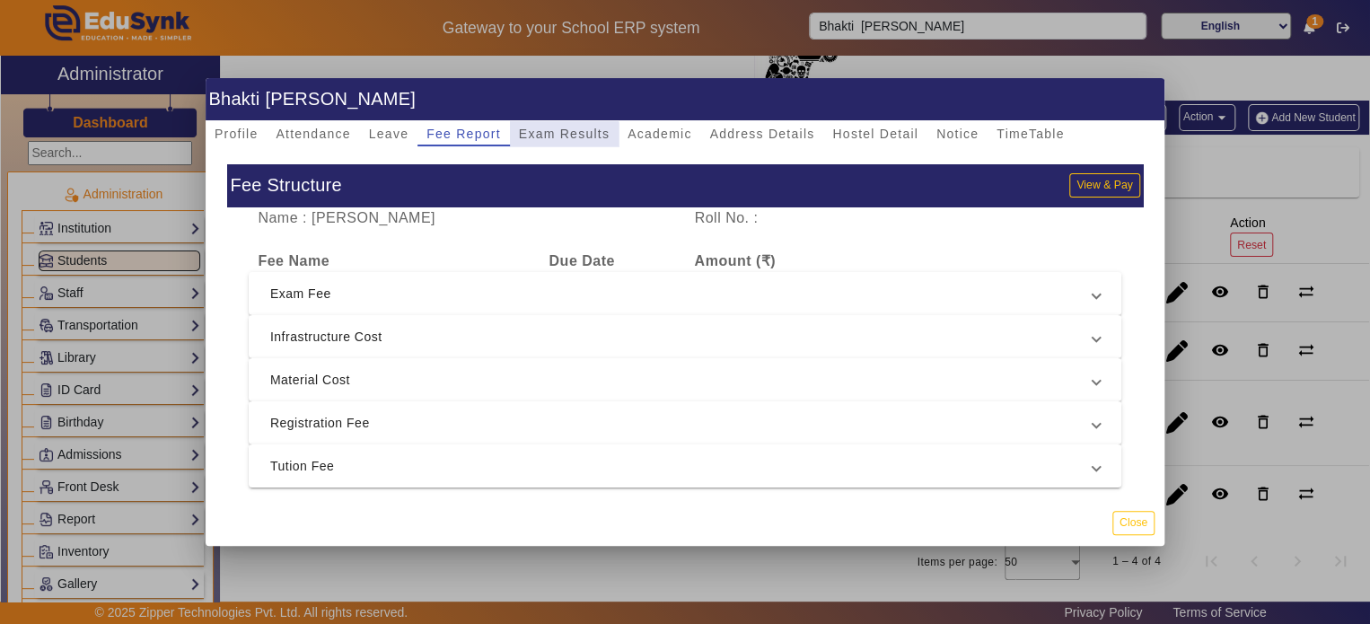
click at [557, 141] on span "Exam Results" at bounding box center [564, 133] width 91 height 25
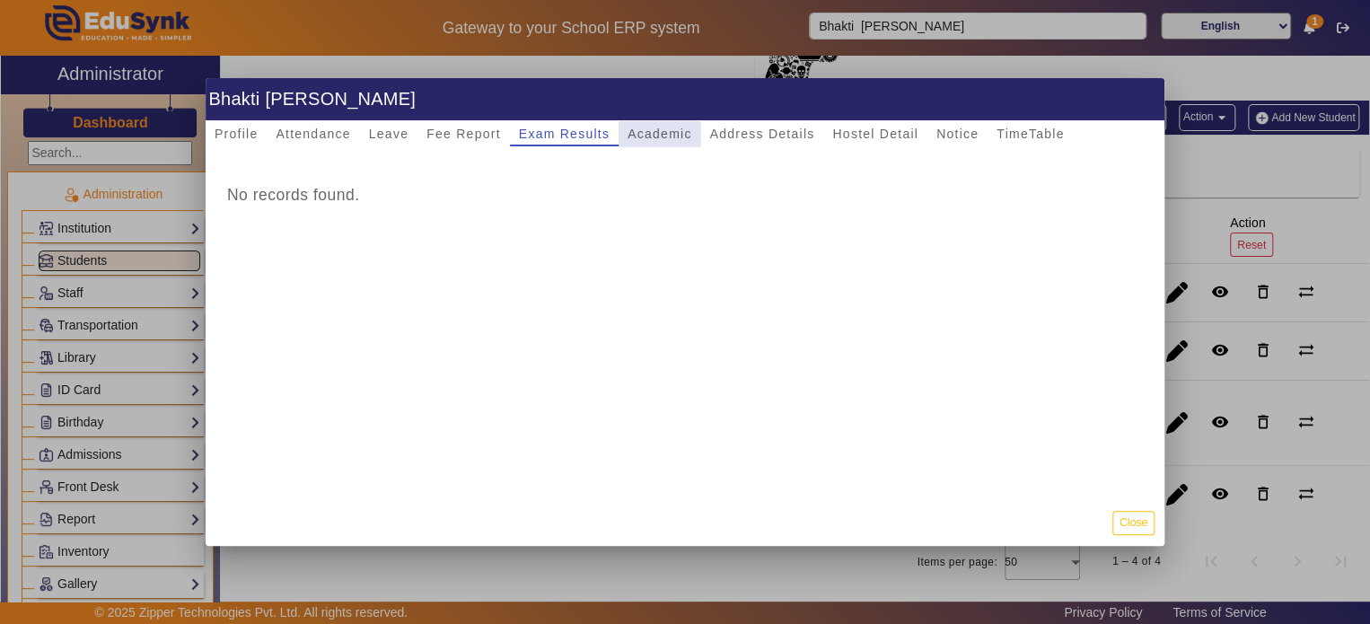
click at [650, 143] on span "Academic" at bounding box center [659, 133] width 64 height 25
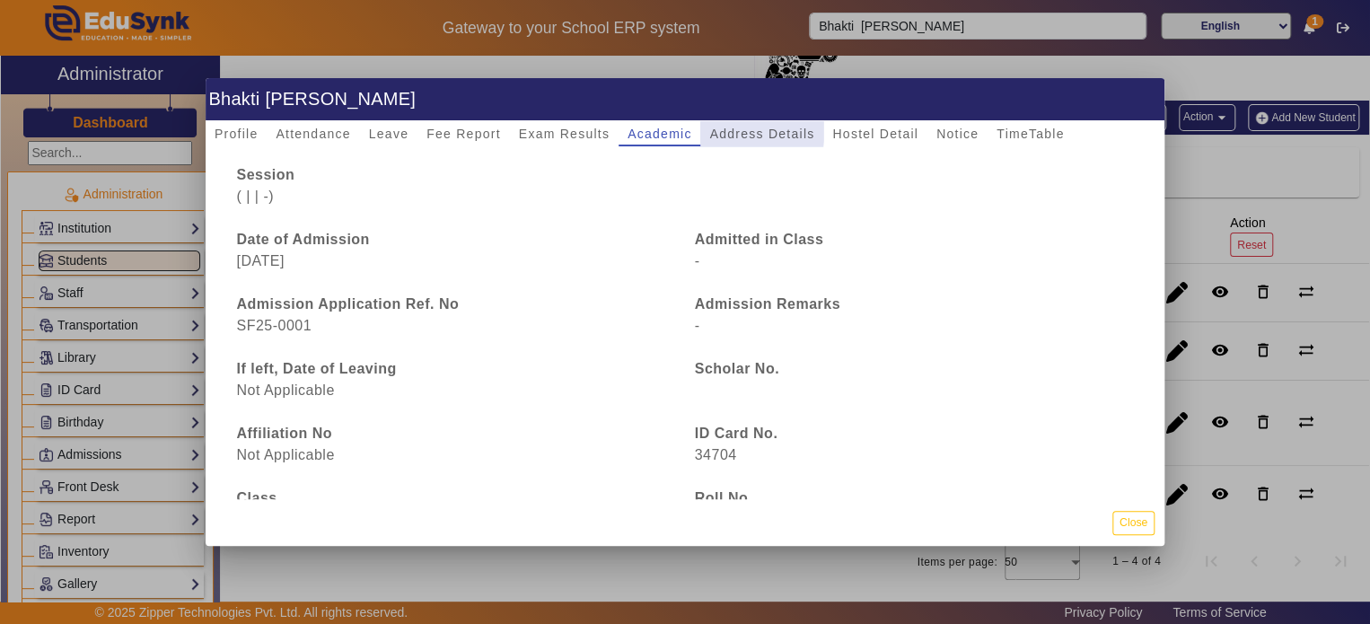
click at [724, 128] on span "Address Details" at bounding box center [761, 133] width 105 height 13
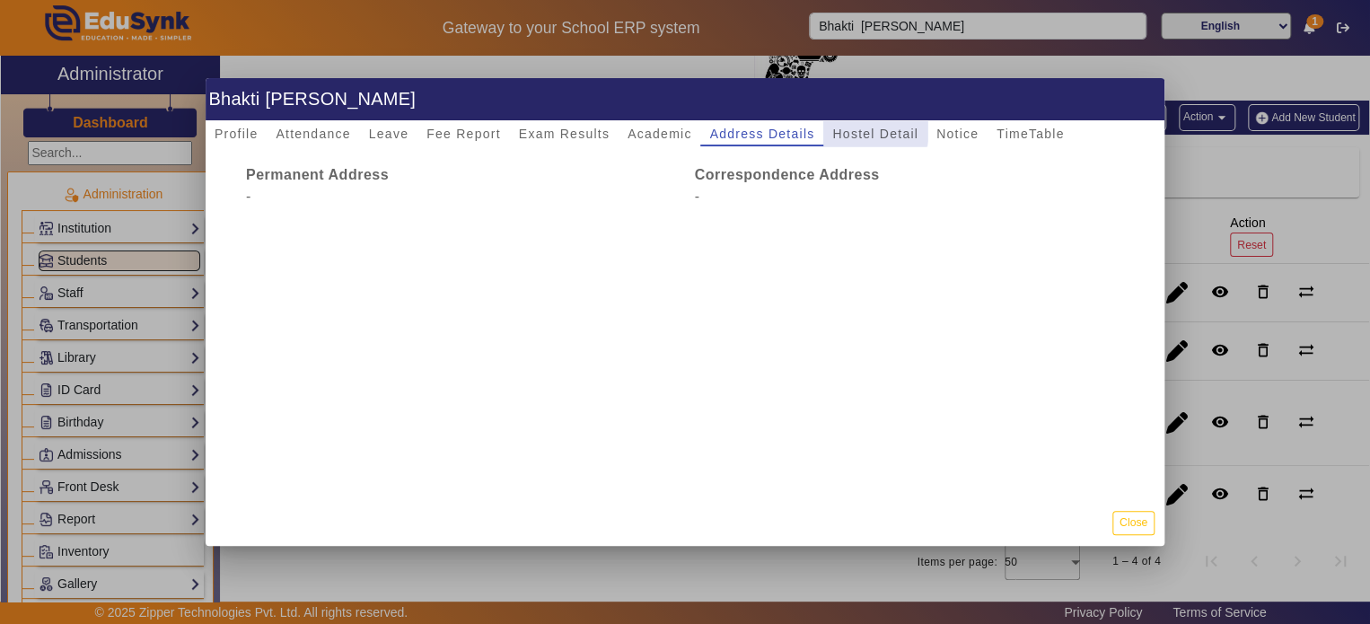
click at [857, 129] on span "Hostel Detail" at bounding box center [875, 133] width 86 height 13
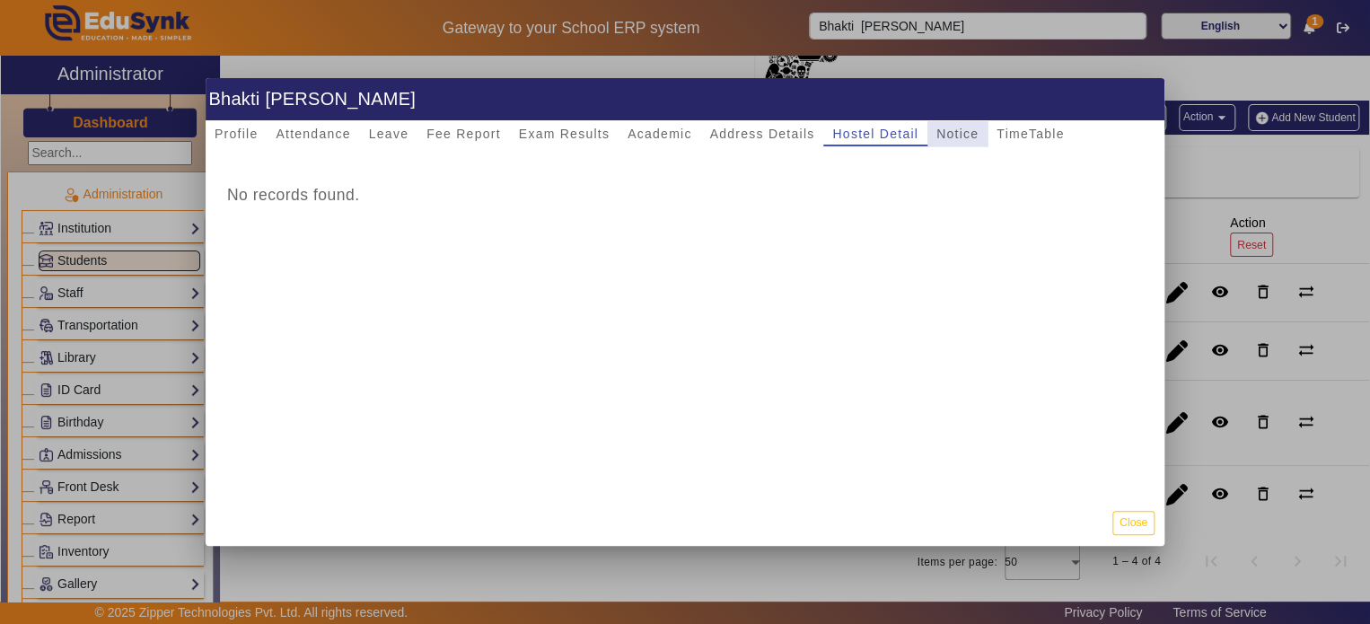
click at [966, 132] on span "Notice" at bounding box center [957, 133] width 42 height 13
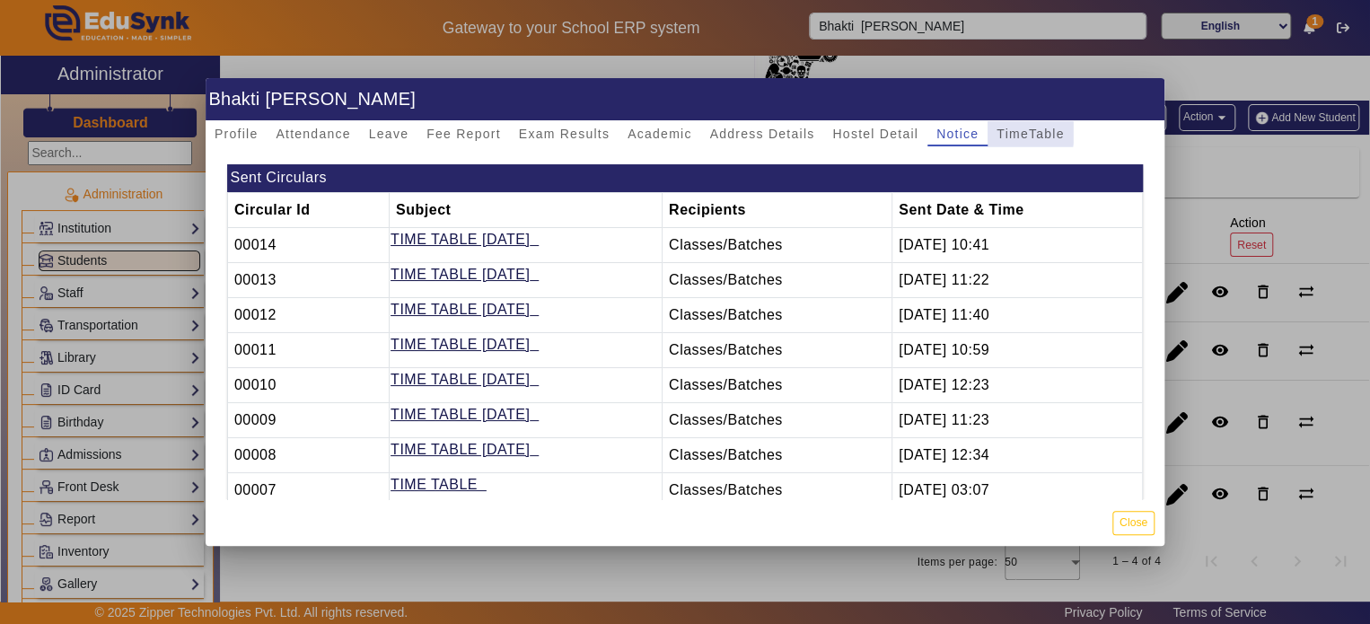
click at [1018, 133] on span "TimeTable" at bounding box center [1029, 133] width 67 height 13
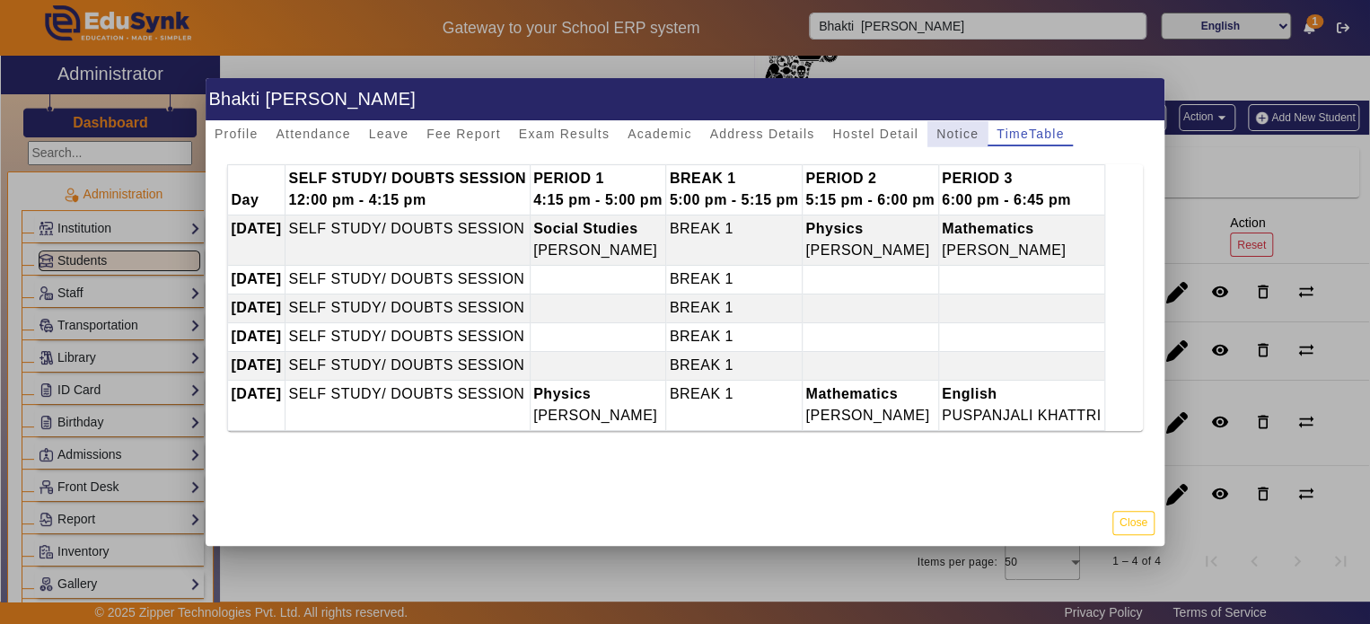
click at [953, 139] on span "Notice" at bounding box center [957, 133] width 42 height 13
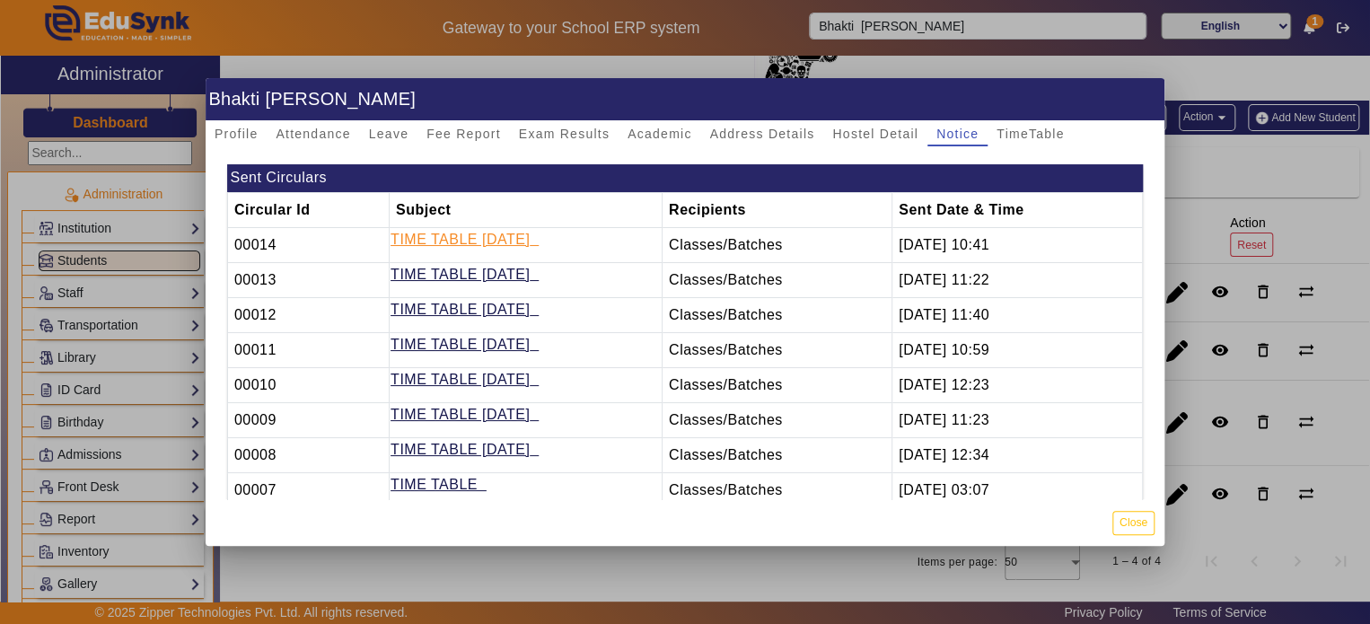
click at [505, 243] on link "TIME TABLE [DATE]" at bounding box center [459, 239] width 139 height 15
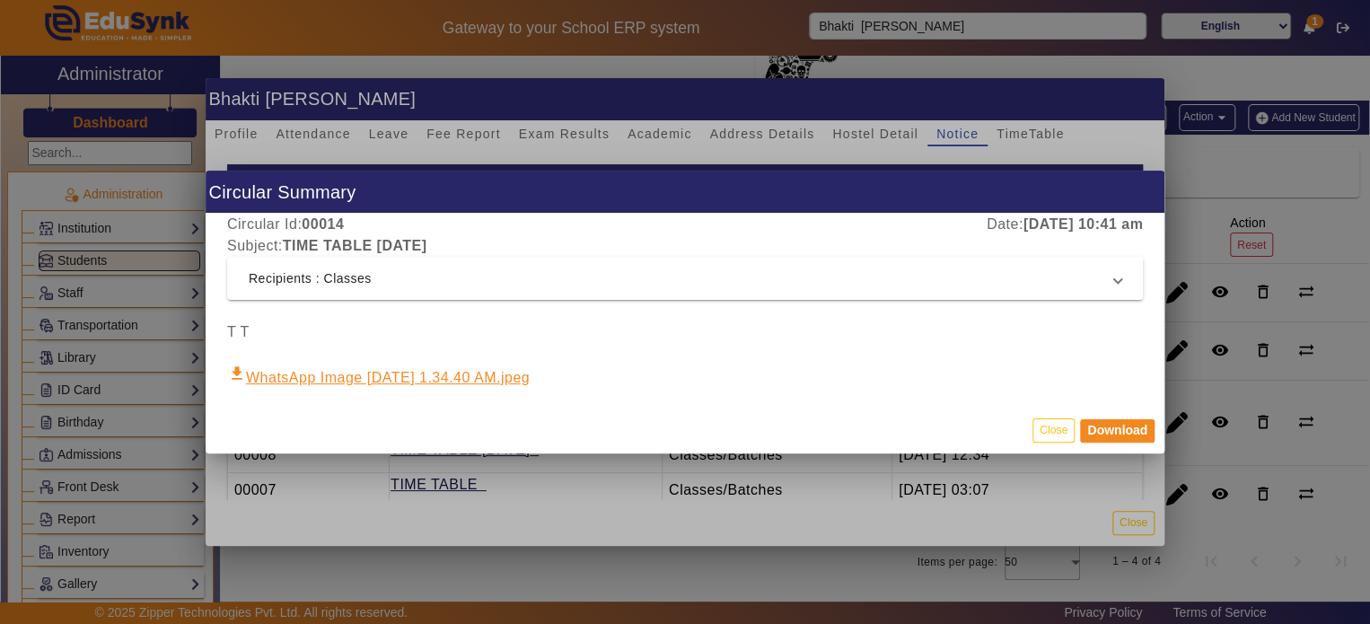
click at [504, 376] on link "download WhatsApp Image [DATE] 1.34.40 AM.jpeg" at bounding box center [378, 377] width 303 height 17
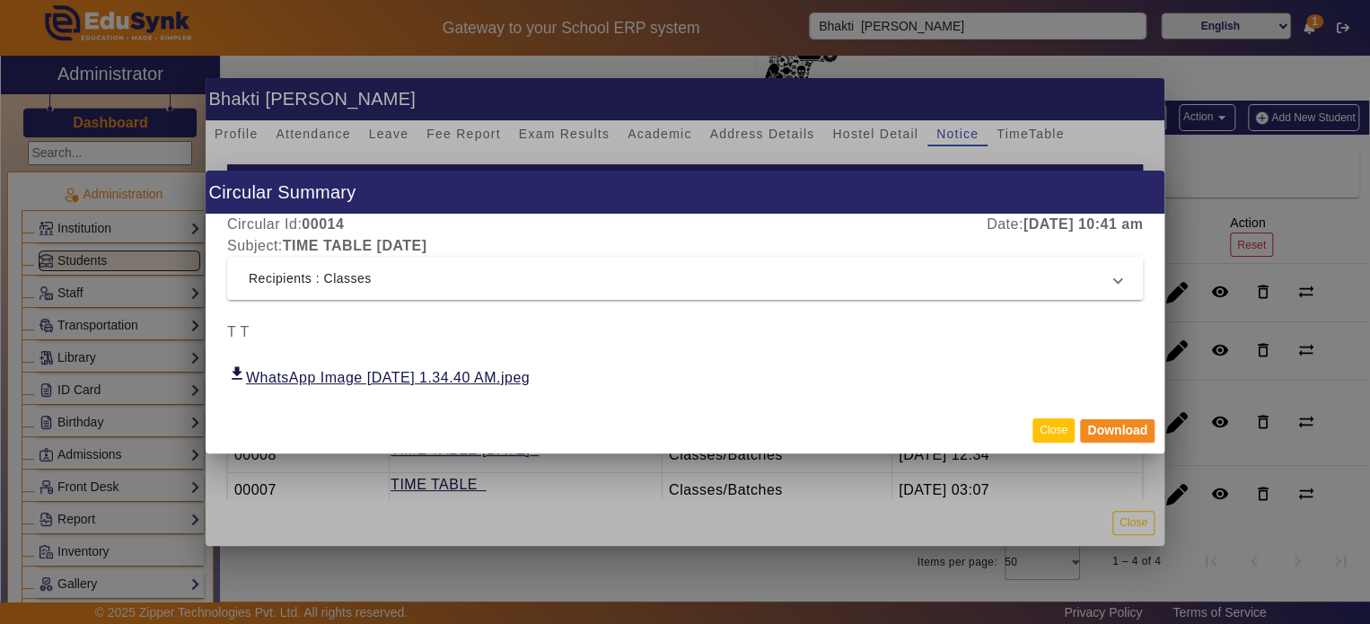
click at [1061, 433] on button "Close" at bounding box center [1053, 430] width 42 height 24
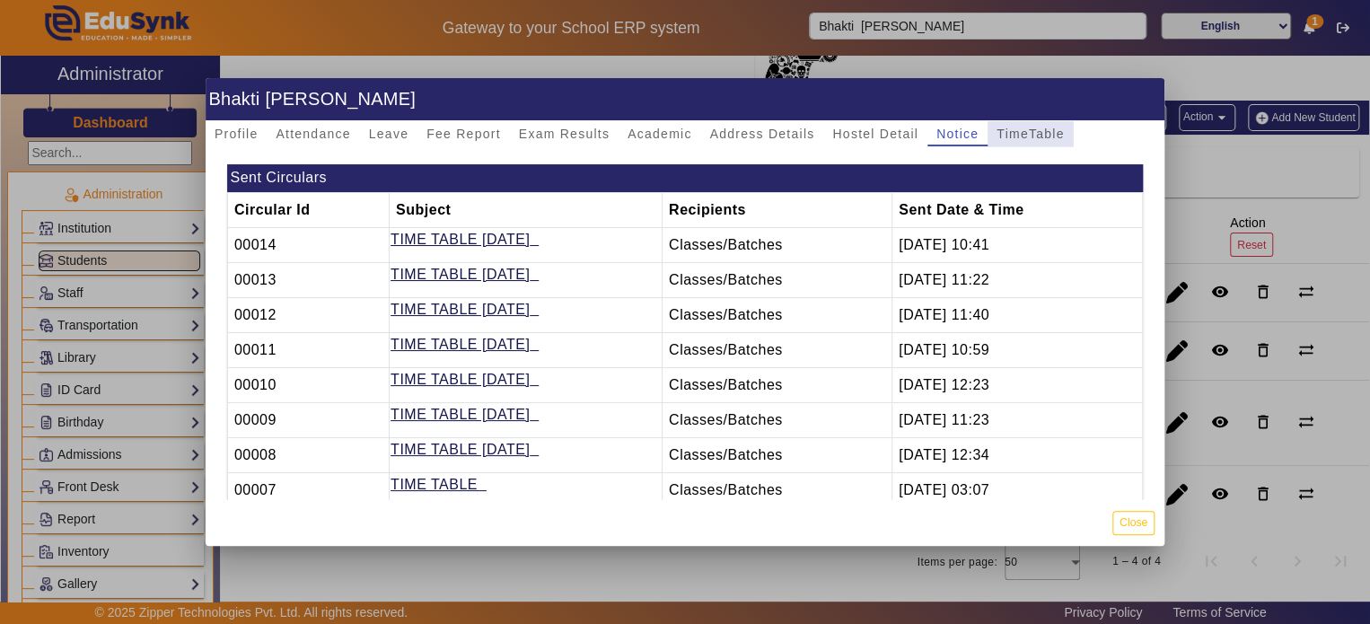
click at [1030, 141] on span "TimeTable" at bounding box center [1029, 133] width 67 height 25
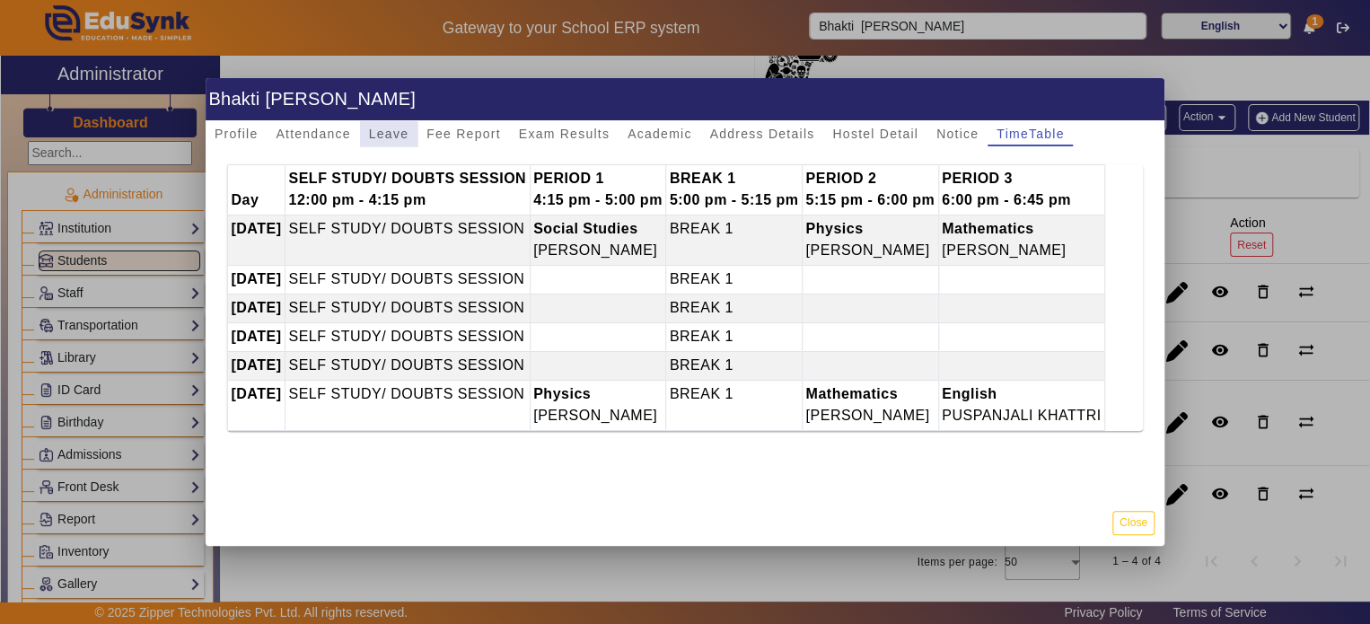
click at [384, 142] on span "Leave" at bounding box center [388, 133] width 39 height 25
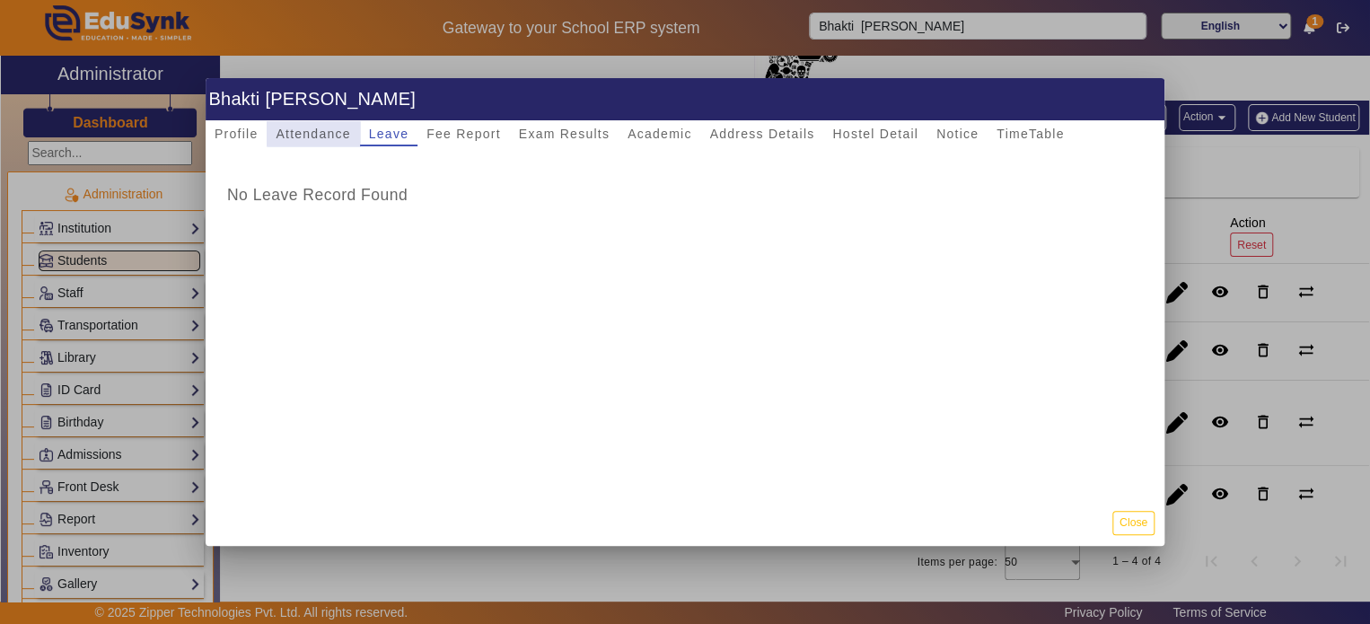
click at [320, 131] on span "Attendance" at bounding box center [313, 133] width 74 height 13
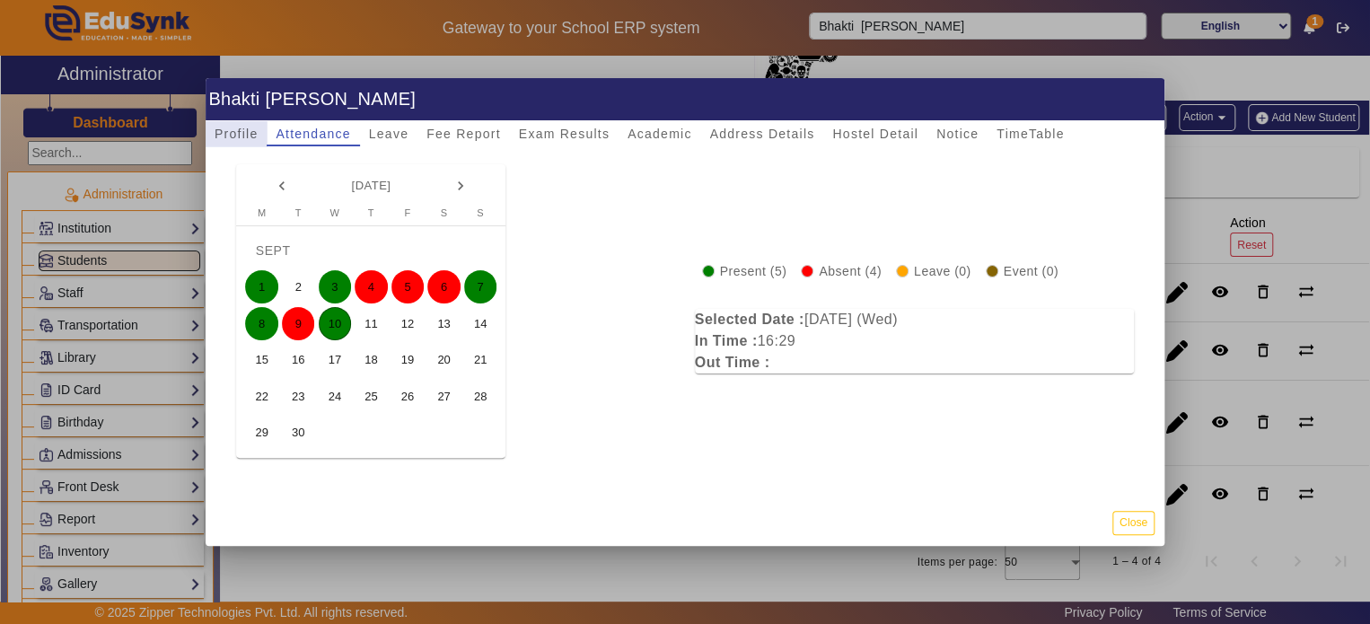
click at [253, 131] on span "Profile" at bounding box center [236, 133] width 43 height 13
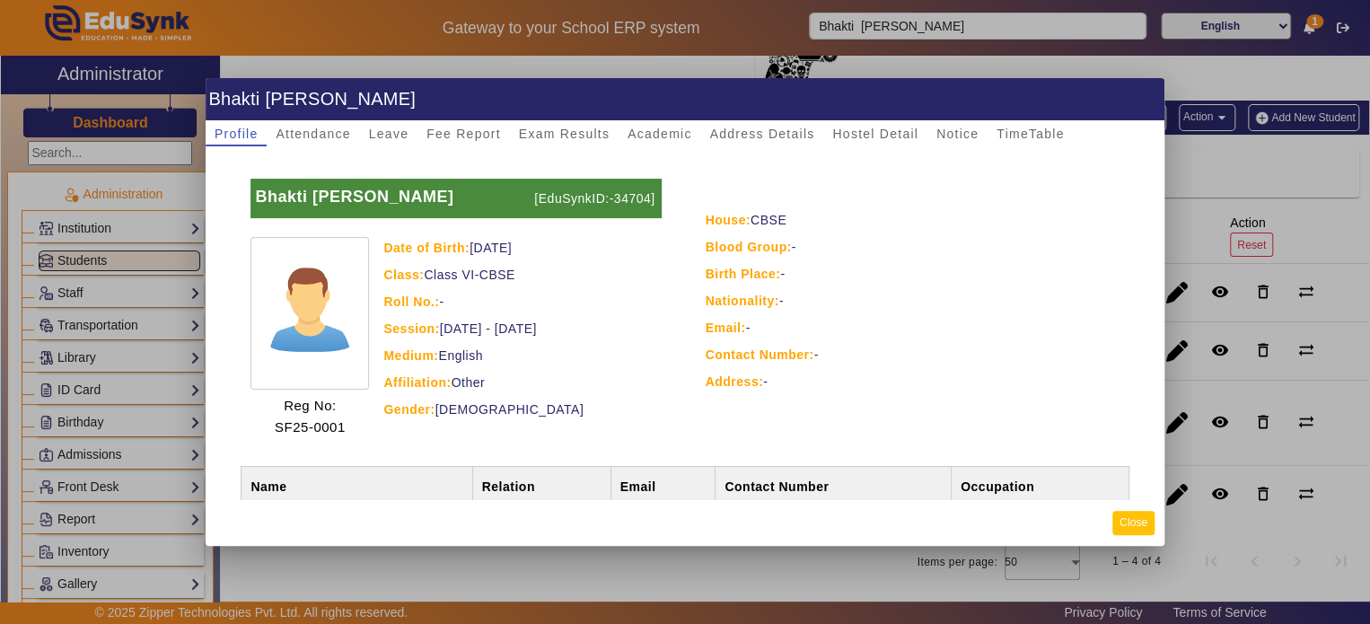
click at [1143, 533] on button "Close" at bounding box center [1133, 523] width 42 height 24
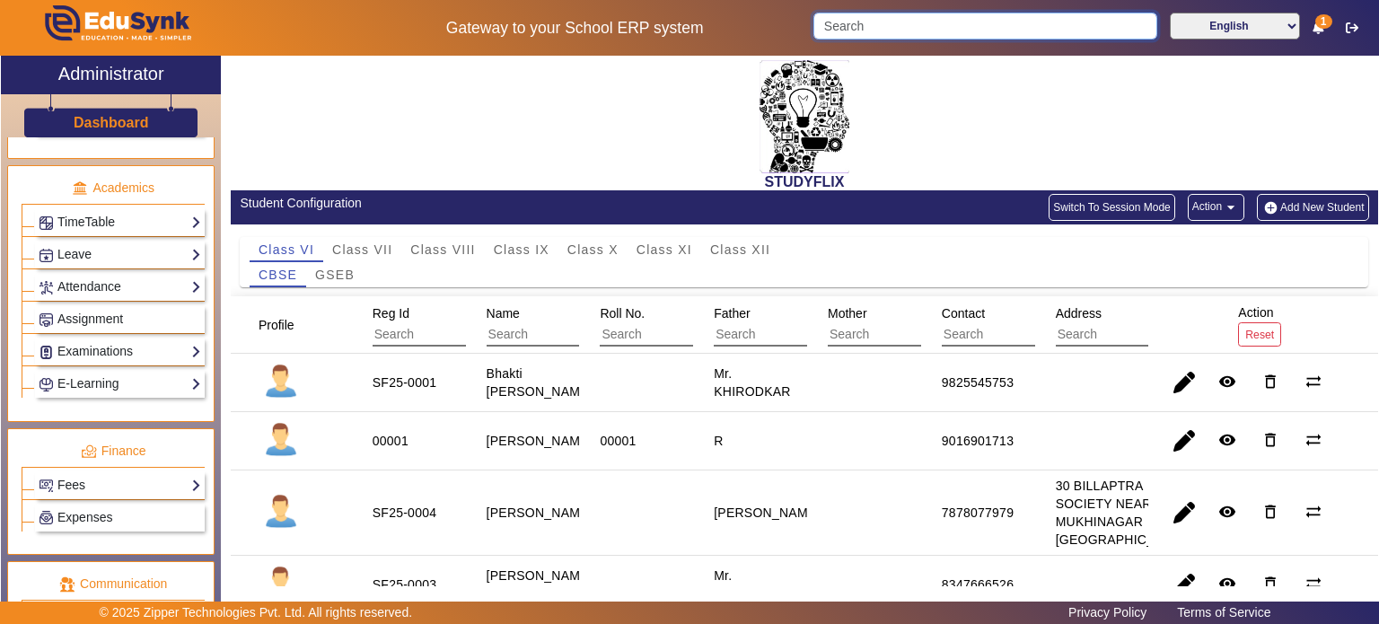
scroll to position [657, 0]
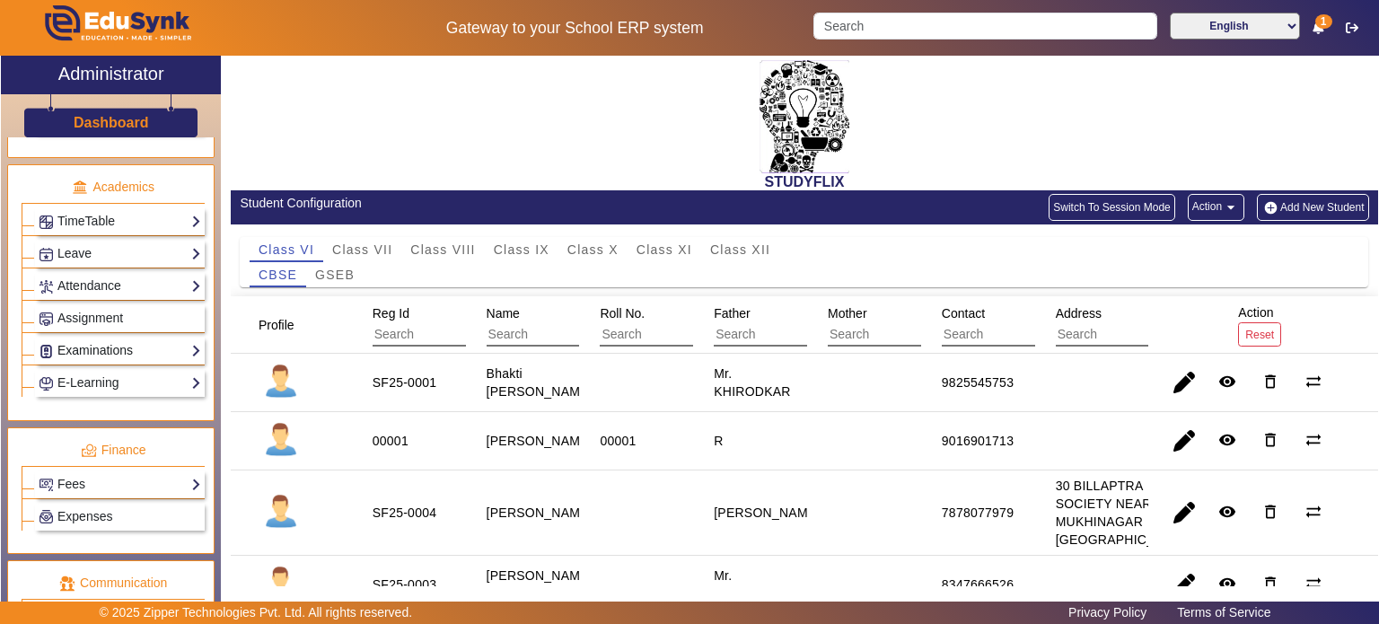
click at [97, 341] on link "Examinations" at bounding box center [120, 350] width 162 height 21
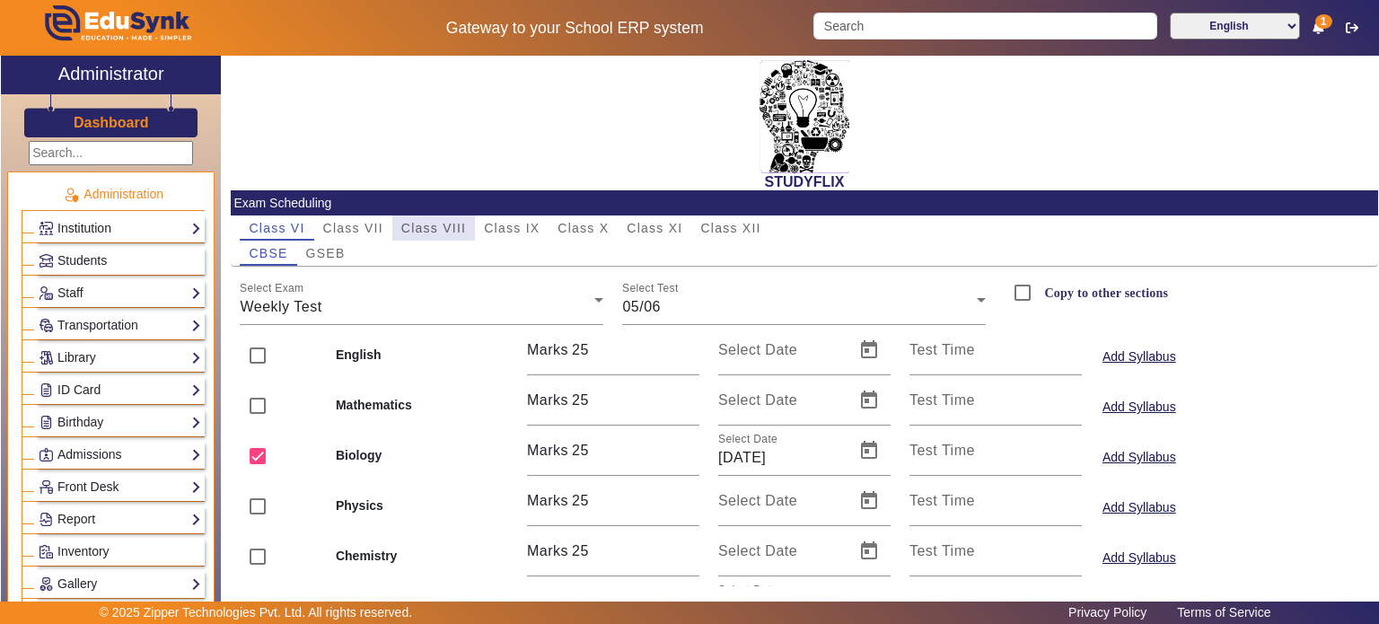
click at [470, 230] on div "Class VIII" at bounding box center [433, 227] width 83 height 25
click at [320, 250] on span "GSEB" at bounding box center [325, 253] width 39 height 13
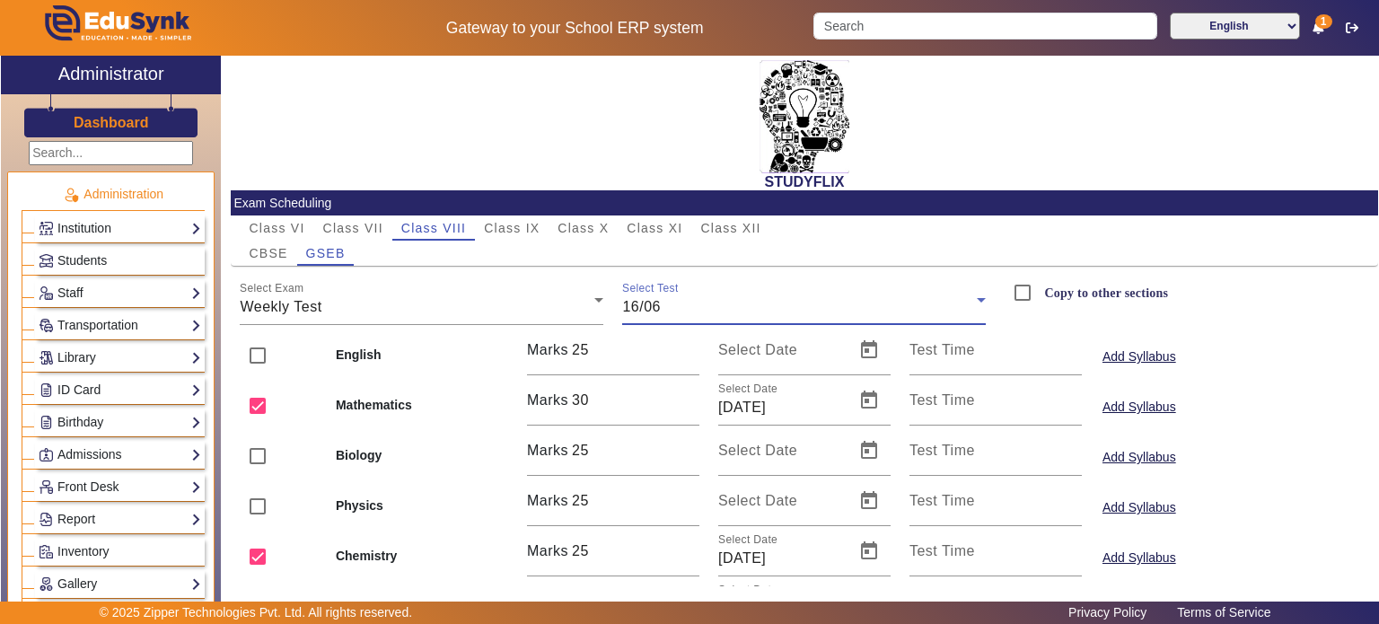
click at [706, 296] on div "16/06" at bounding box center [799, 307] width 355 height 22
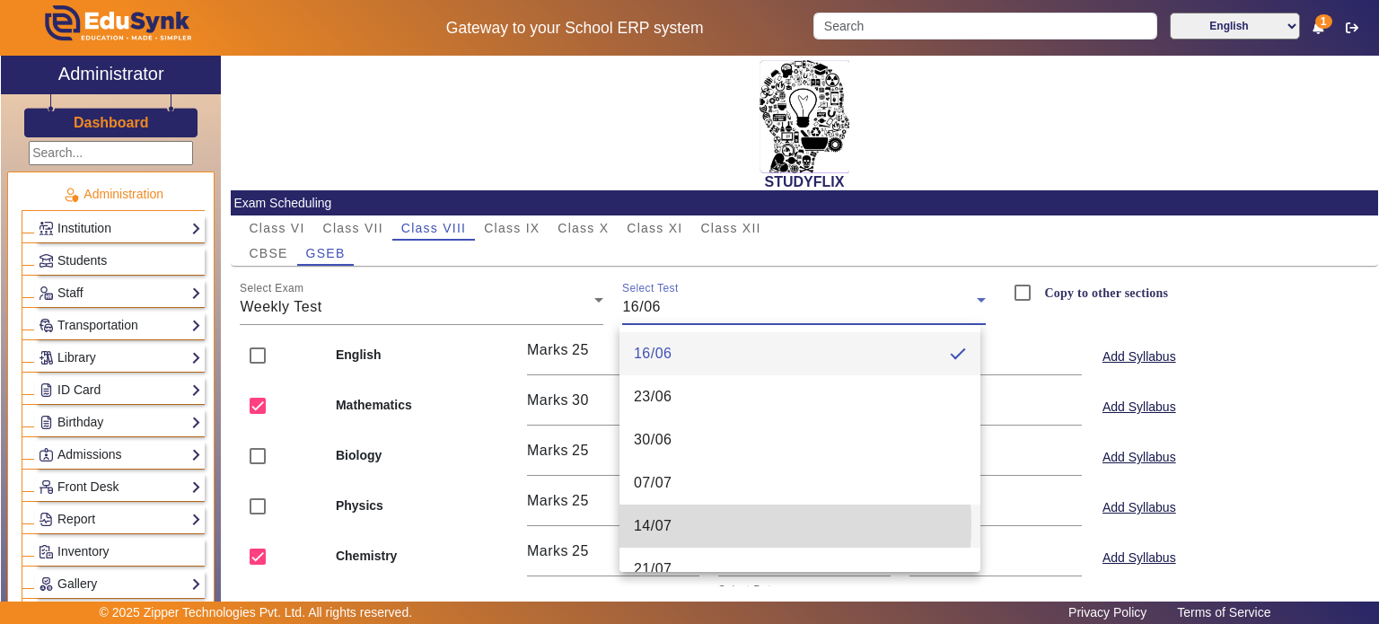
click at [691, 524] on mat-option "14/07" at bounding box center [799, 525] width 361 height 43
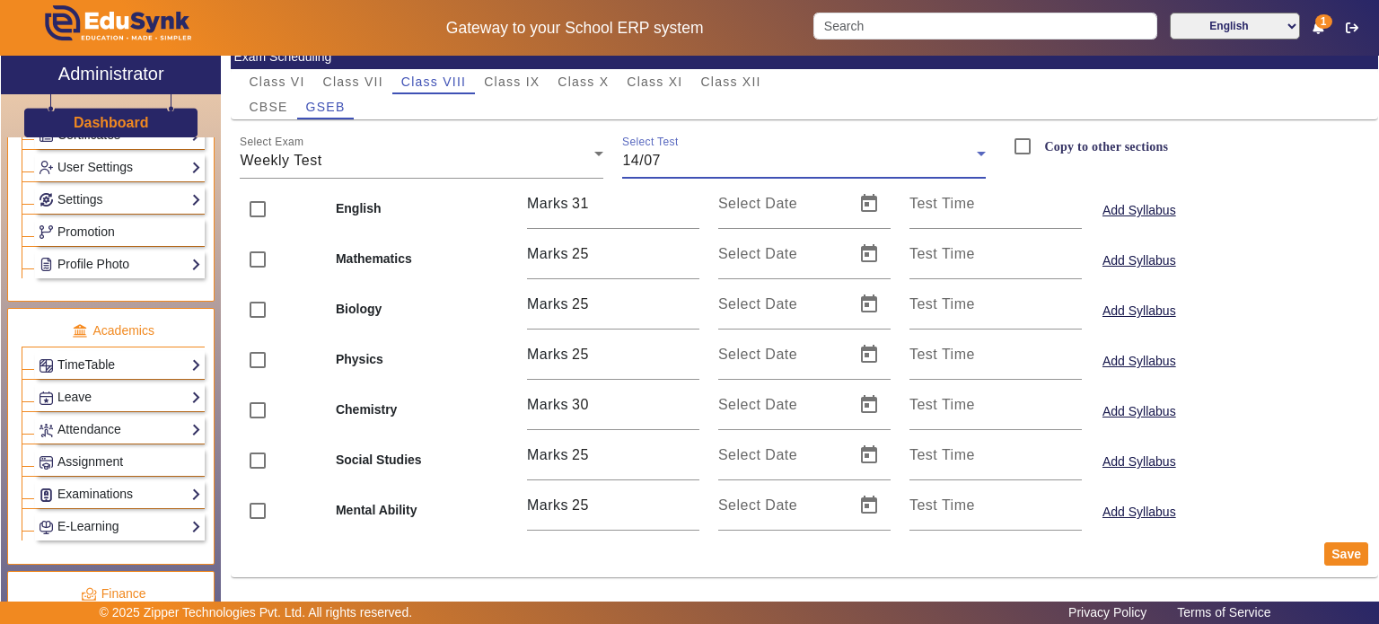
scroll to position [517, 0]
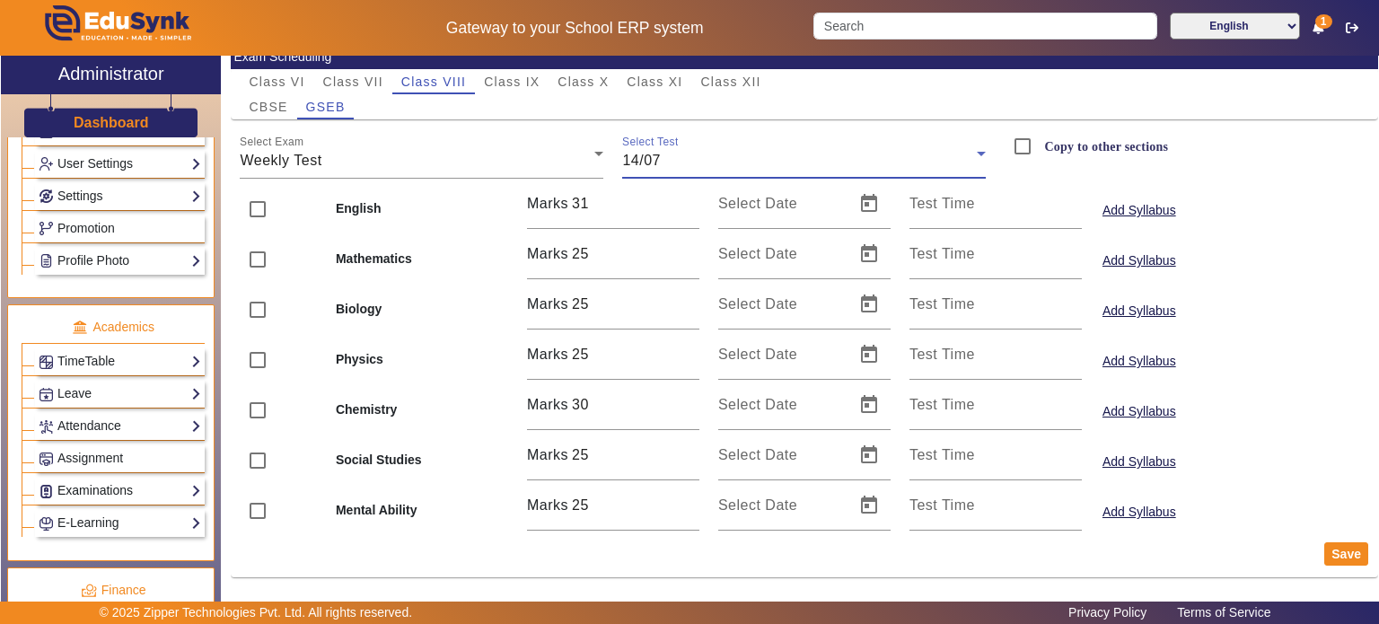
click at [127, 480] on link "Examinations" at bounding box center [120, 490] width 162 height 21
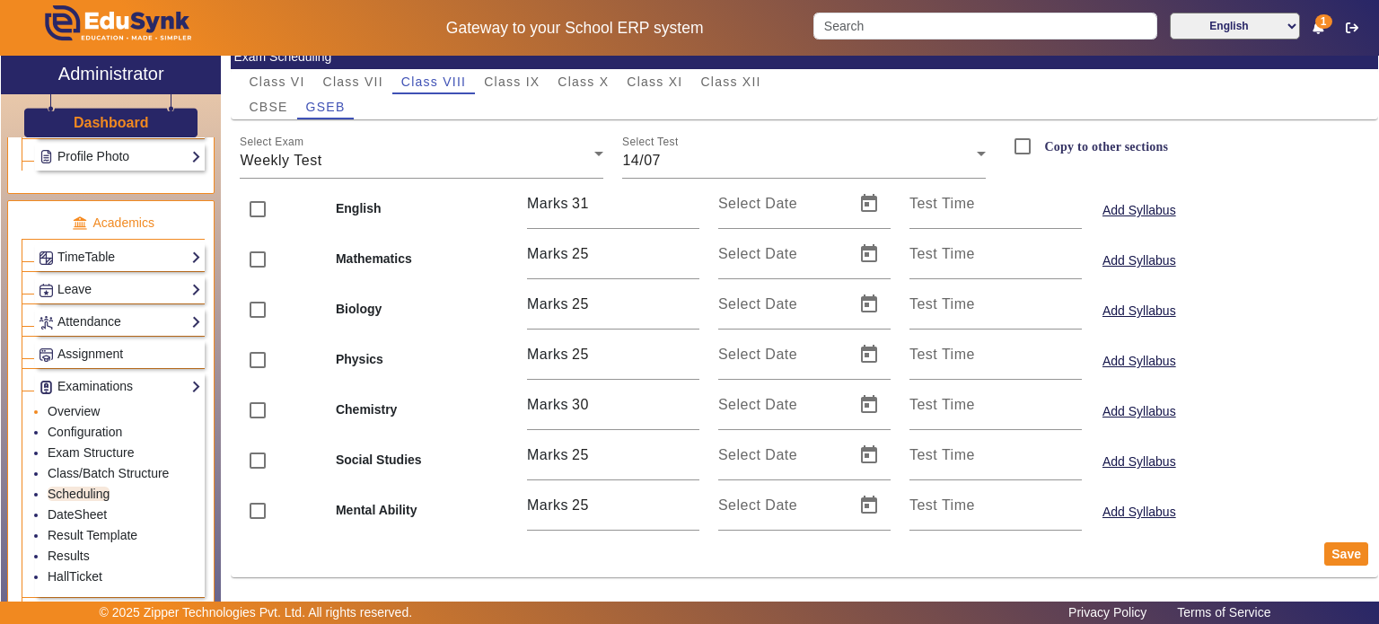
scroll to position [621, 0]
click at [74, 548] on link "Results" at bounding box center [69, 555] width 42 height 14
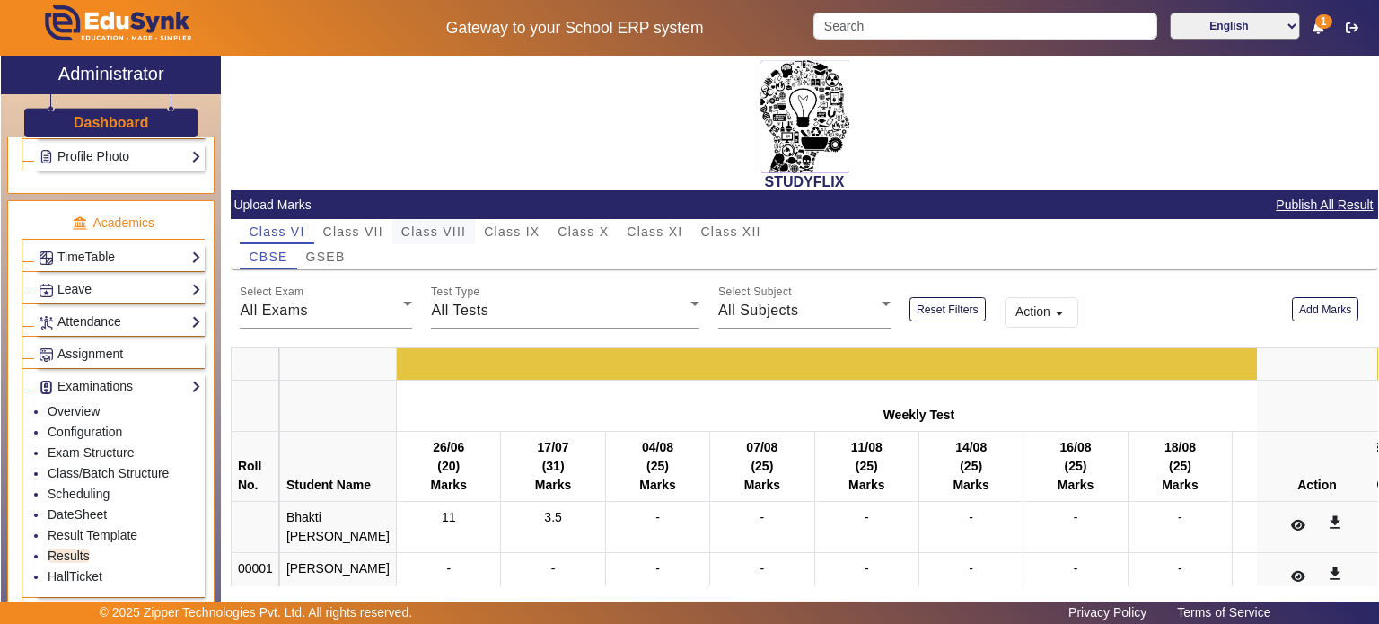
click at [442, 225] on span "Class VIII" at bounding box center [433, 231] width 65 height 13
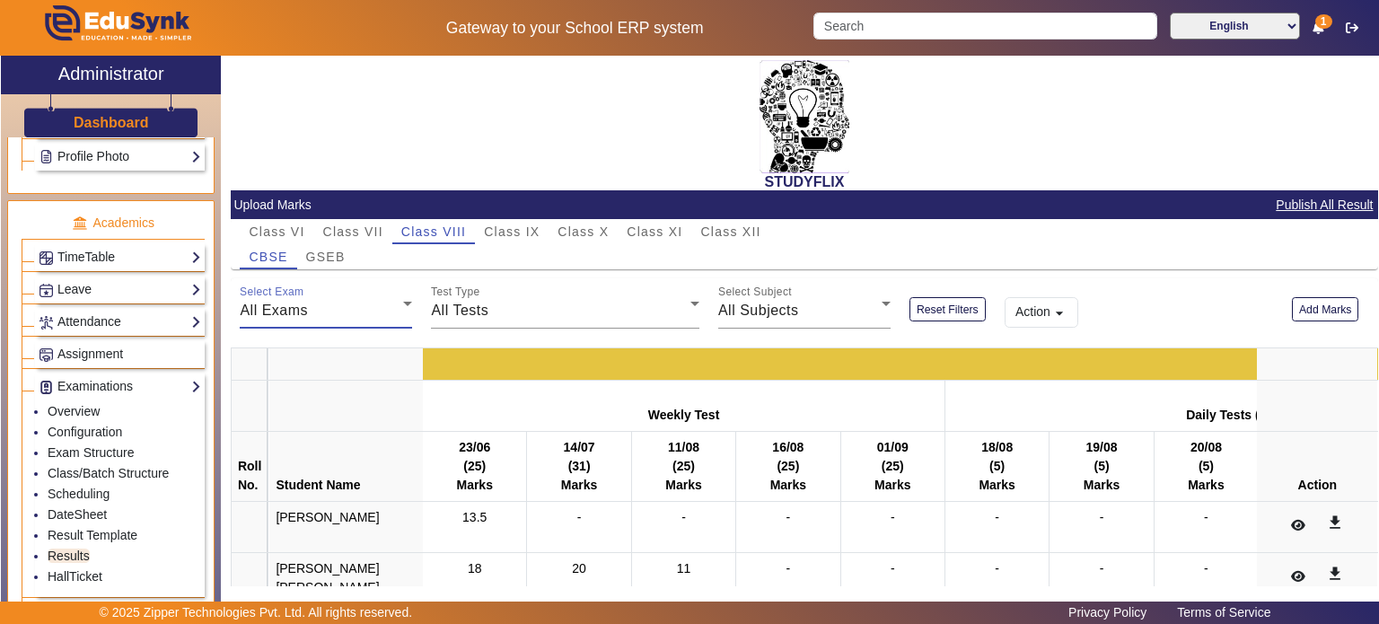
click at [367, 306] on div "All Exams" at bounding box center [321, 311] width 163 height 22
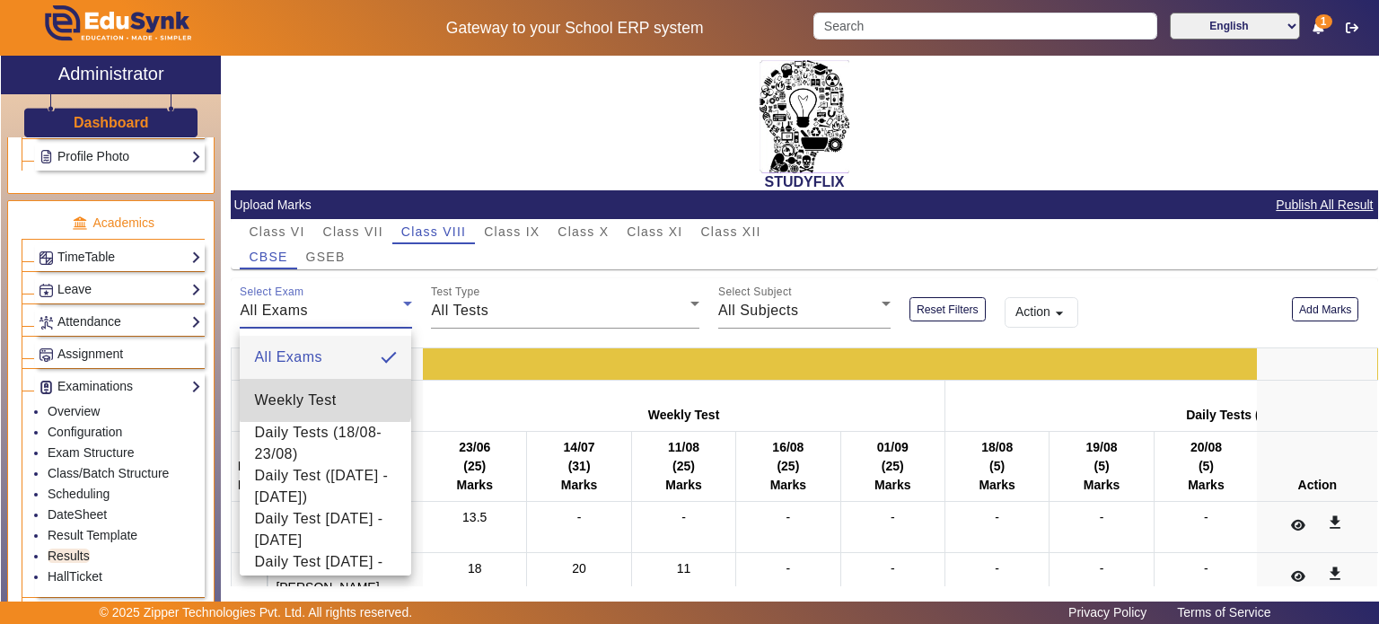
click at [325, 392] on span "Weekly Test" at bounding box center [295, 401] width 82 height 22
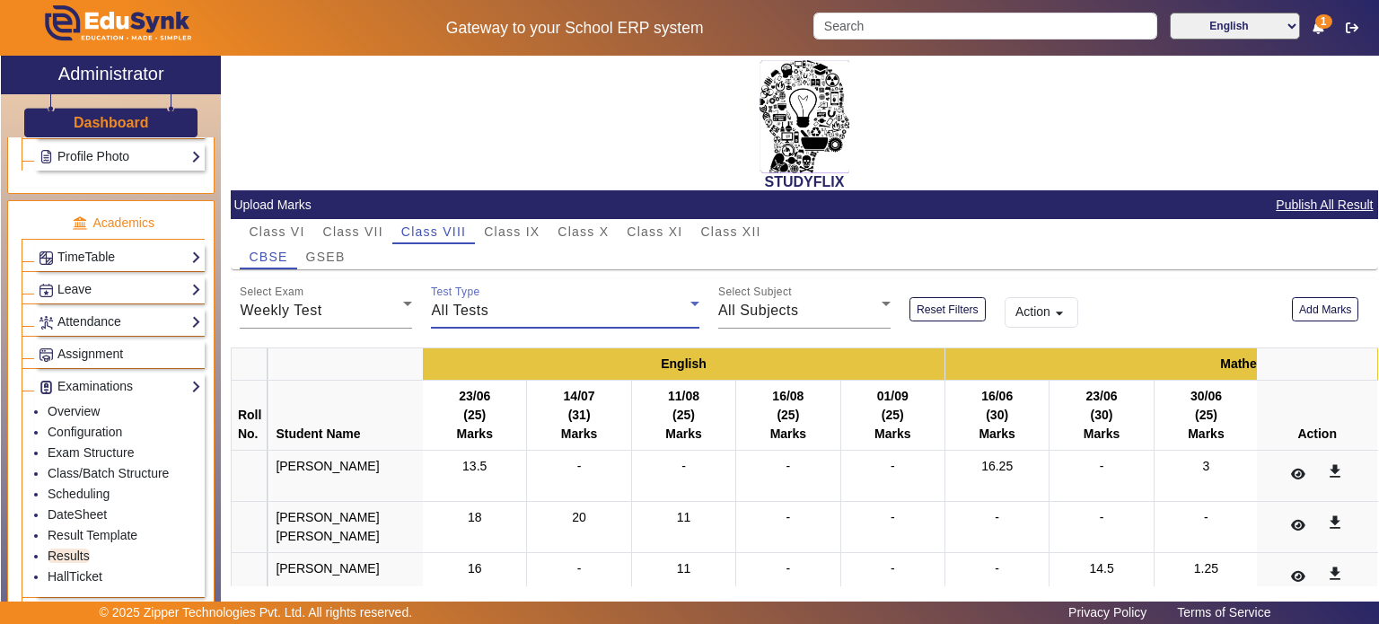
click at [506, 309] on div "All Tests" at bounding box center [560, 311] width 259 height 22
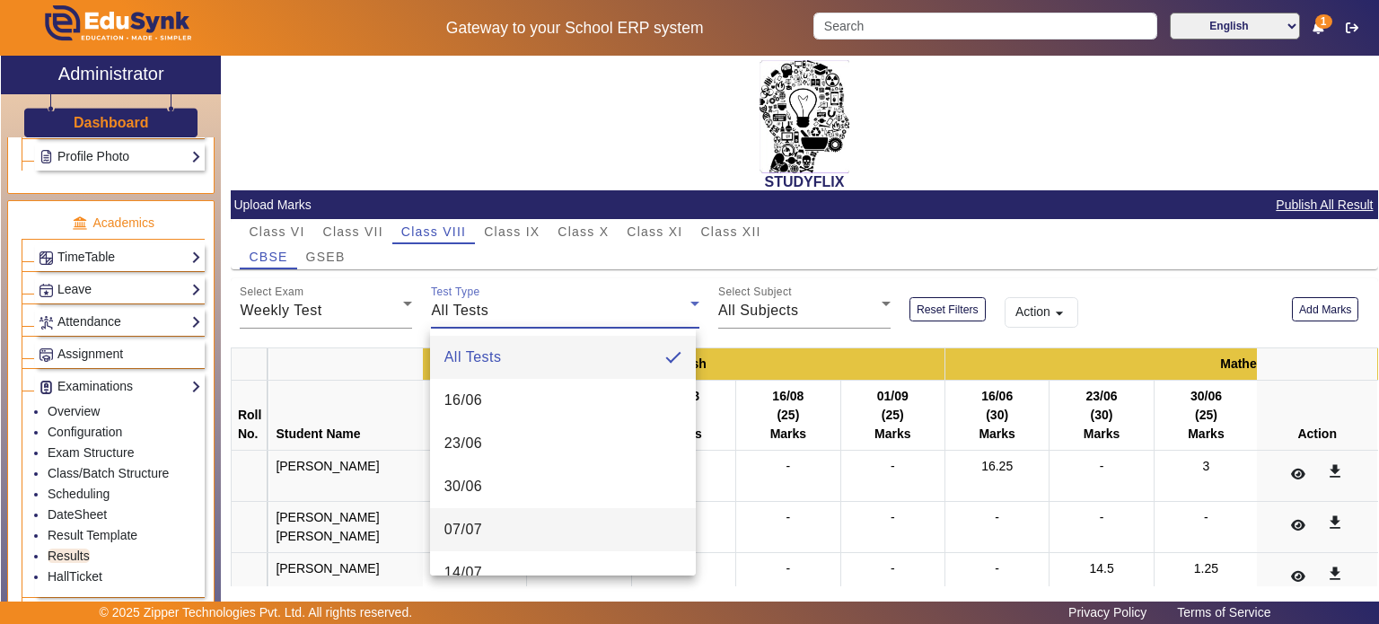
scroll to position [39, 0]
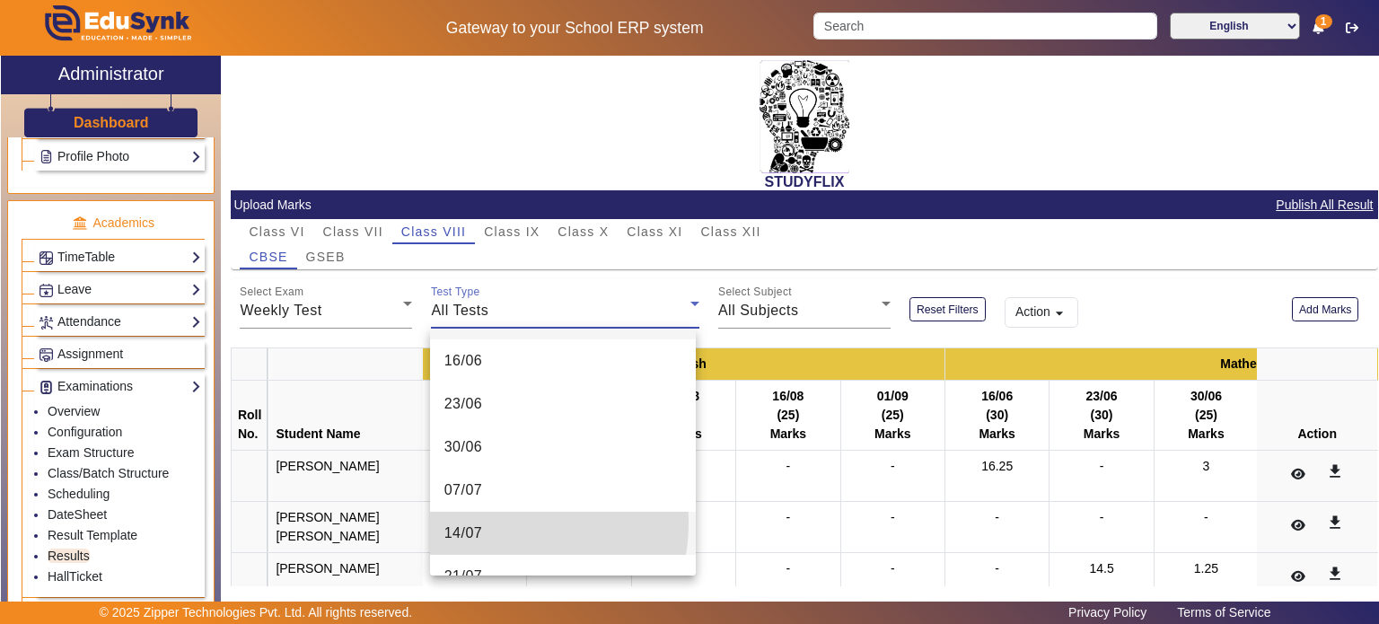
click at [492, 521] on mat-option "14/07" at bounding box center [563, 533] width 266 height 43
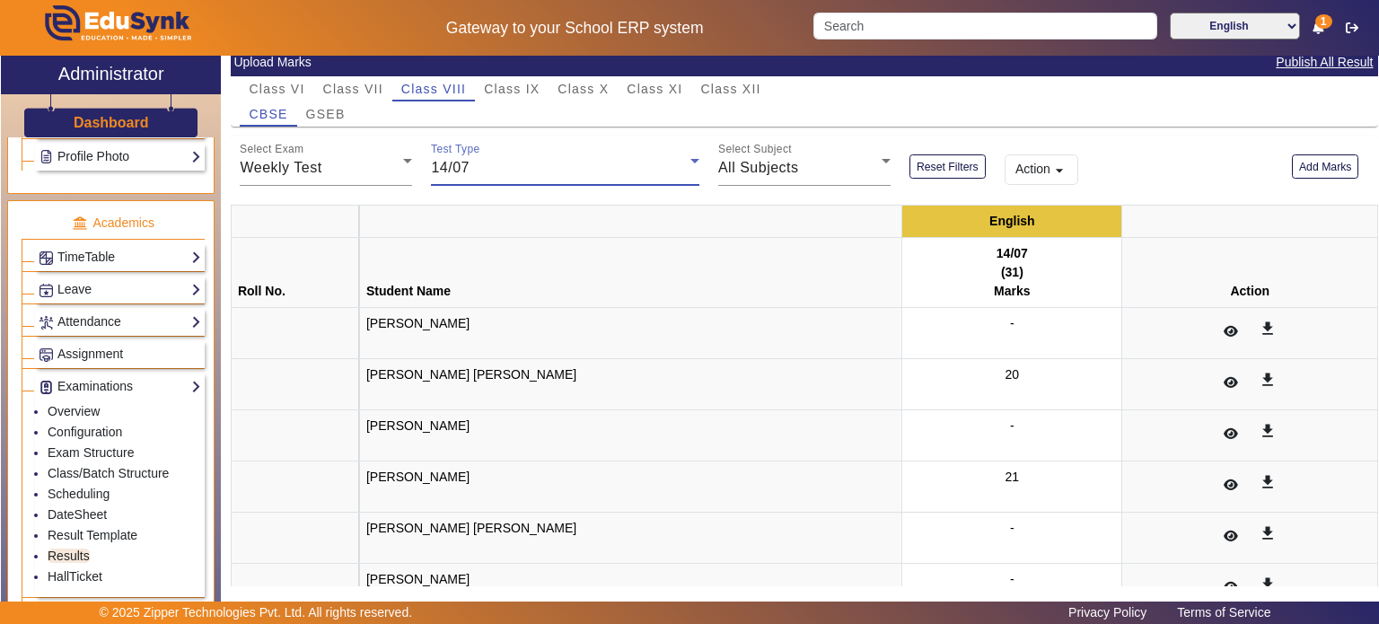
scroll to position [70, 0]
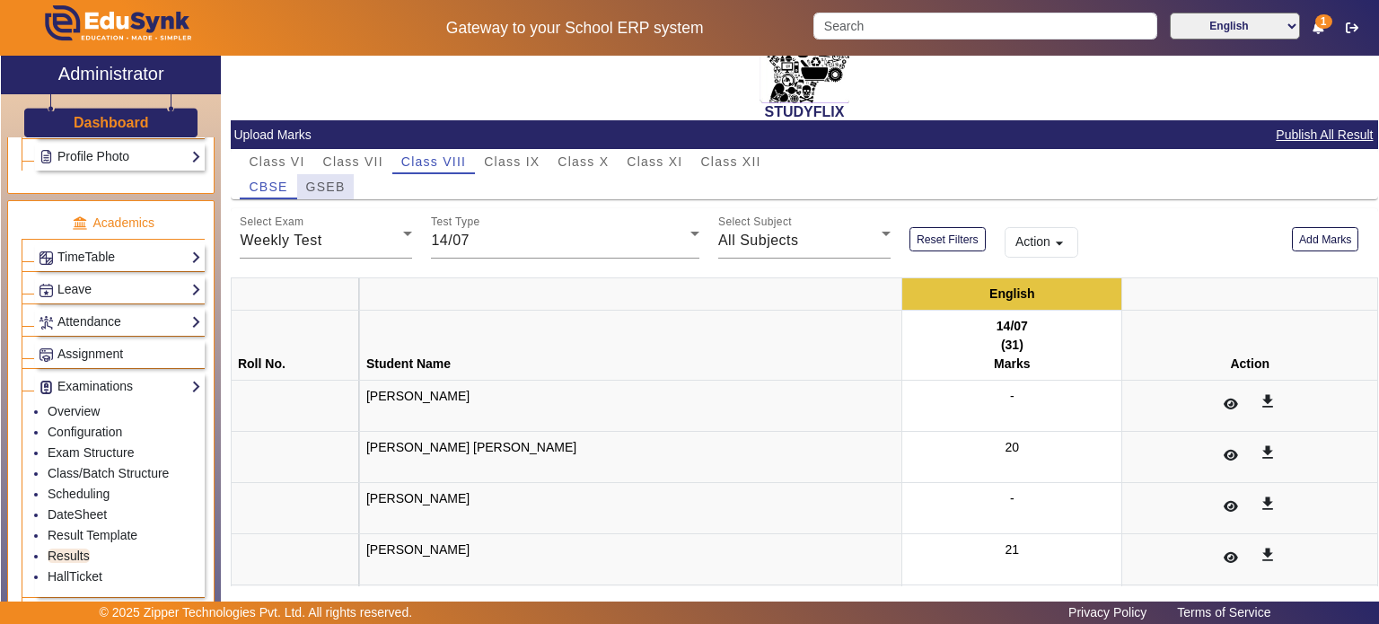
click at [335, 180] on span "GSEB" at bounding box center [325, 186] width 39 height 13
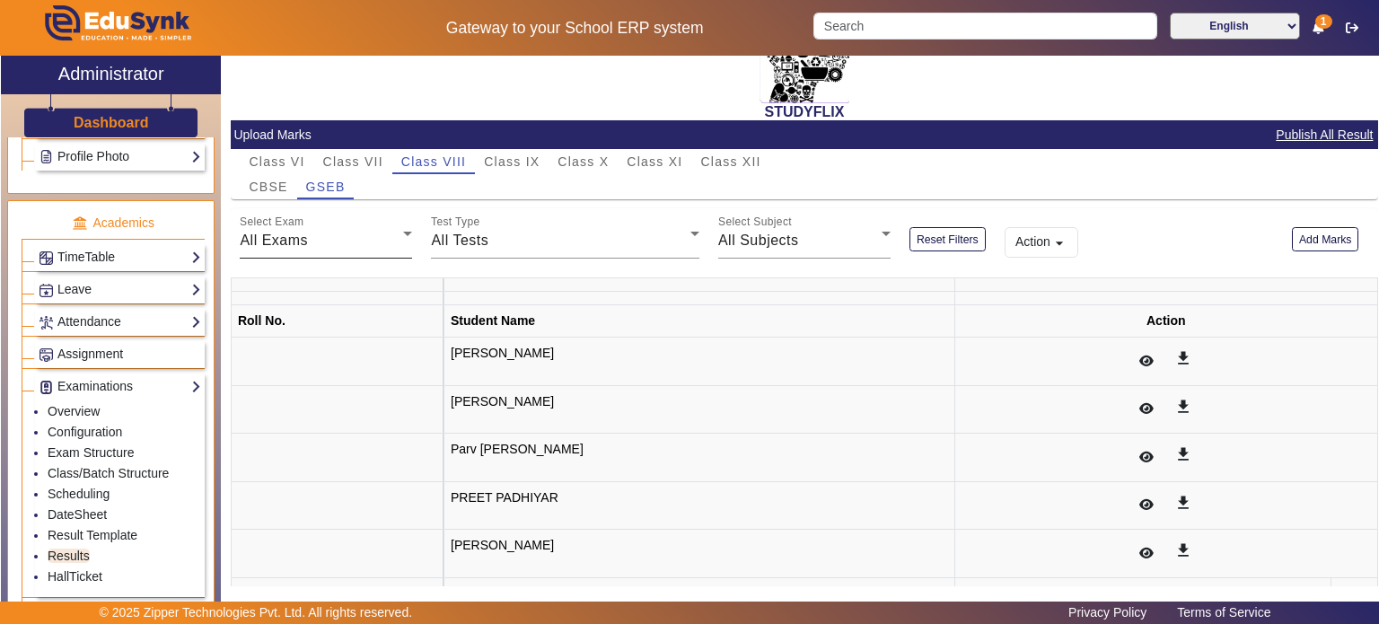
click at [379, 231] on div "All Exams" at bounding box center [321, 241] width 163 height 22
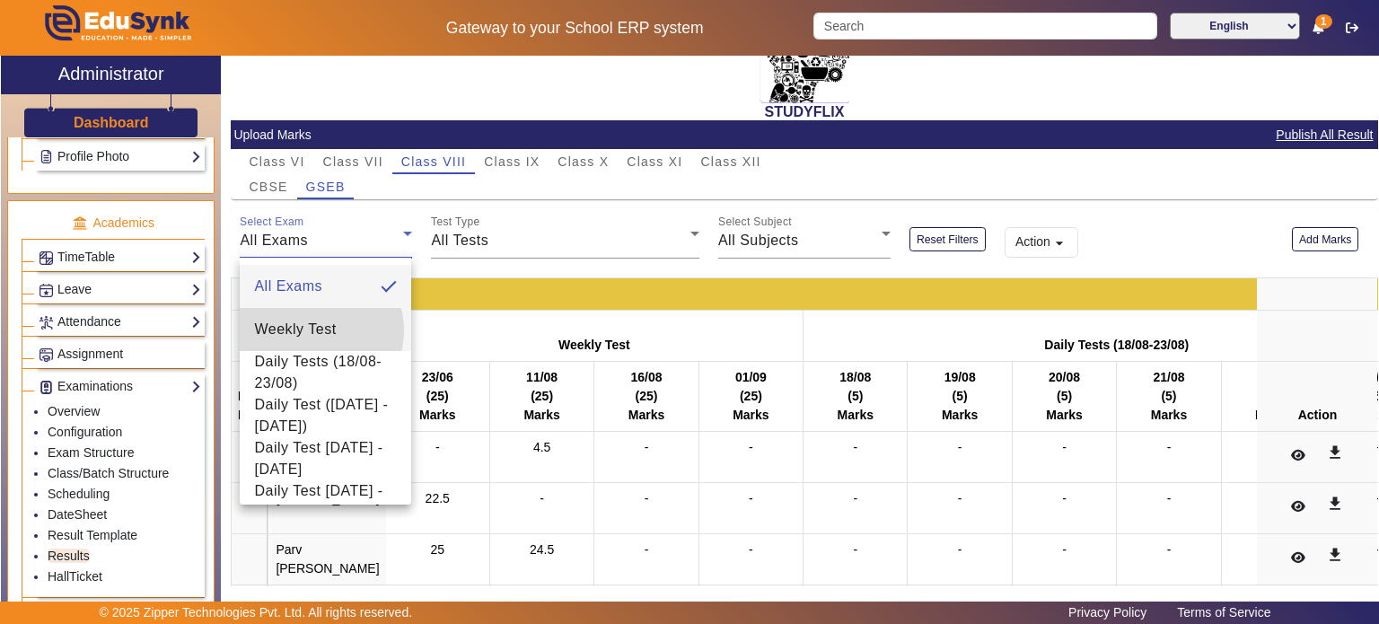
click at [313, 330] on span "Weekly Test" at bounding box center [295, 330] width 82 height 22
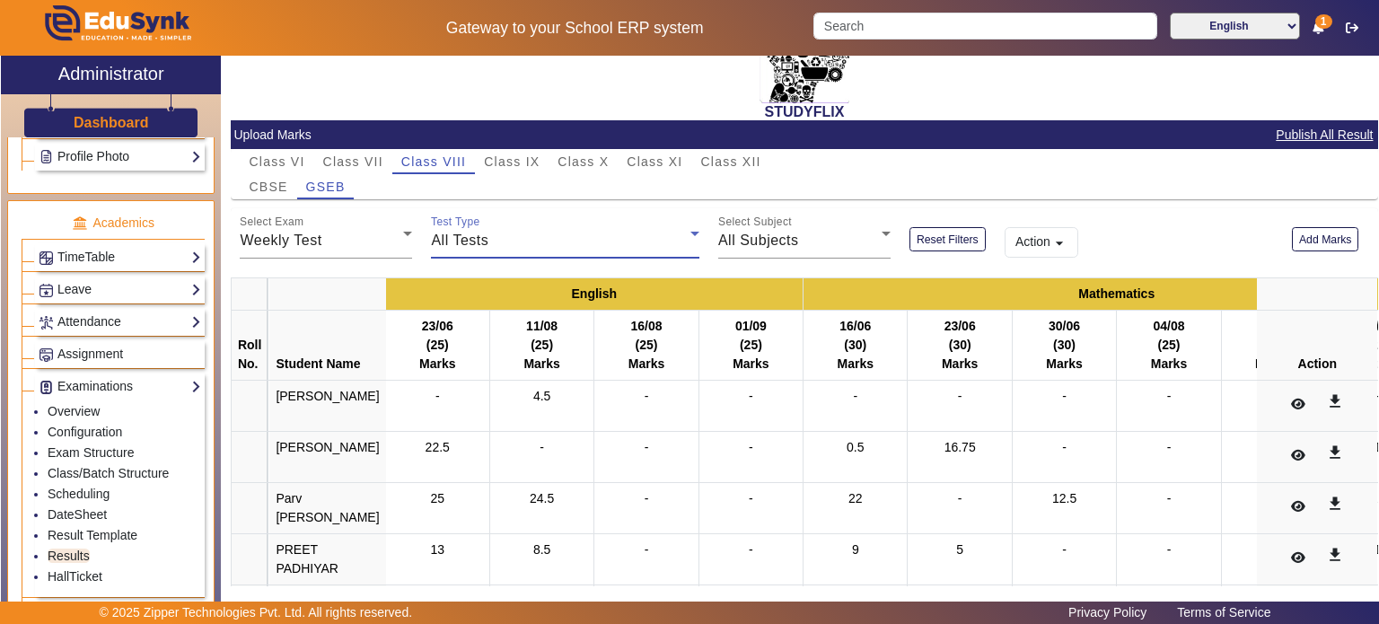
click at [499, 247] on div "All Tests" at bounding box center [560, 241] width 259 height 22
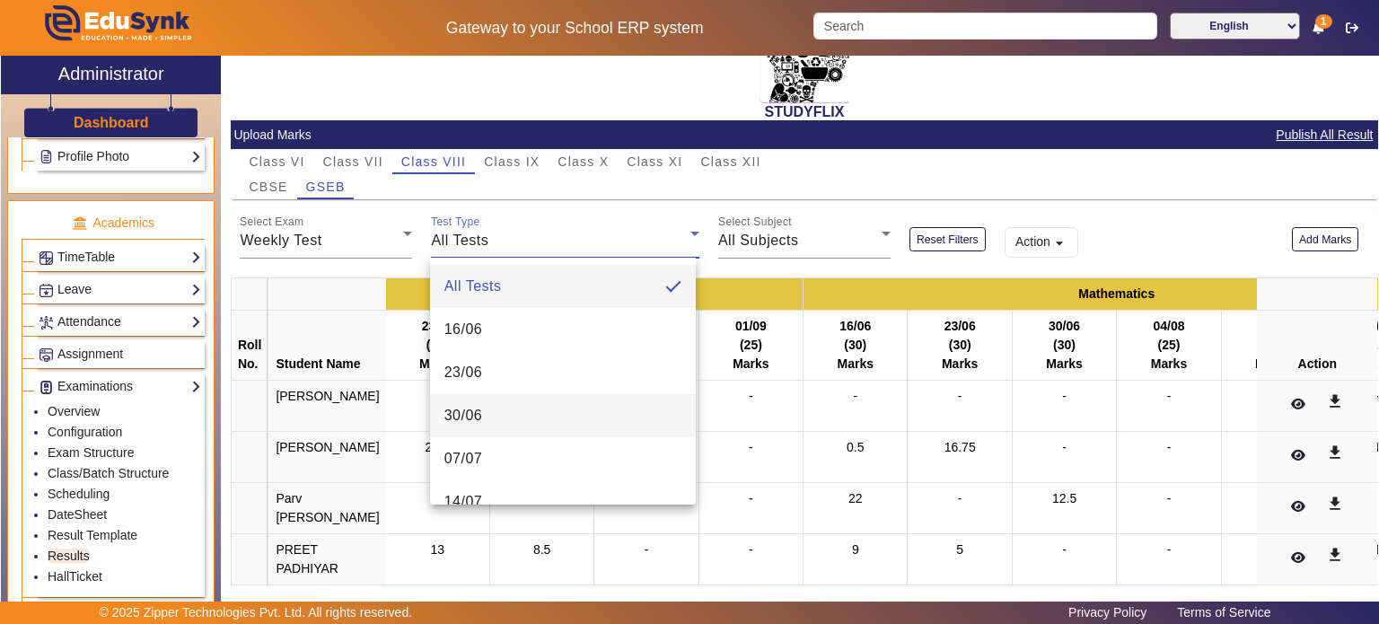
scroll to position [75, 0]
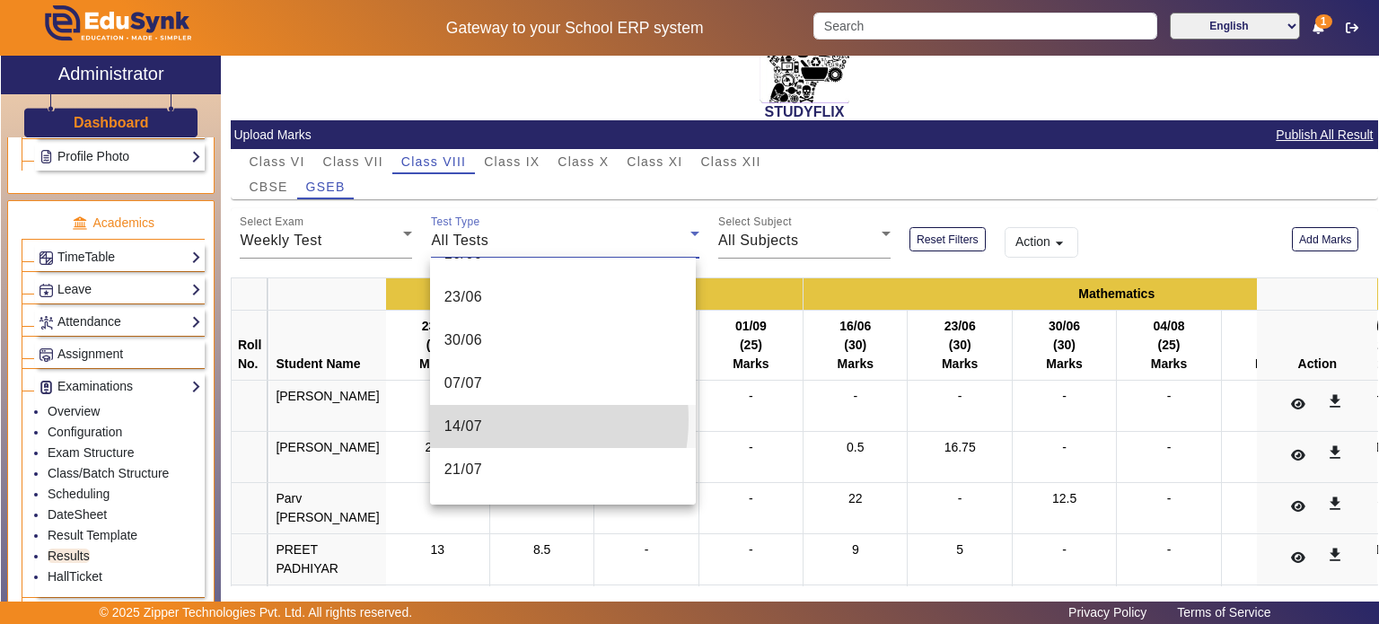
click at [498, 419] on mat-option "14/07" at bounding box center [563, 426] width 266 height 43
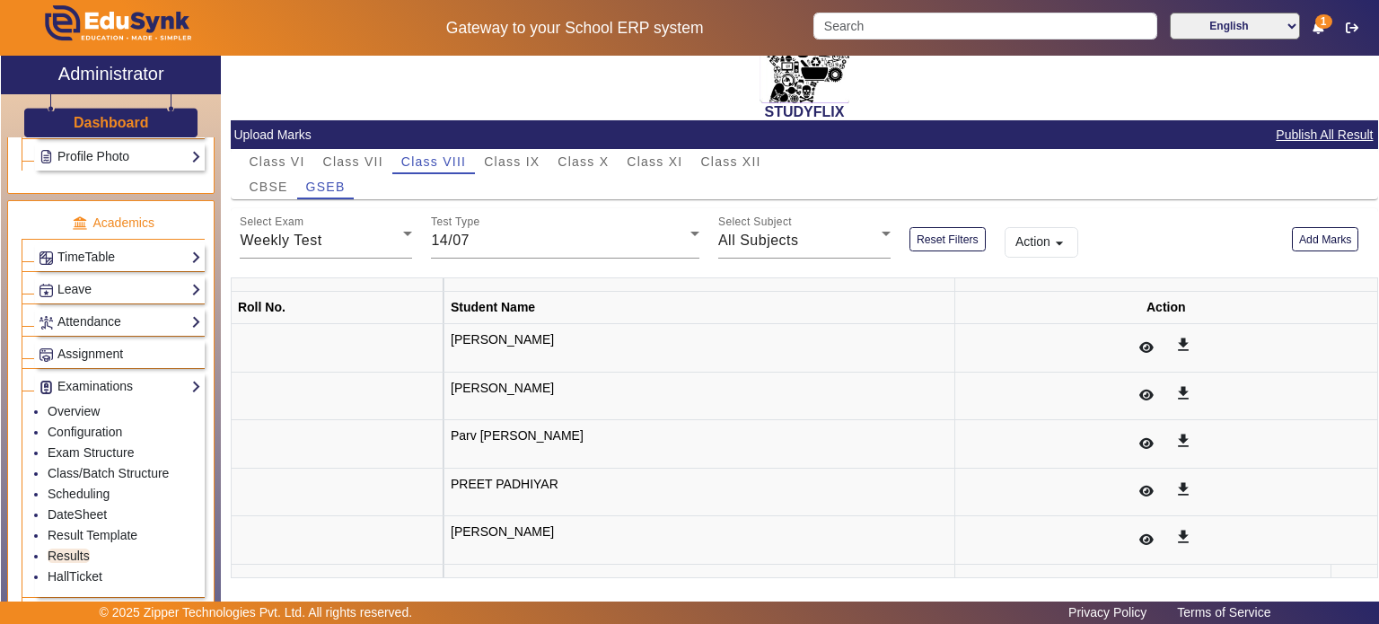
click at [592, 198] on mat-card-content "Class VI Class VII Class VIII Class IX Class X Class XI Class XII CBSE GSEB Sel…" at bounding box center [804, 370] width 1147 height 442
click at [554, 248] on div "14/07" at bounding box center [560, 241] width 259 height 22
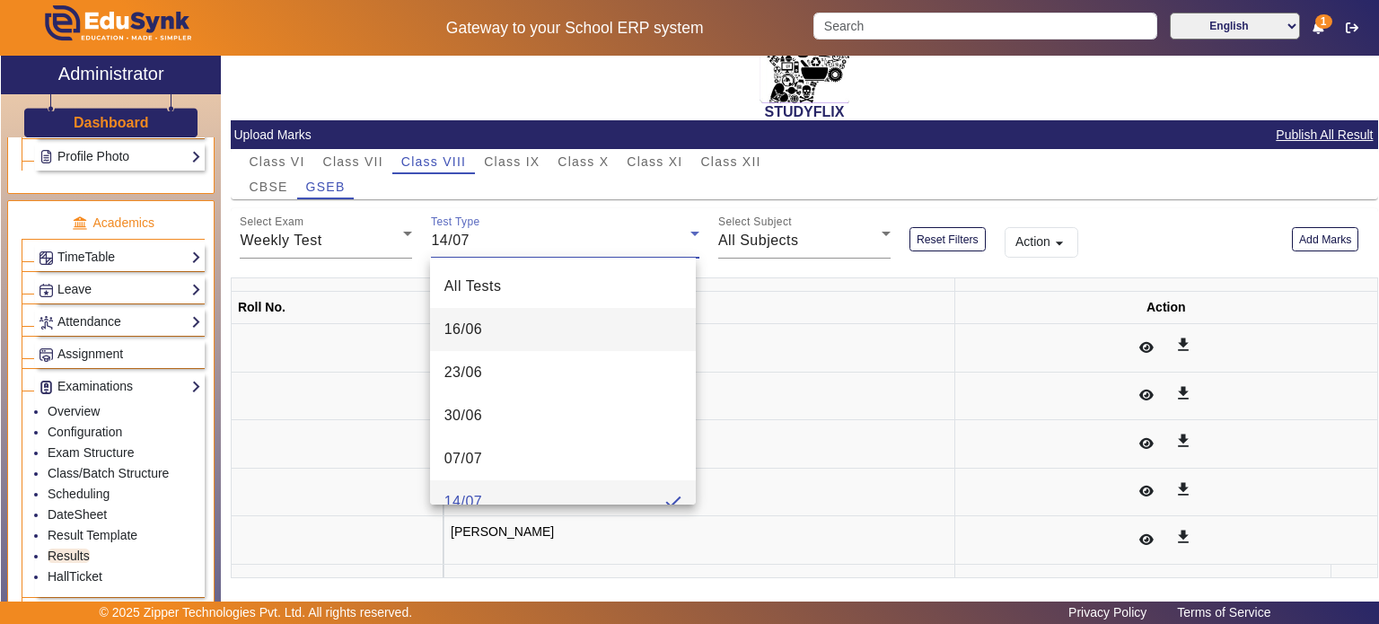
scroll to position [18, 0]
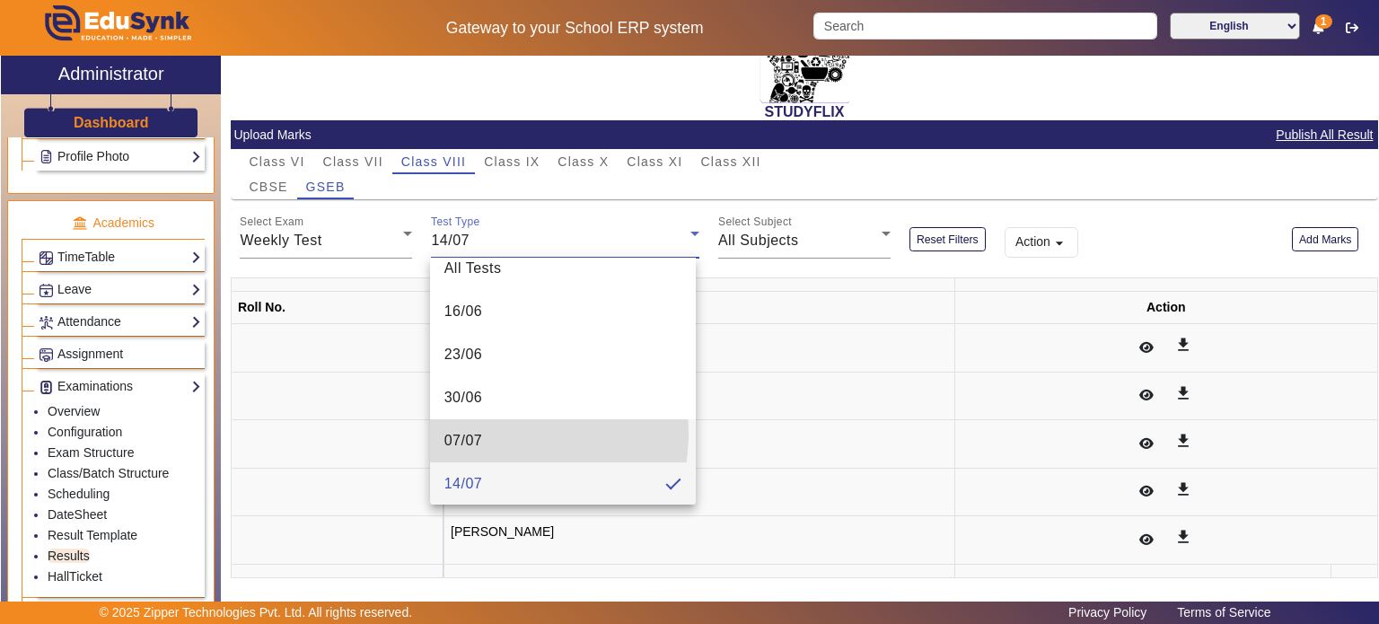
click at [474, 432] on span "07/07" at bounding box center [463, 441] width 39 height 22
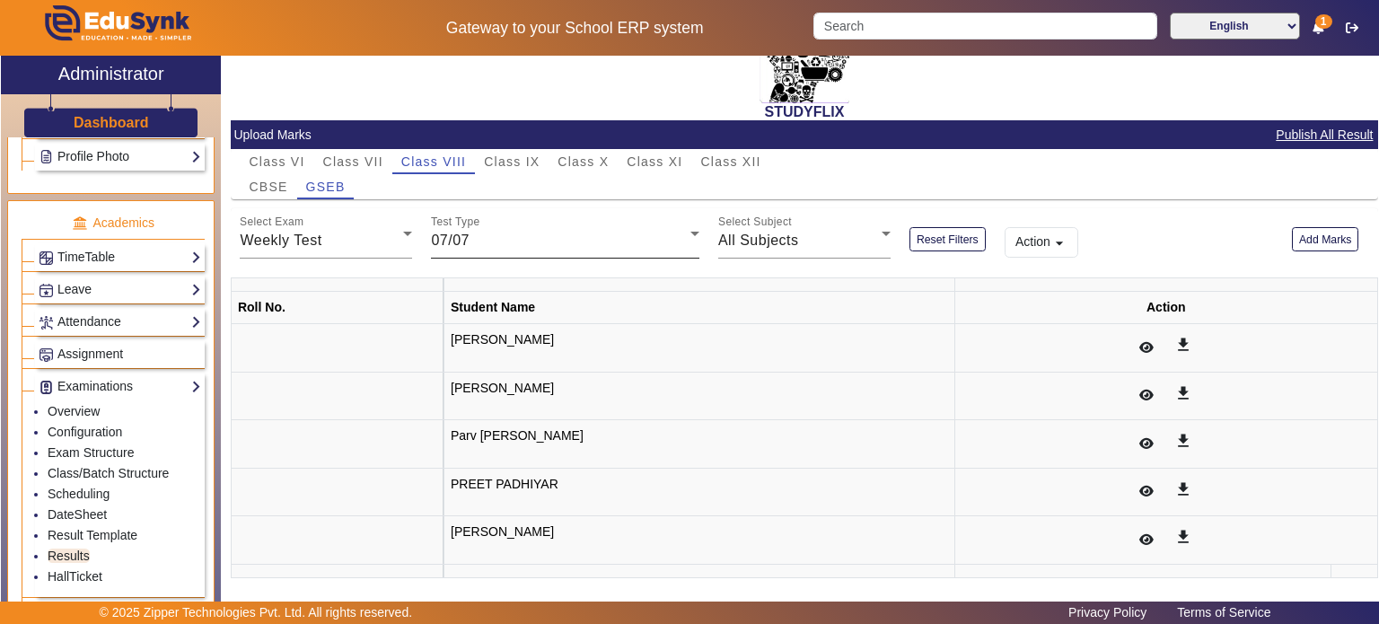
click at [592, 223] on div "Test Type 07/07" at bounding box center [565, 233] width 268 height 50
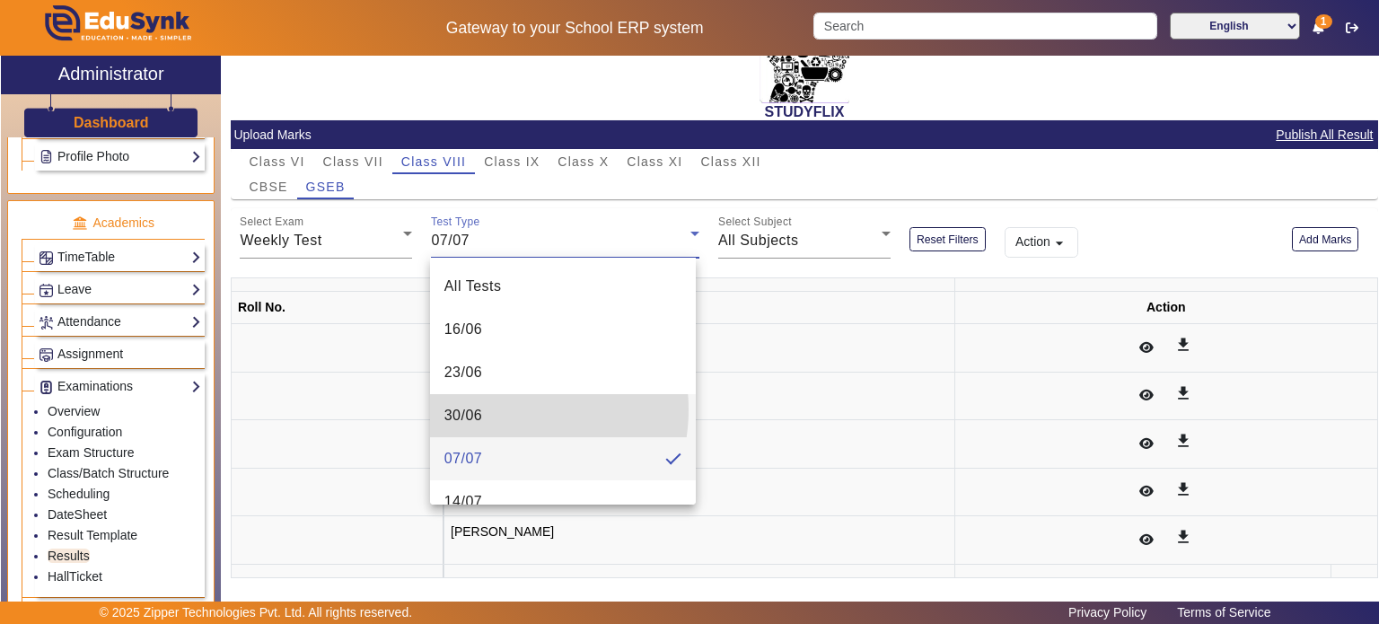
click at [501, 409] on mat-option "30/06" at bounding box center [563, 415] width 266 height 43
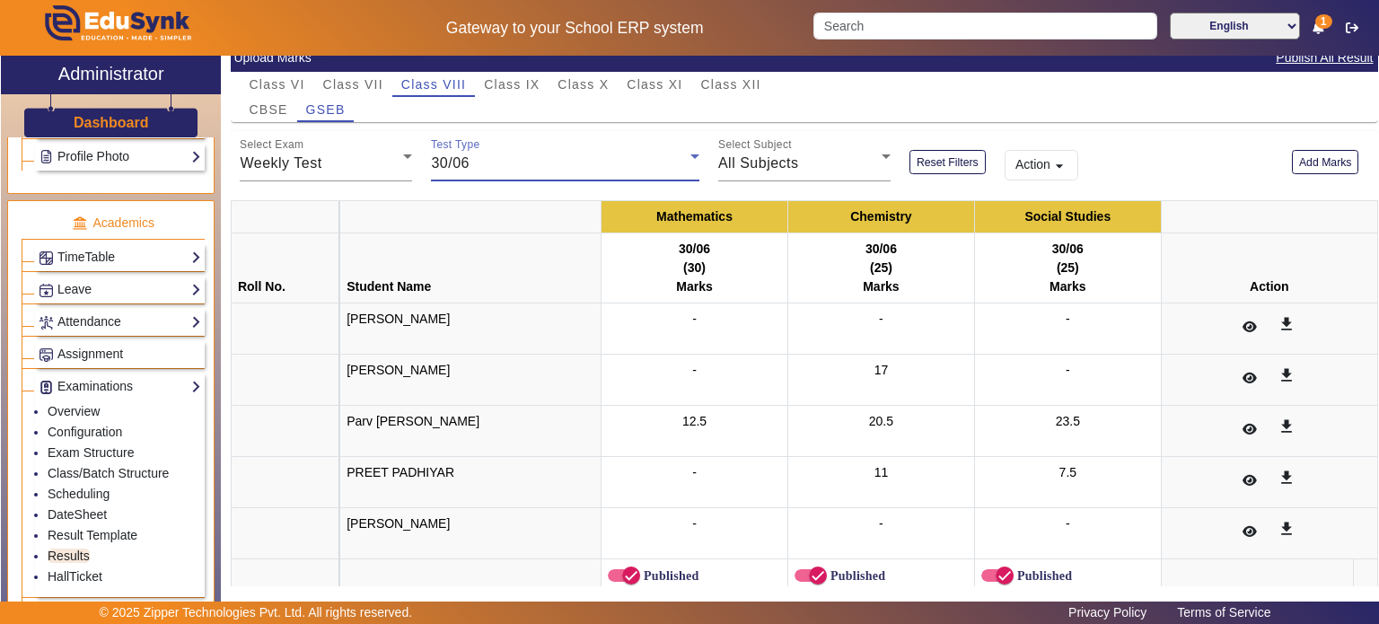
scroll to position [172, 0]
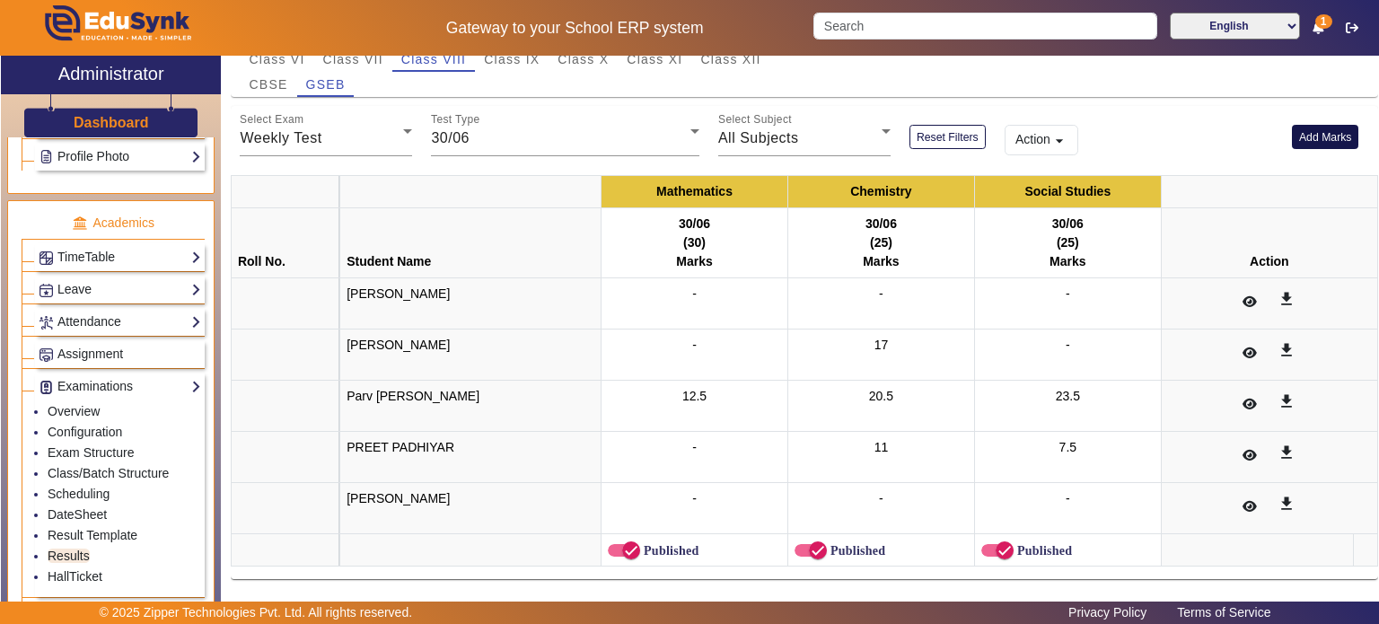
click at [1335, 133] on button "Add Marks" at bounding box center [1324, 137] width 67 height 24
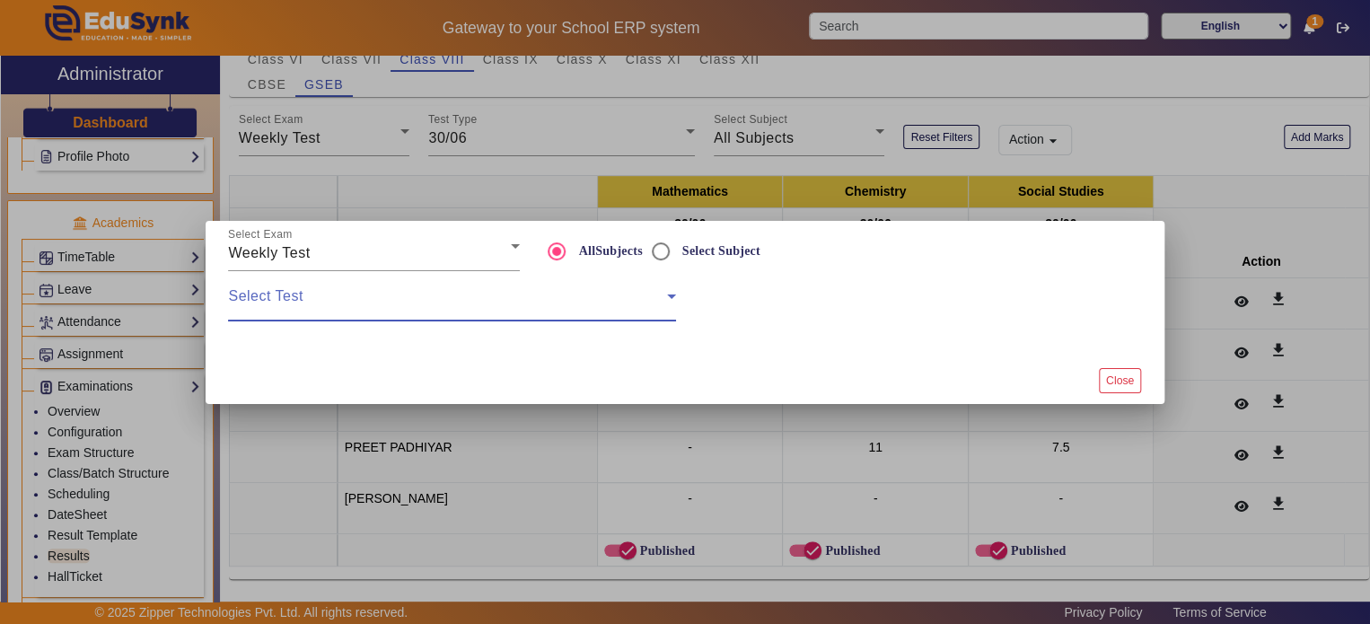
click at [480, 310] on span at bounding box center [447, 304] width 438 height 22
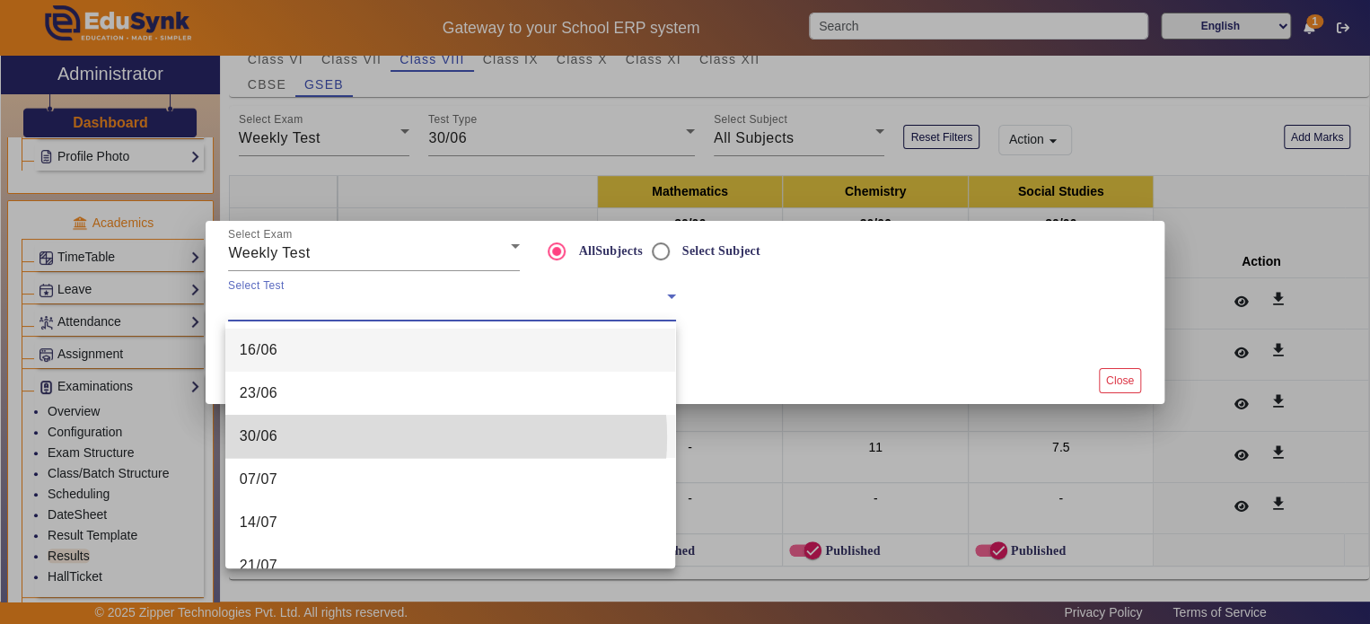
click at [406, 437] on mat-option "30/06" at bounding box center [450, 436] width 451 height 43
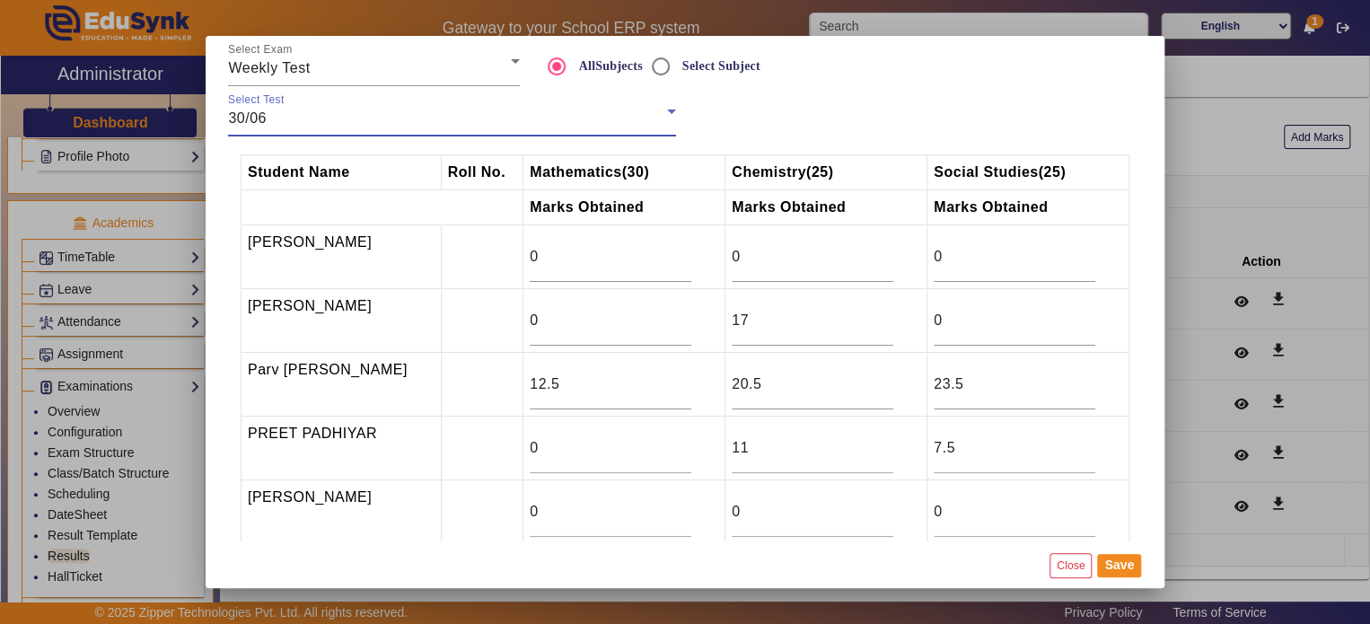
click at [391, 121] on div "30/06" at bounding box center [447, 119] width 438 height 22
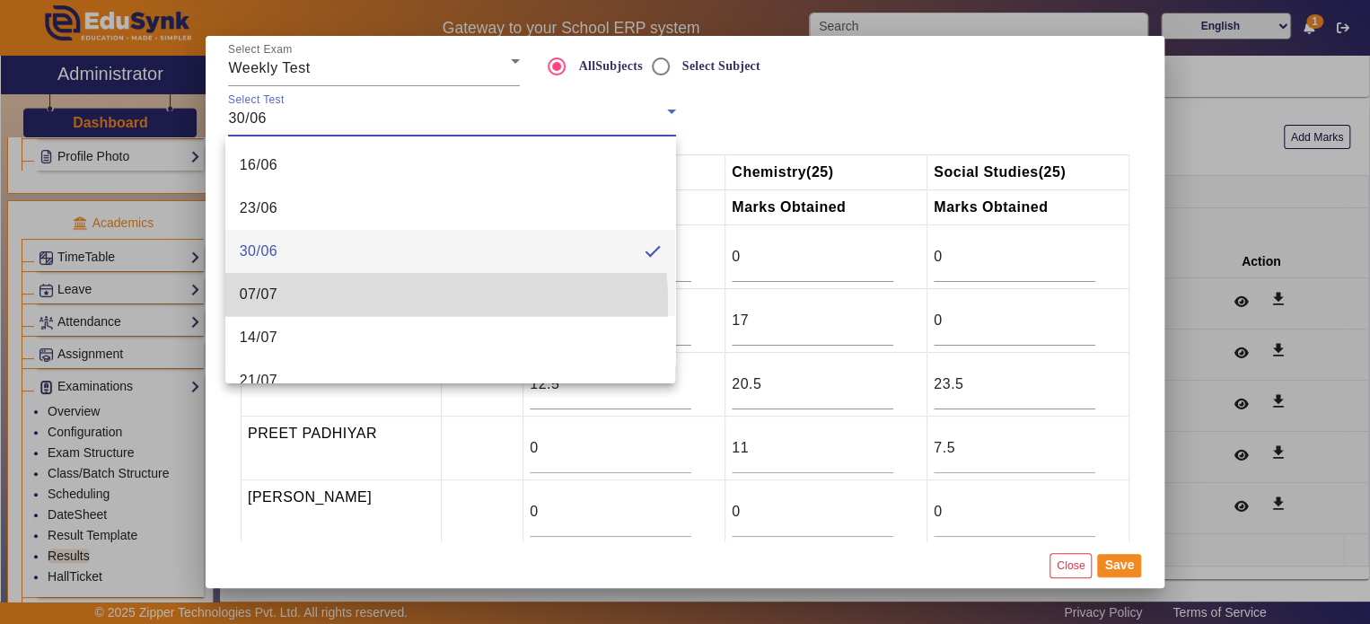
click at [350, 303] on mat-option "07/07" at bounding box center [450, 294] width 451 height 43
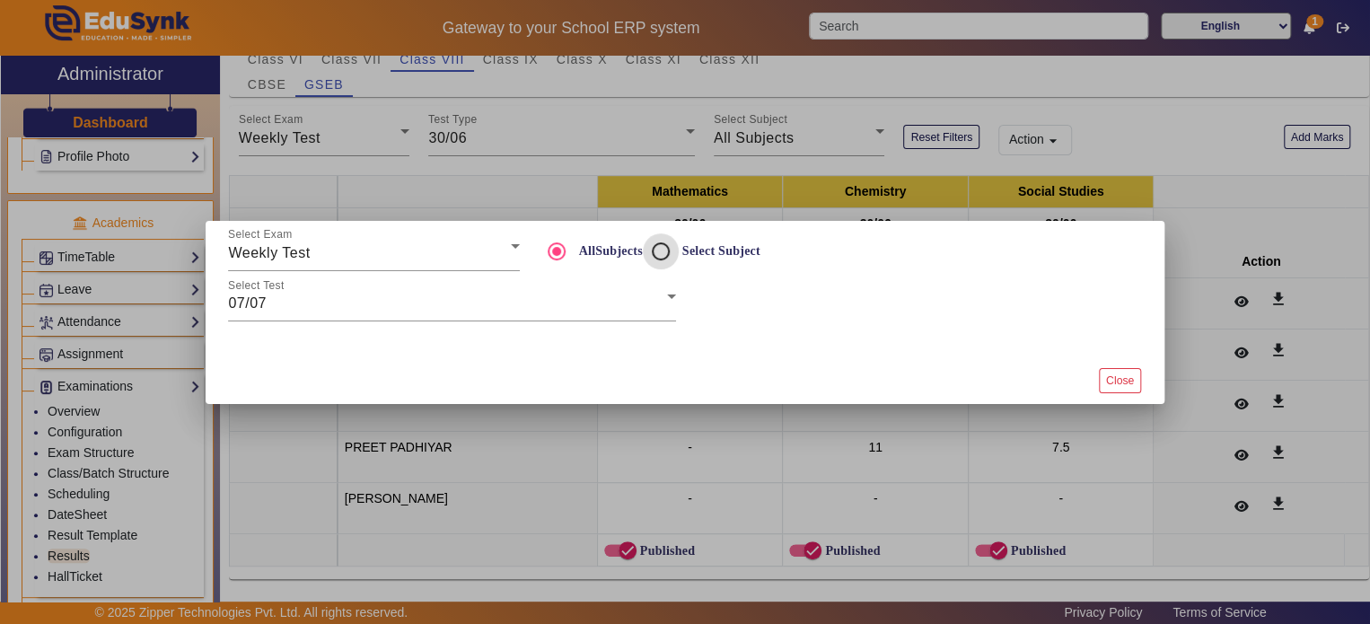
click at [659, 245] on input "Select Subject" at bounding box center [661, 251] width 36 height 36
radio input "true"
click at [732, 290] on mat-label "Select Subject" at bounding box center [744, 295] width 98 height 15
click at [1130, 383] on button "Close" at bounding box center [1120, 380] width 42 height 24
